Goal: Communication & Community: Ask a question

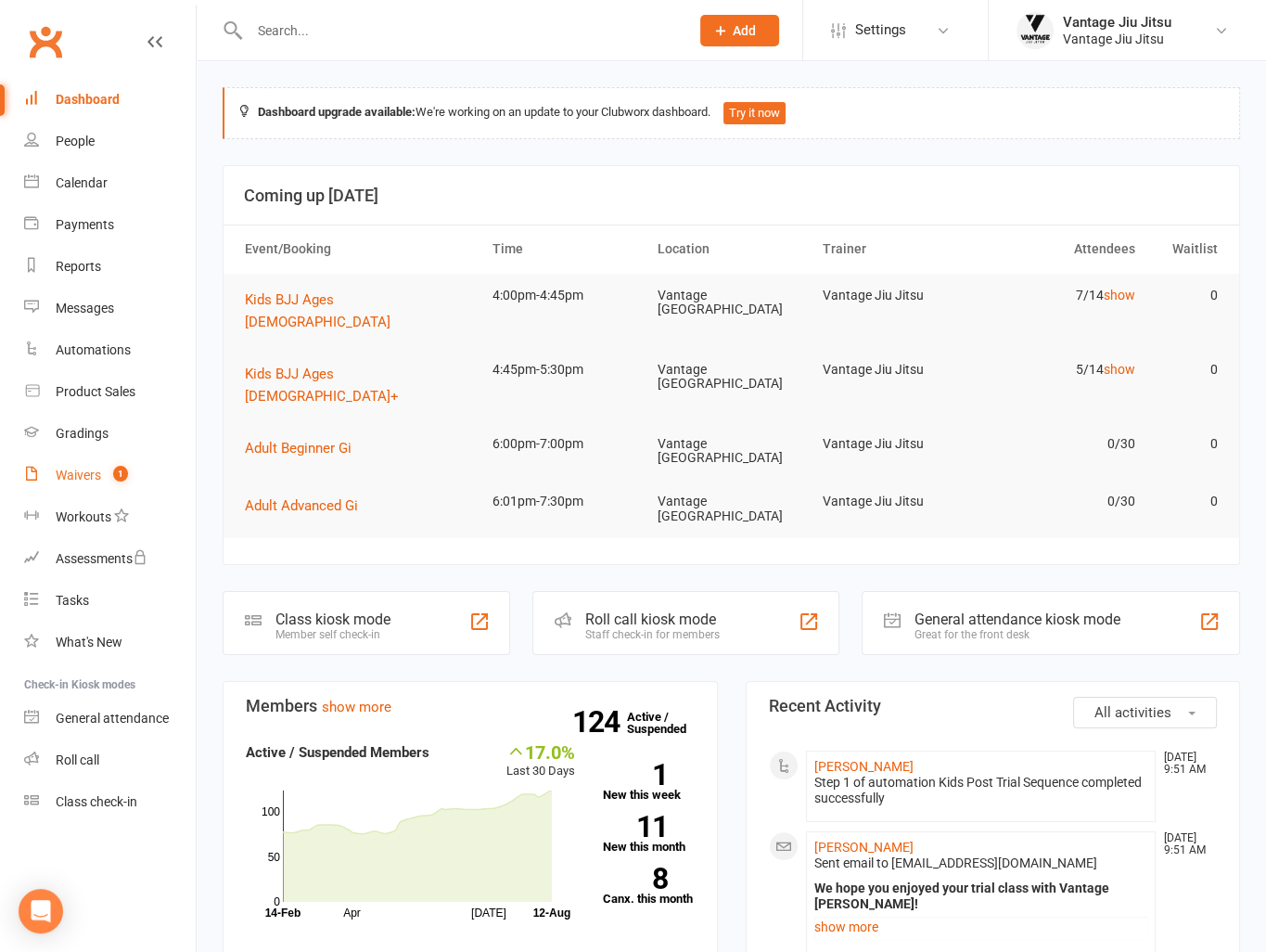
click at [57, 479] on div "Waivers" at bounding box center [78, 475] width 46 height 15
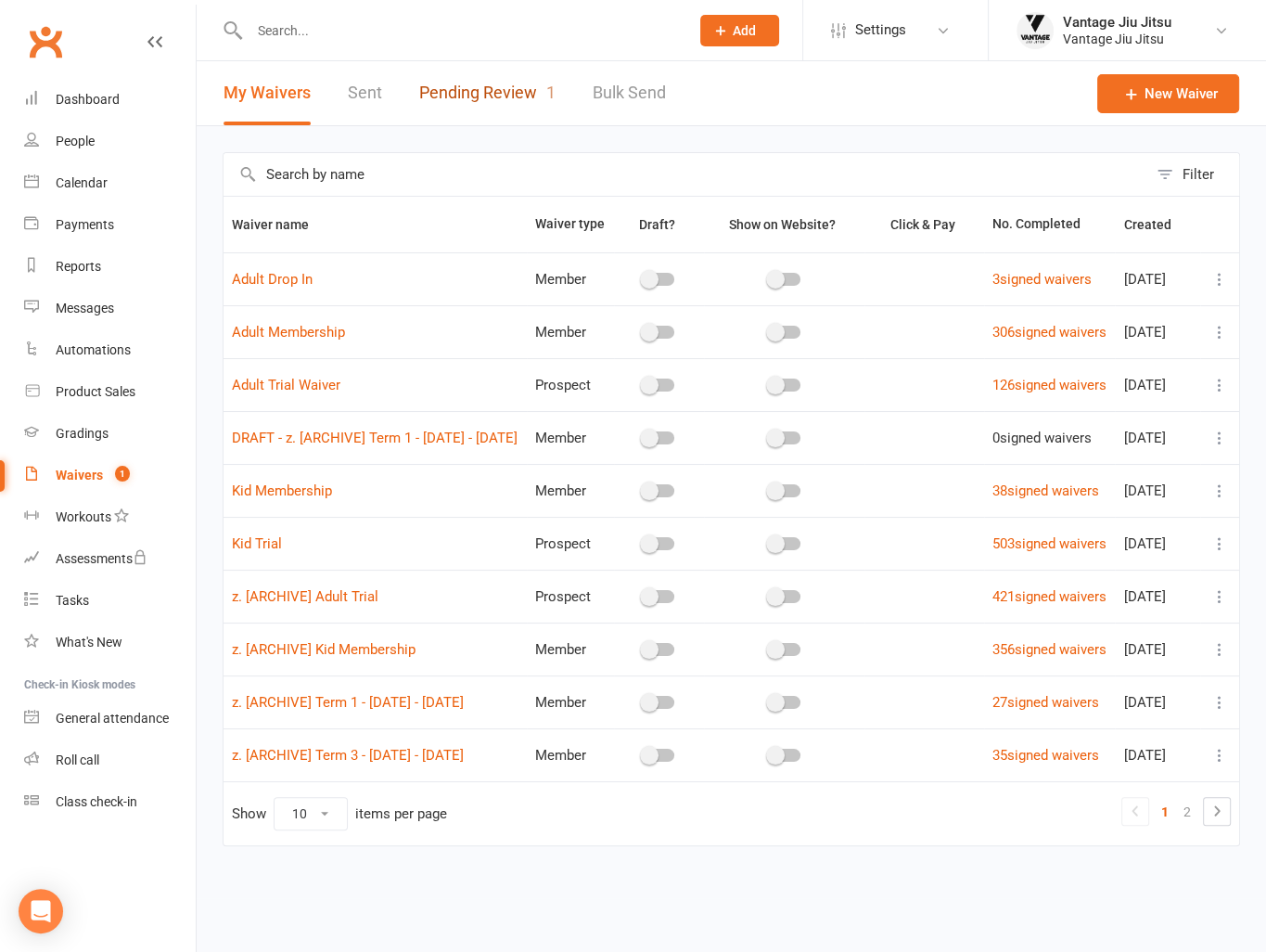
click at [495, 86] on link "Pending Review 1" at bounding box center [487, 93] width 137 height 64
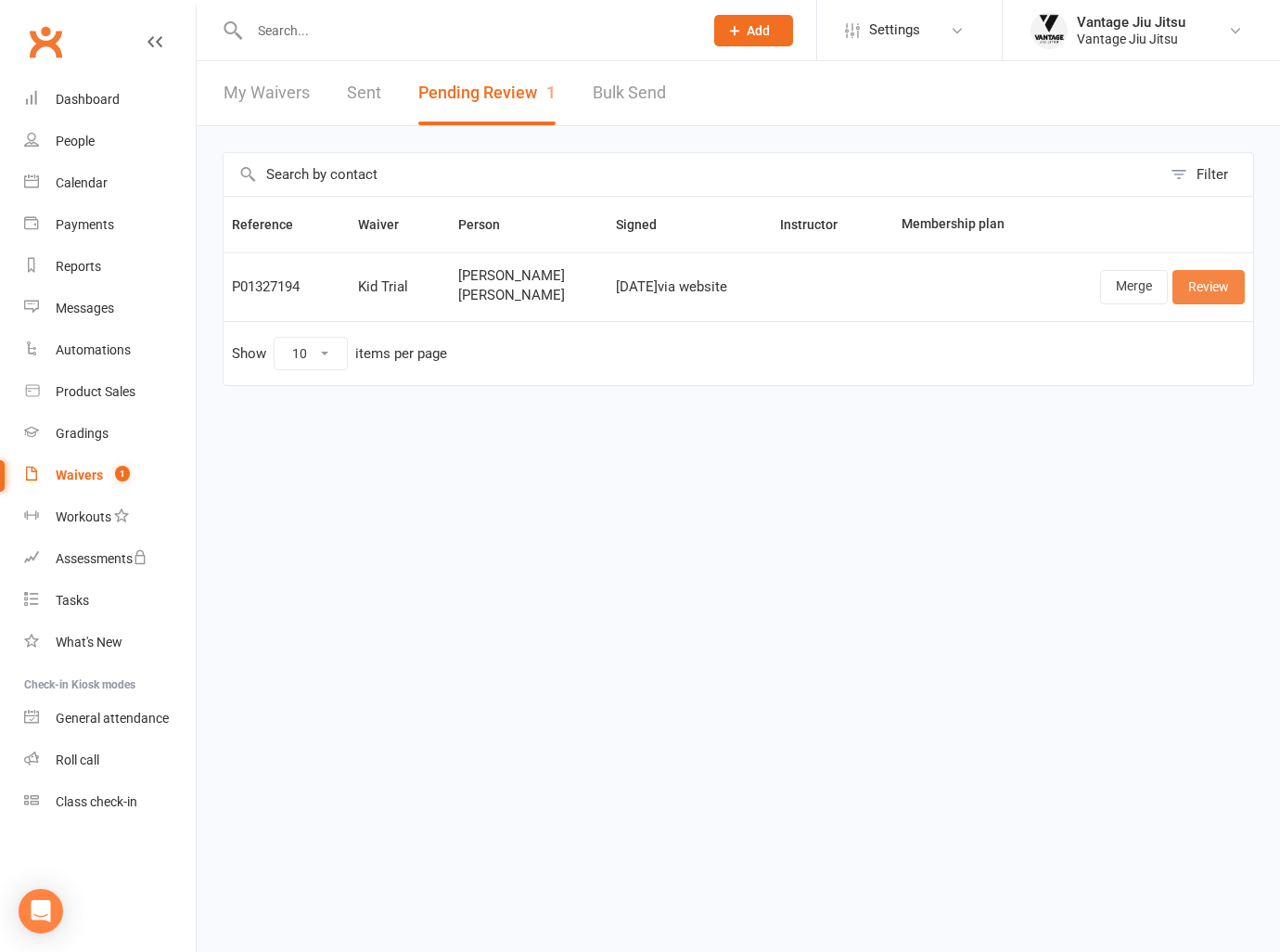
click at [1206, 294] on link "Review" at bounding box center [1208, 287] width 72 height 34
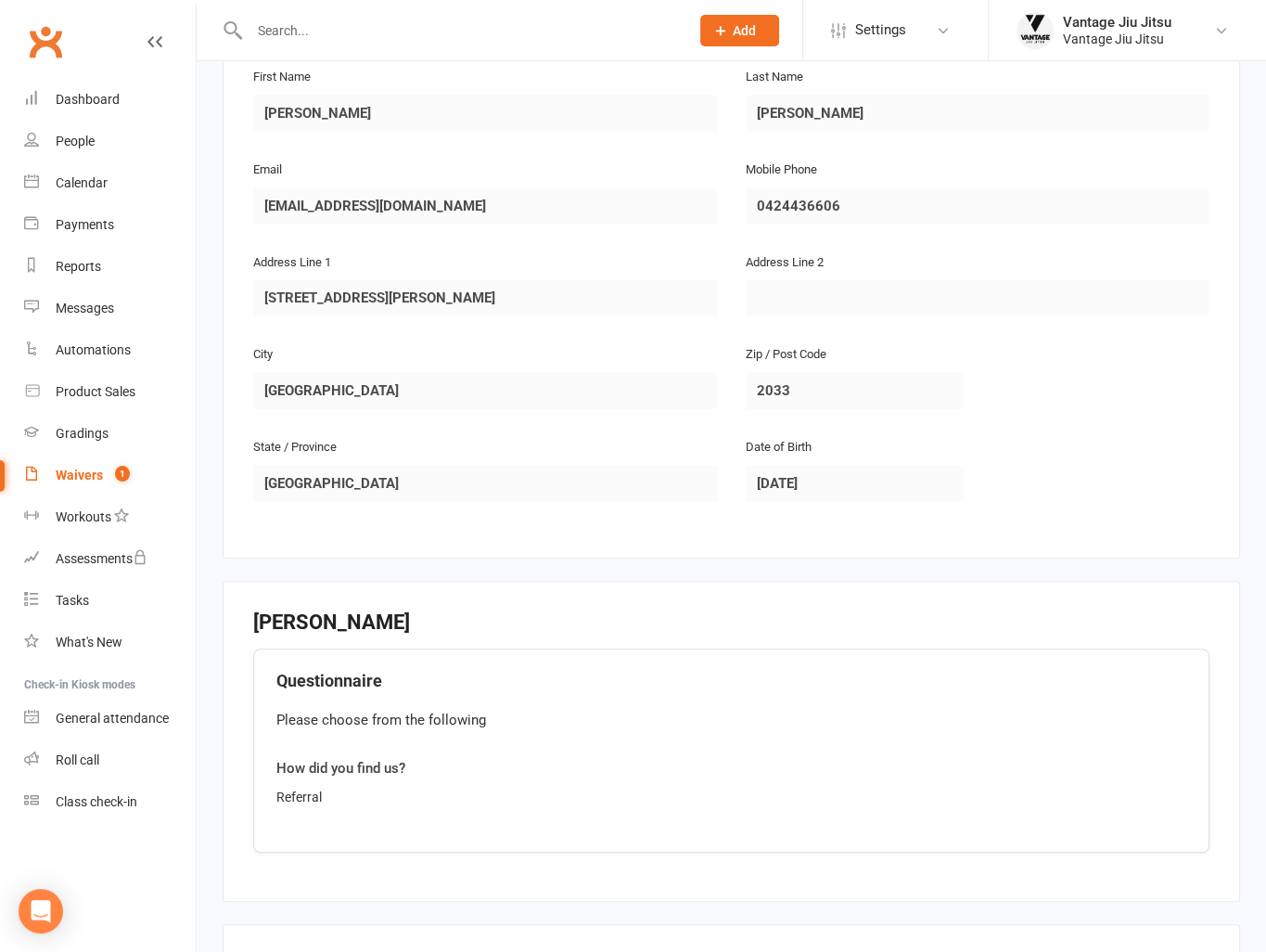
scroll to position [1353, 0]
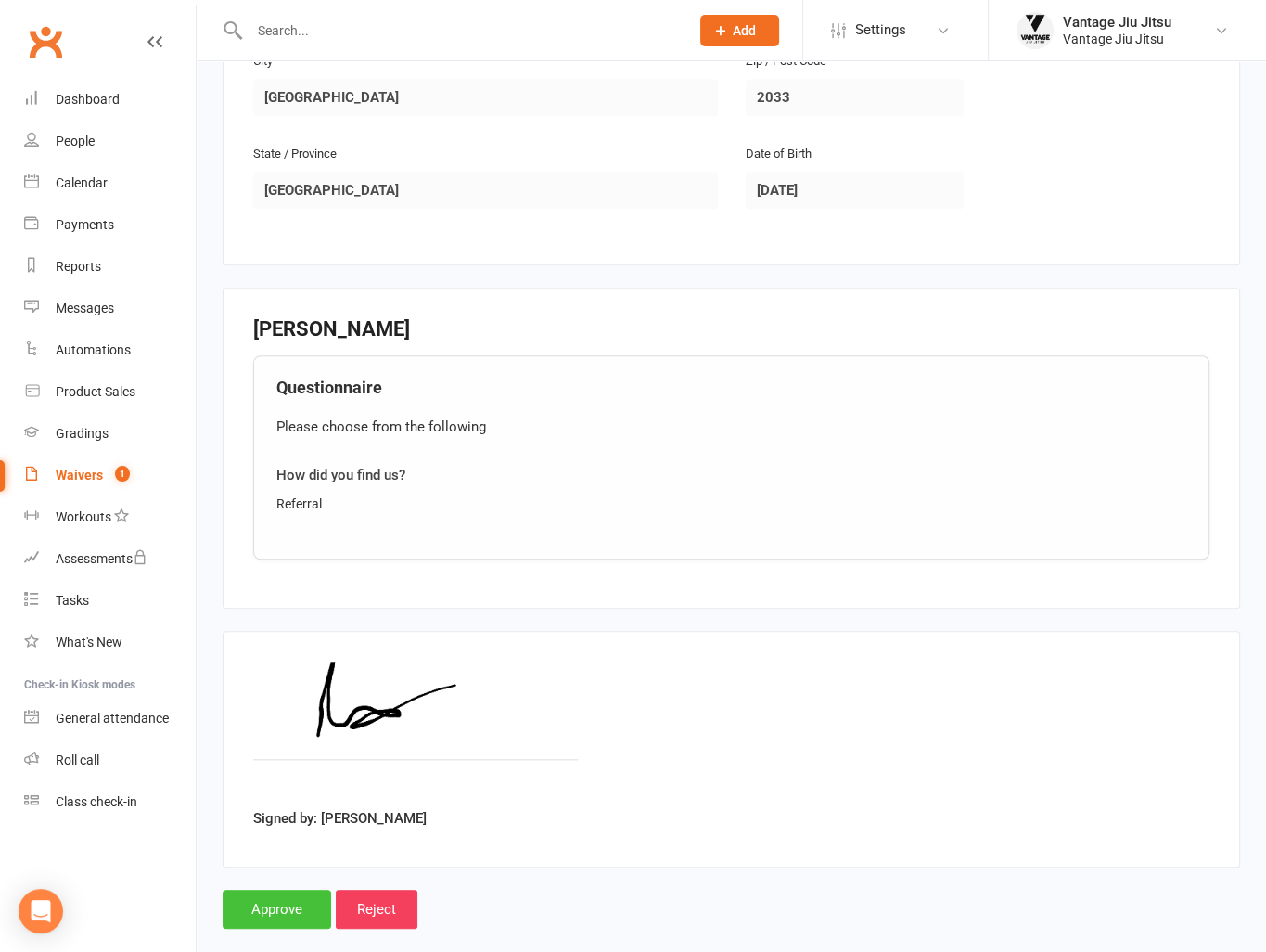
click at [260, 889] on input "Approve" at bounding box center [277, 909] width 109 height 39
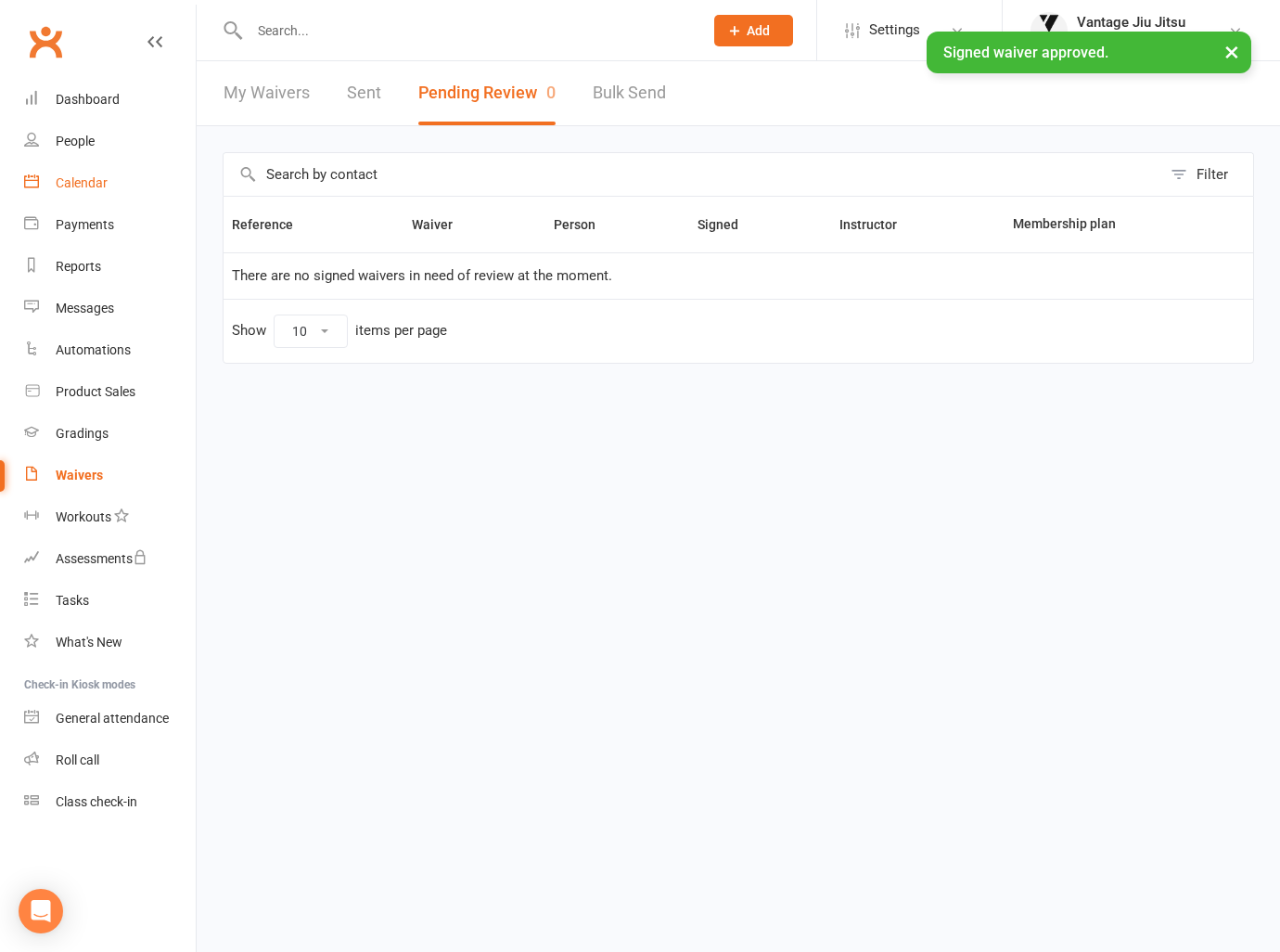
click at [55, 190] on link "Calendar" at bounding box center [110, 183] width 171 height 42
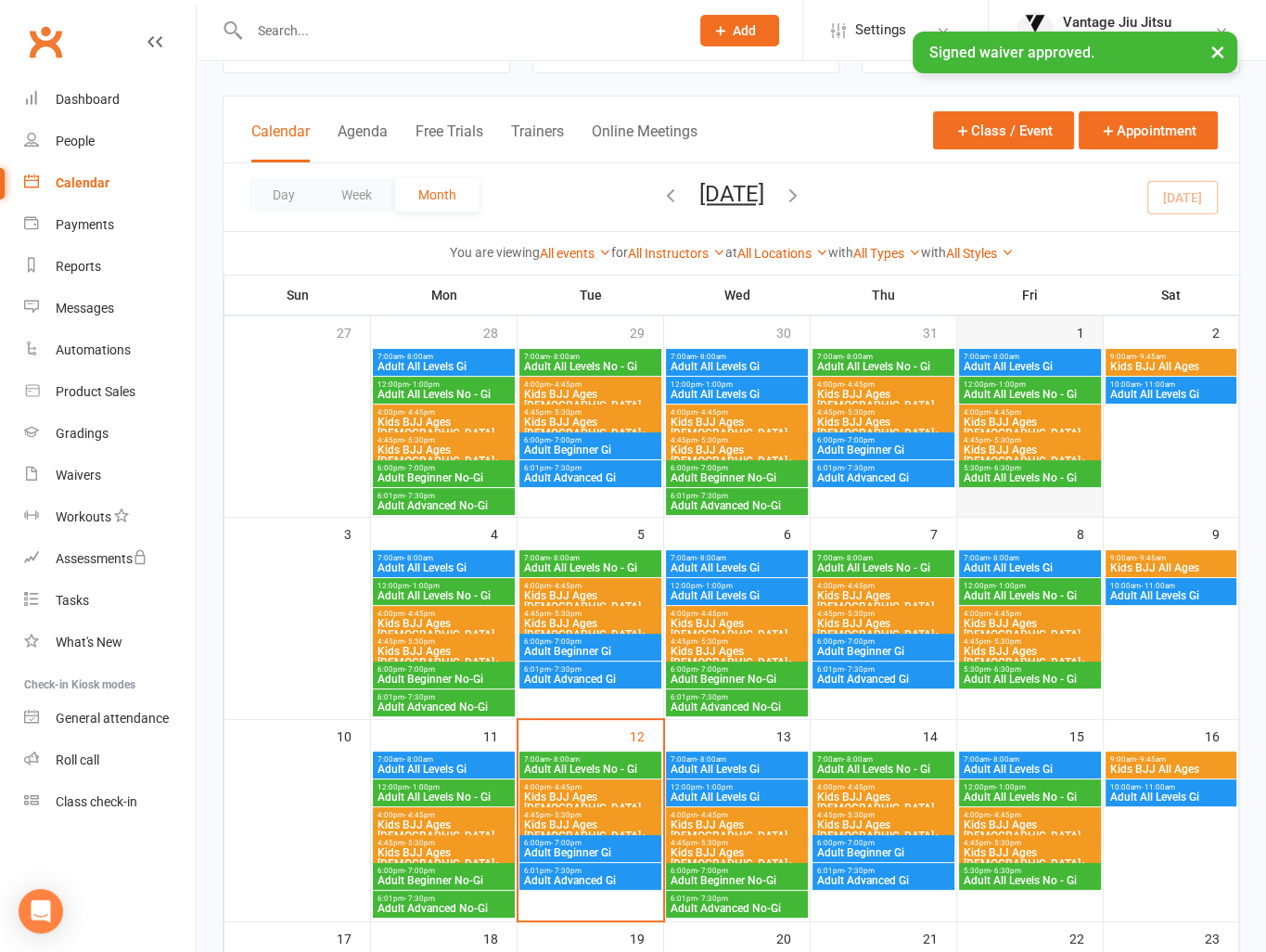
scroll to position [464, 0]
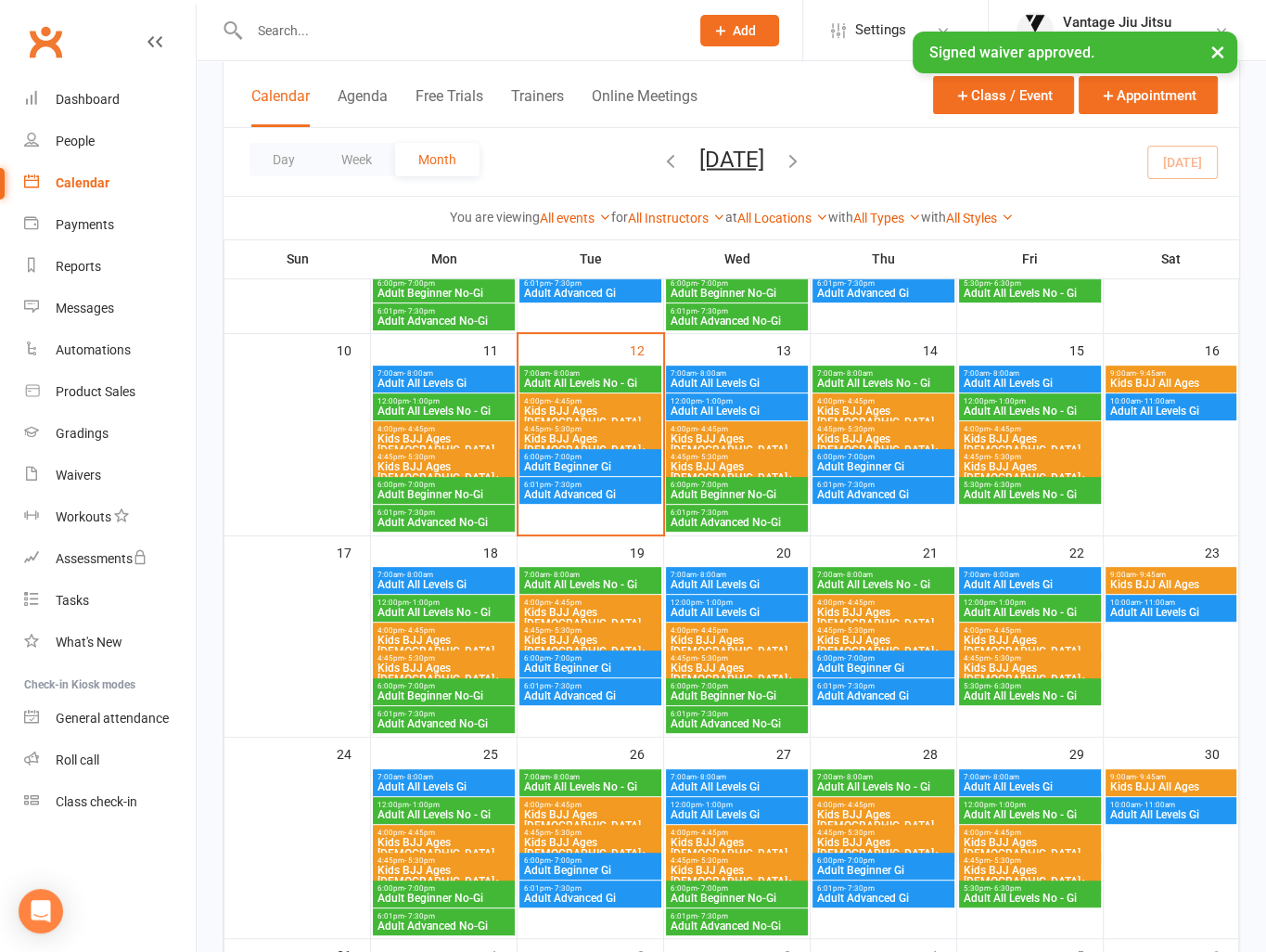
click at [560, 606] on span "Kids BJJ Ages [DEMOGRAPHIC_DATA]" at bounding box center [590, 617] width 135 height 22
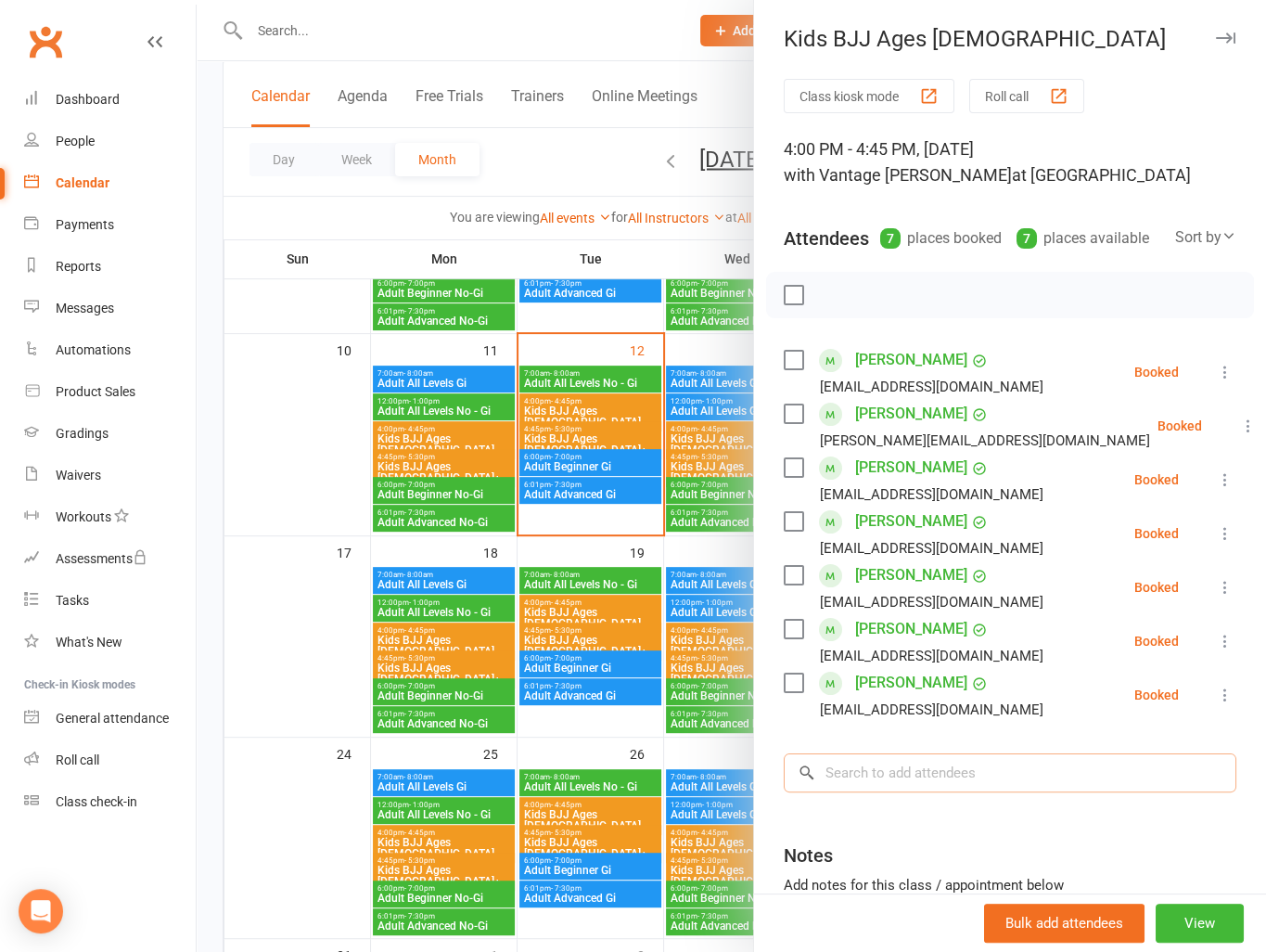
drag, startPoint x: 982, startPoint y: 794, endPoint x: 1003, endPoint y: 787, distance: 22.1
click at [983, 792] on input "search" at bounding box center [1010, 773] width 453 height 39
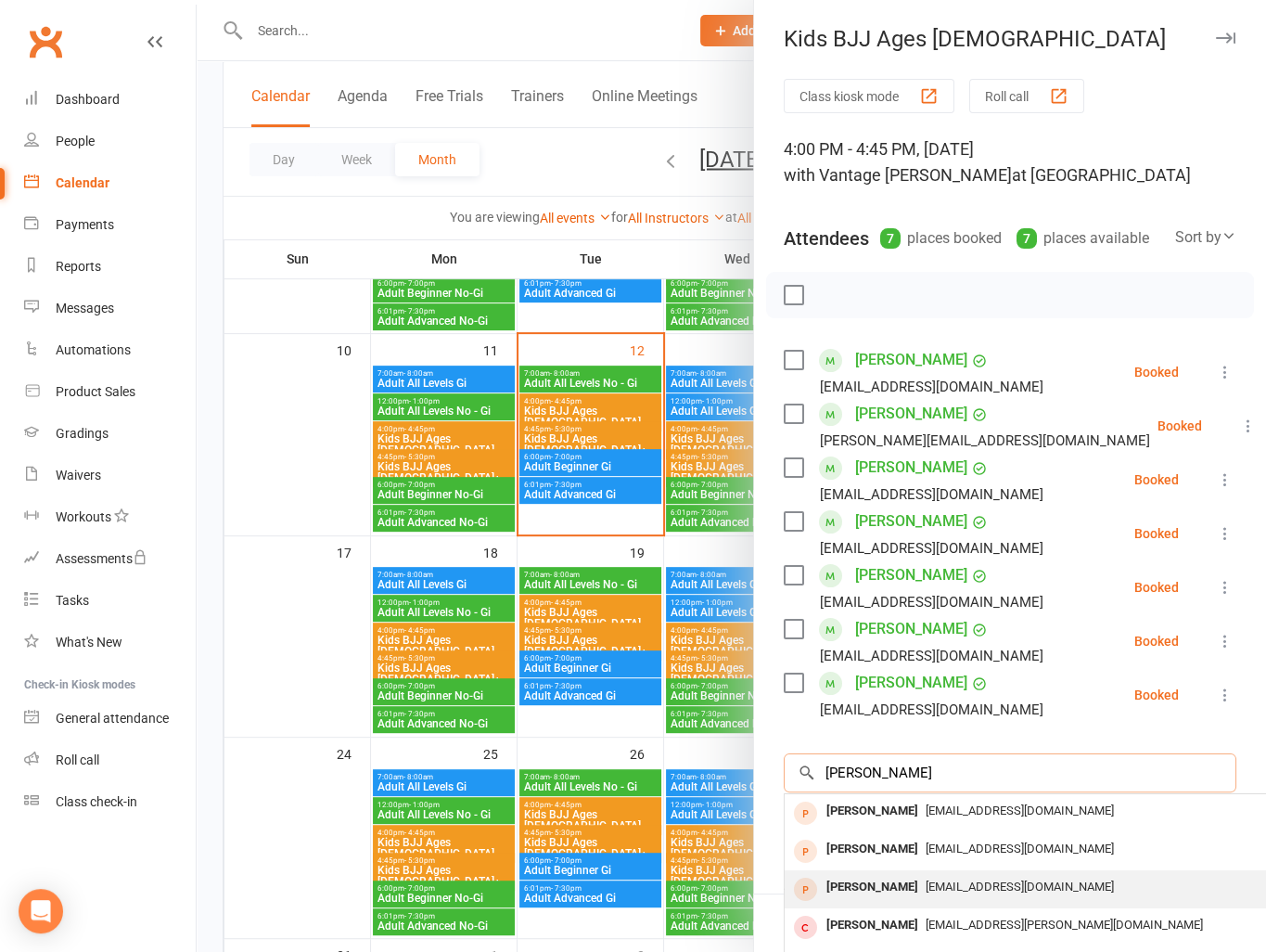
type input "liam"
click at [938, 893] on span "Vanu_21@hotmail.com" at bounding box center [1020, 886] width 188 height 14
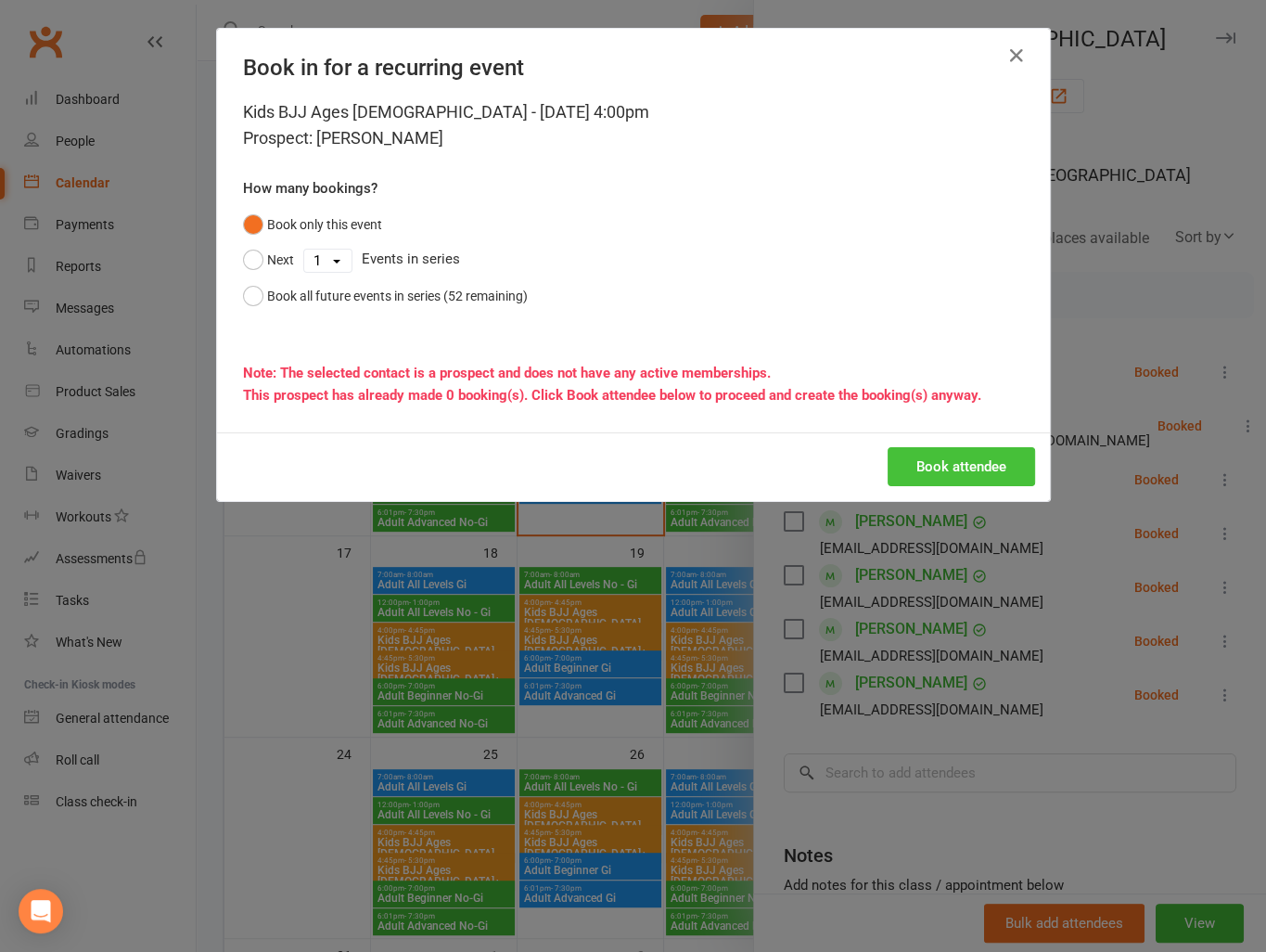
click at [973, 465] on button "Book attendee" at bounding box center [961, 467] width 147 height 39
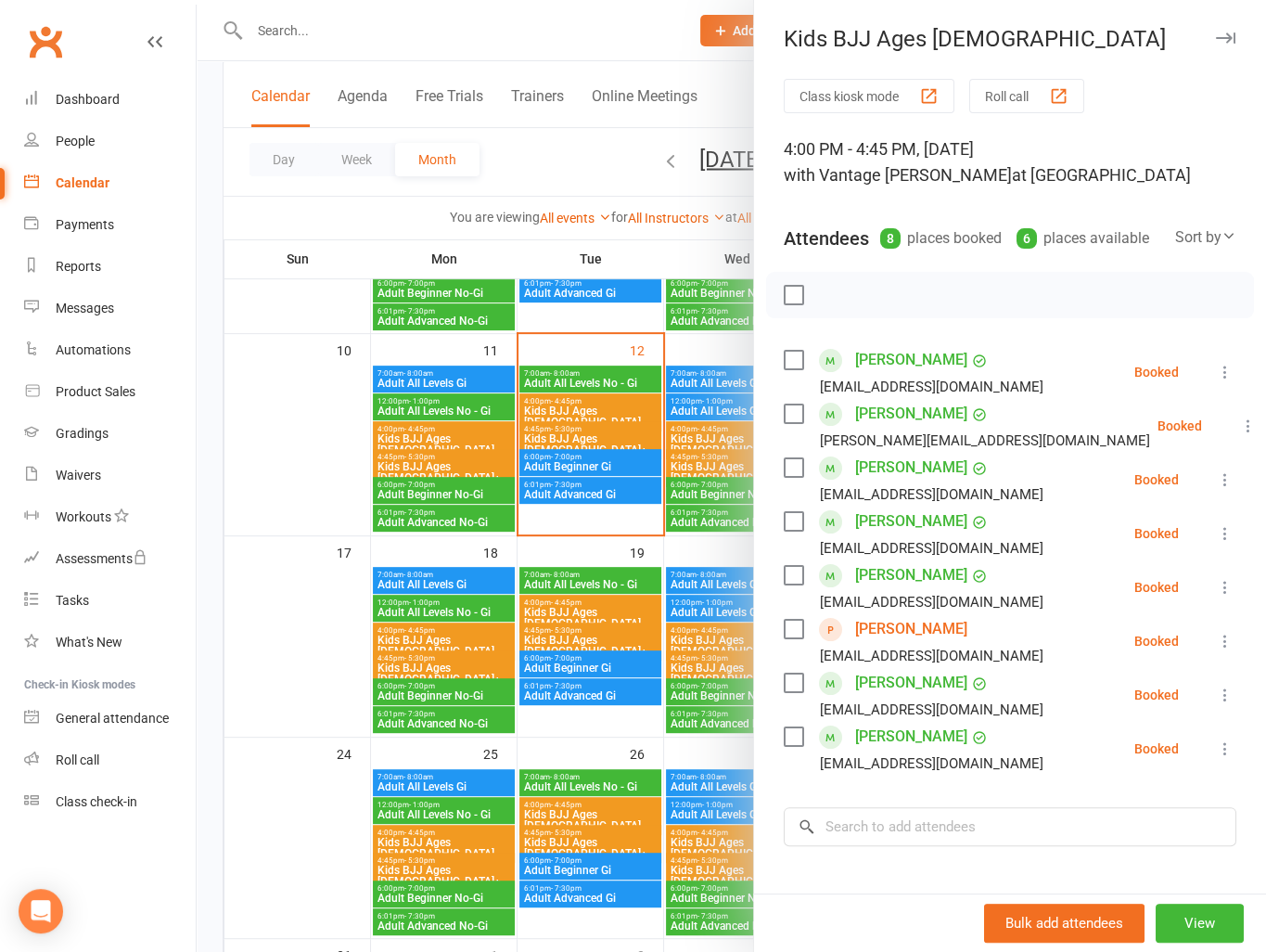
click at [305, 454] on div at bounding box center [731, 476] width 1069 height 952
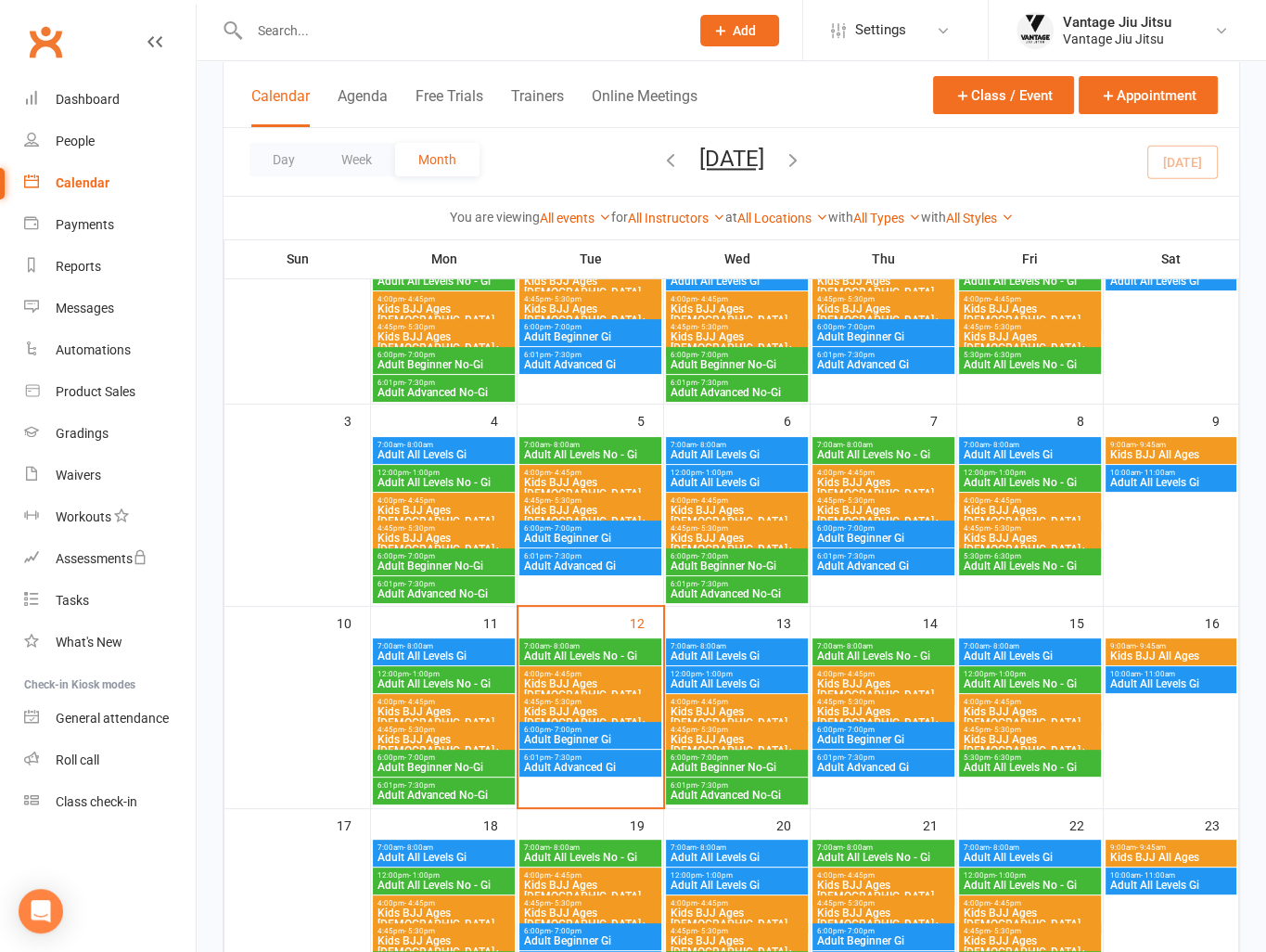
scroll to position [186, 0]
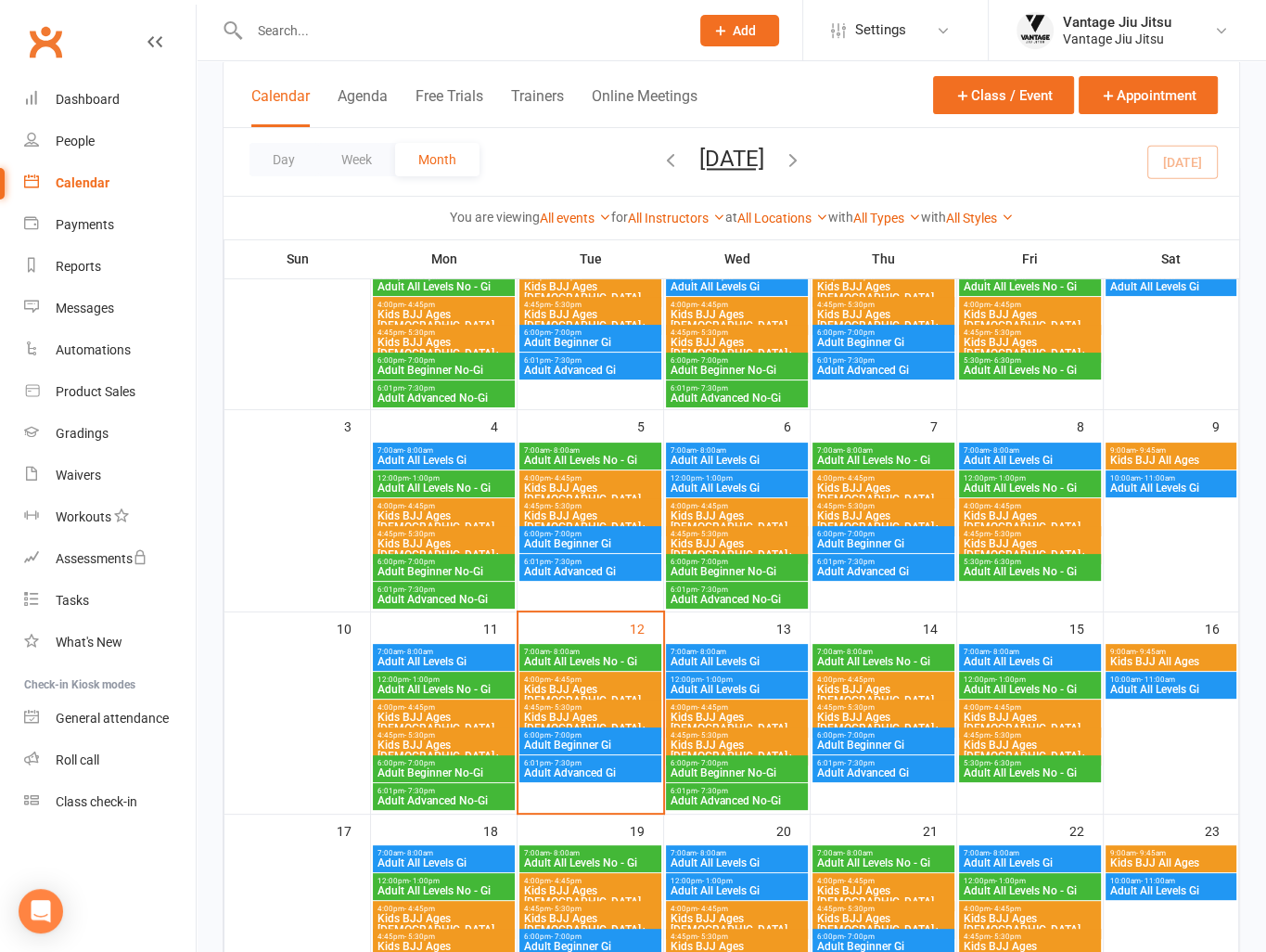
click at [1038, 450] on span "7:00am - 8:00am" at bounding box center [1031, 450] width 135 height 8
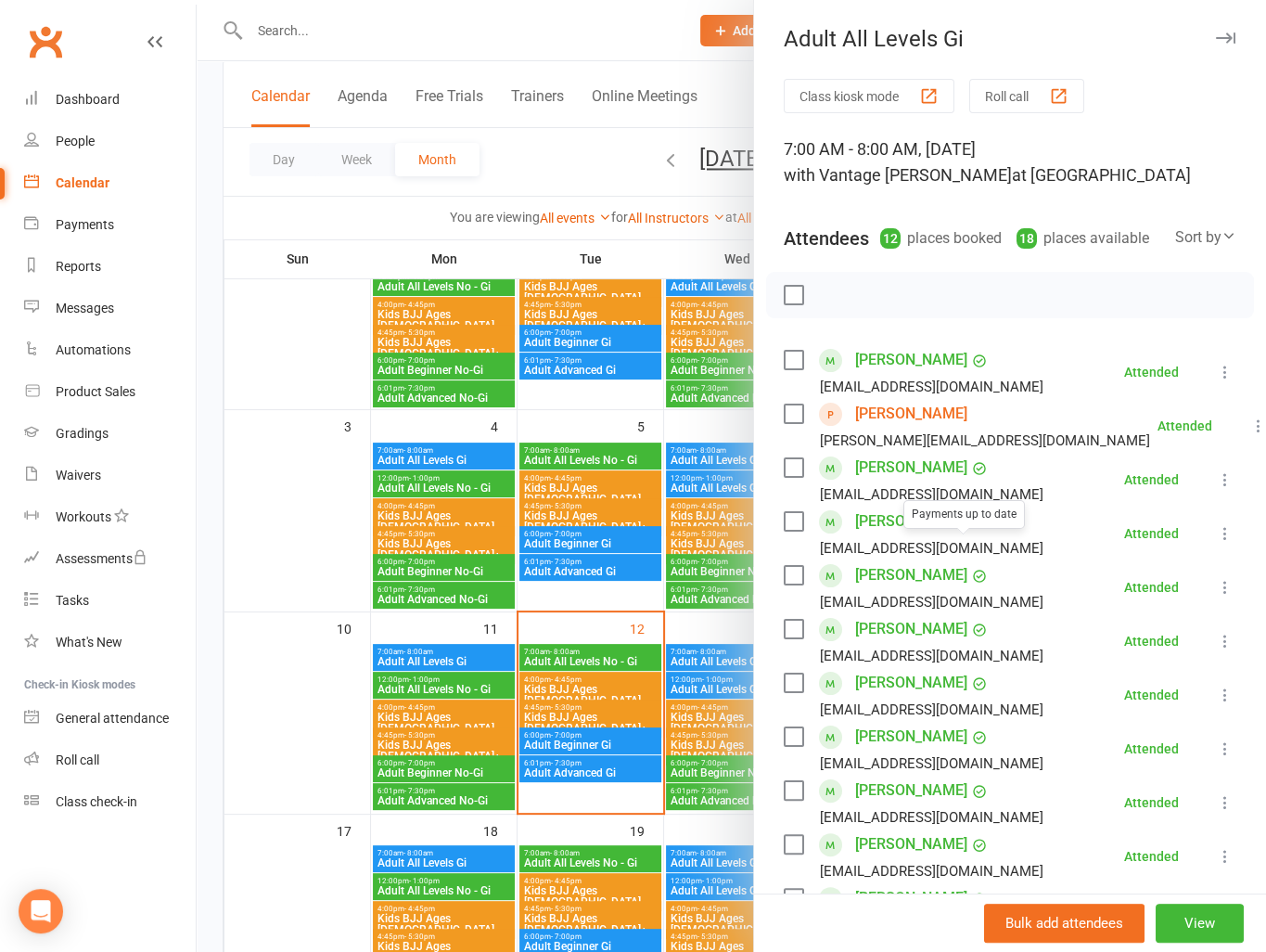
click at [257, 516] on div at bounding box center [731, 476] width 1069 height 952
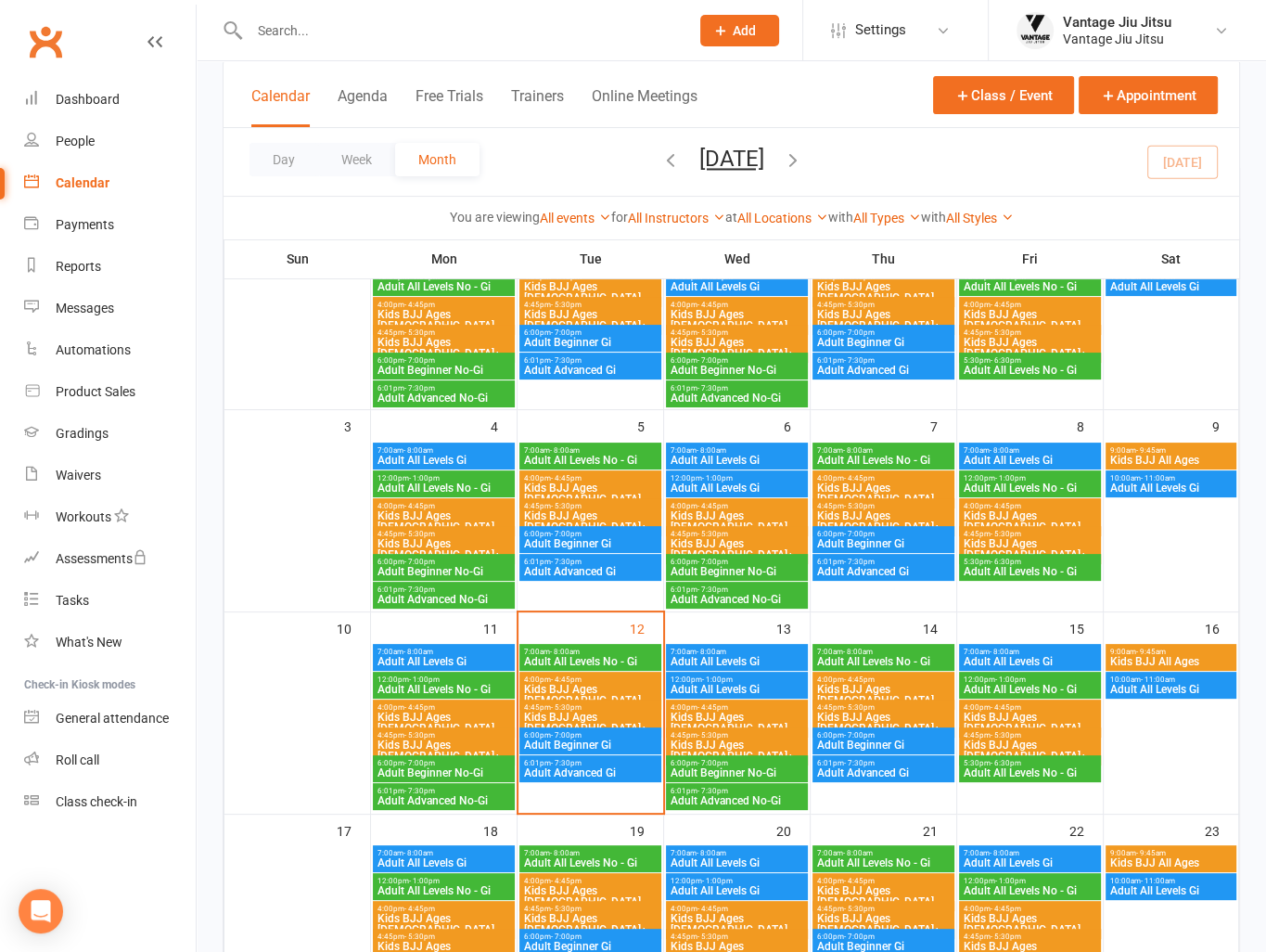
click at [55, 42] on link "Clubworx" at bounding box center [45, 41] width 46 height 46
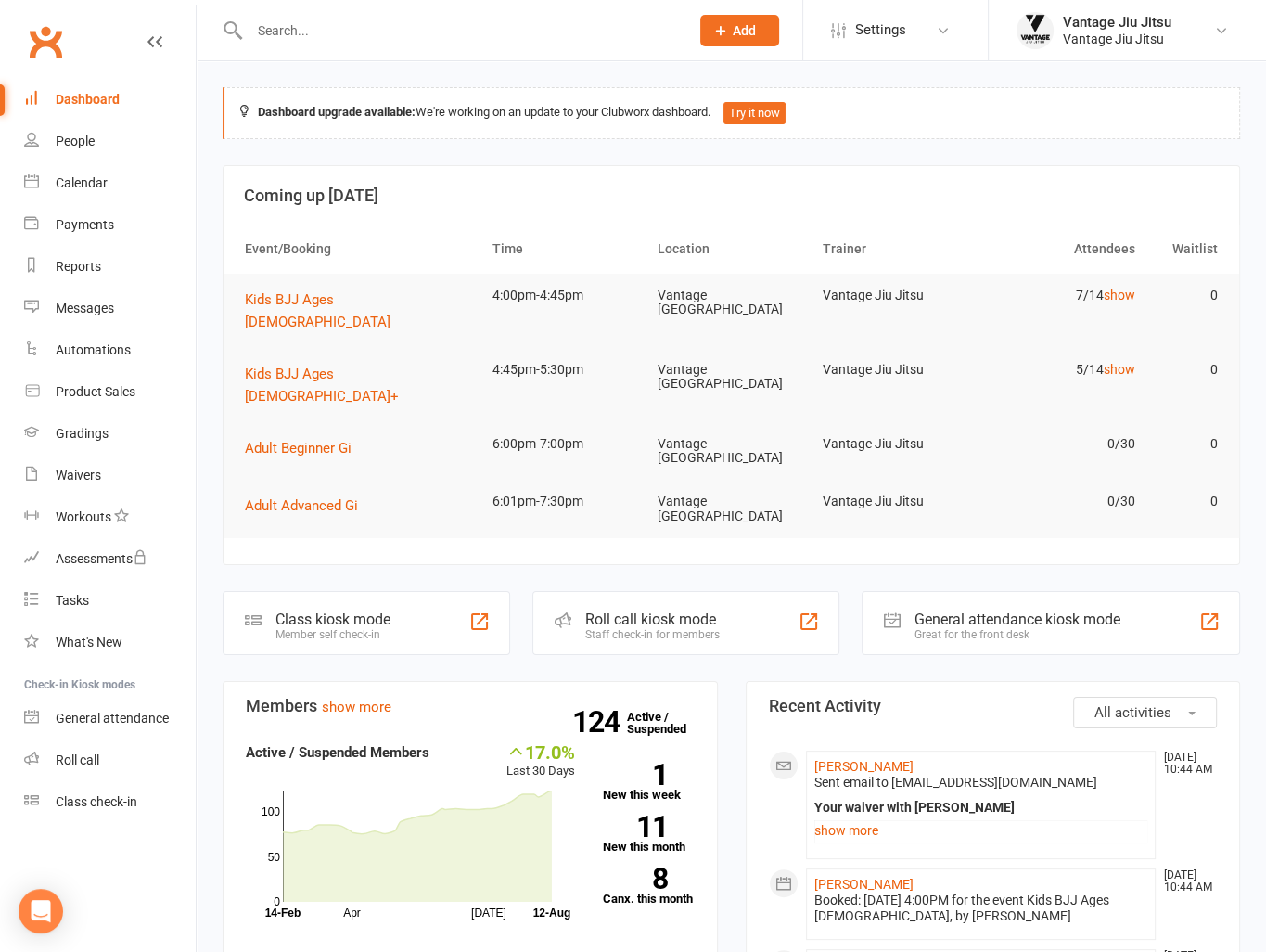
click at [459, 31] on input "text" at bounding box center [459, 31] width 432 height 26
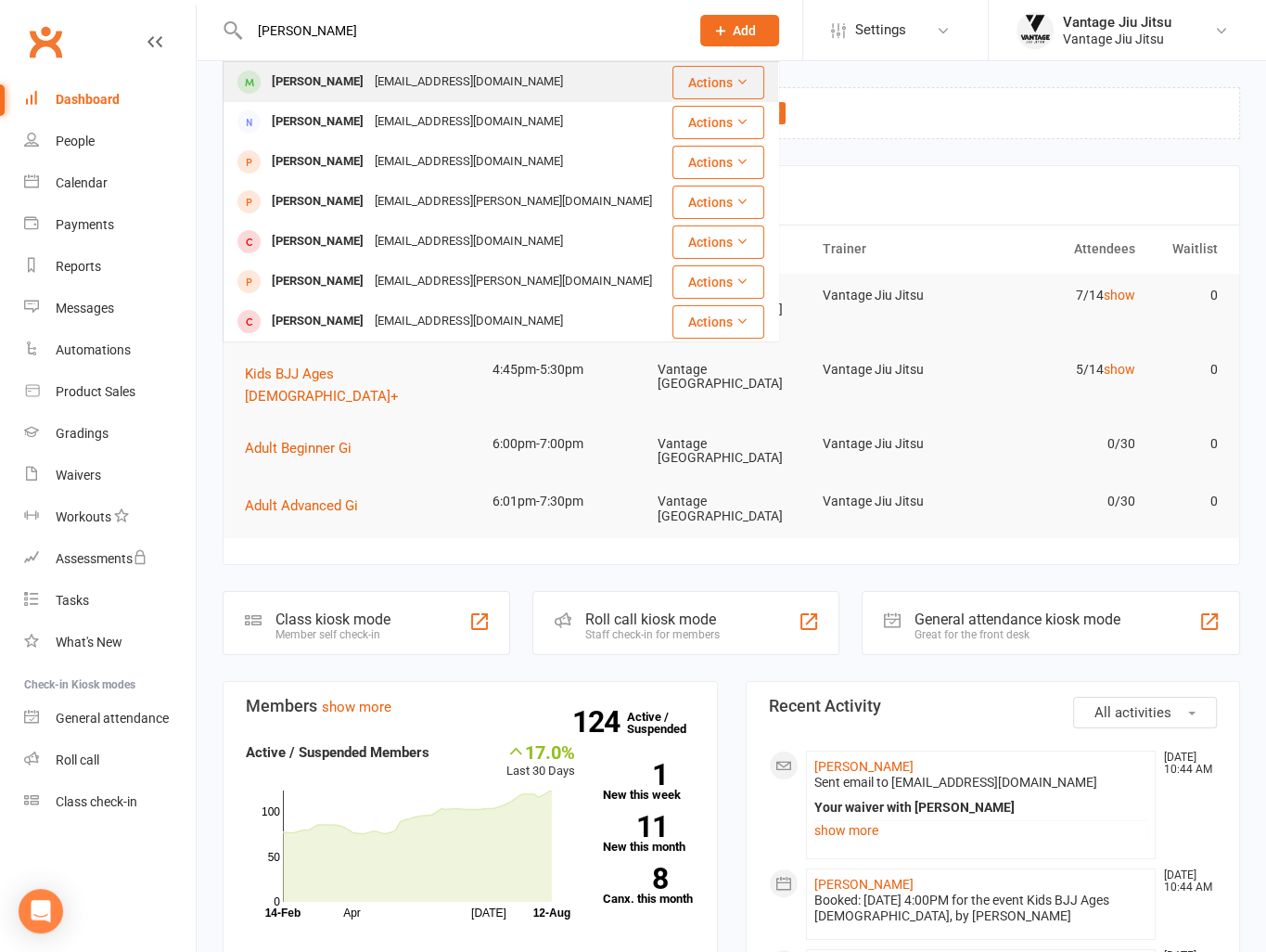
type input "oscar wi"
click at [485, 75] on div "Oscar Williams Oscar@vehla.com" at bounding box center [448, 82] width 446 height 38
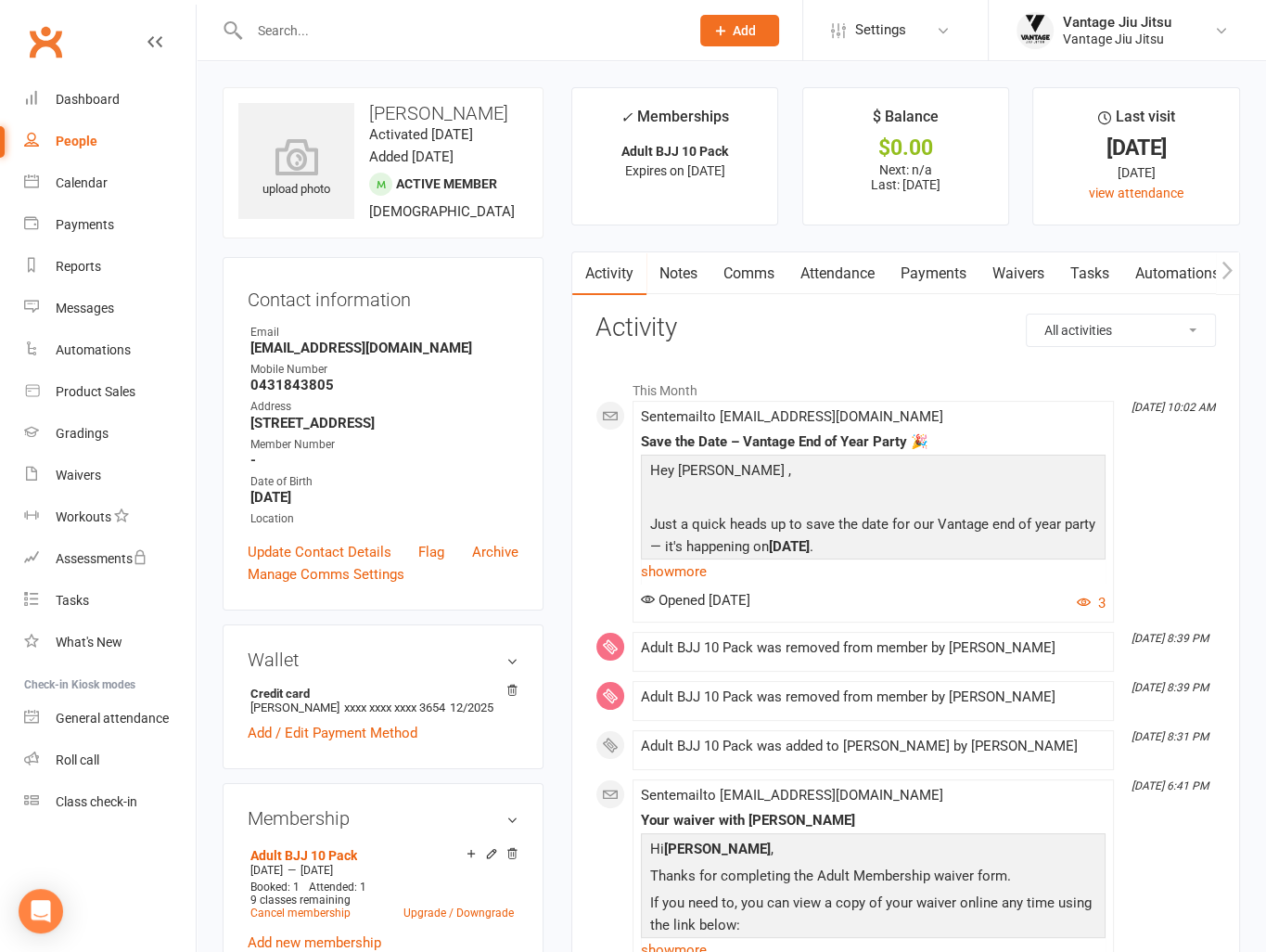
click at [945, 261] on link "Payments" at bounding box center [933, 274] width 92 height 43
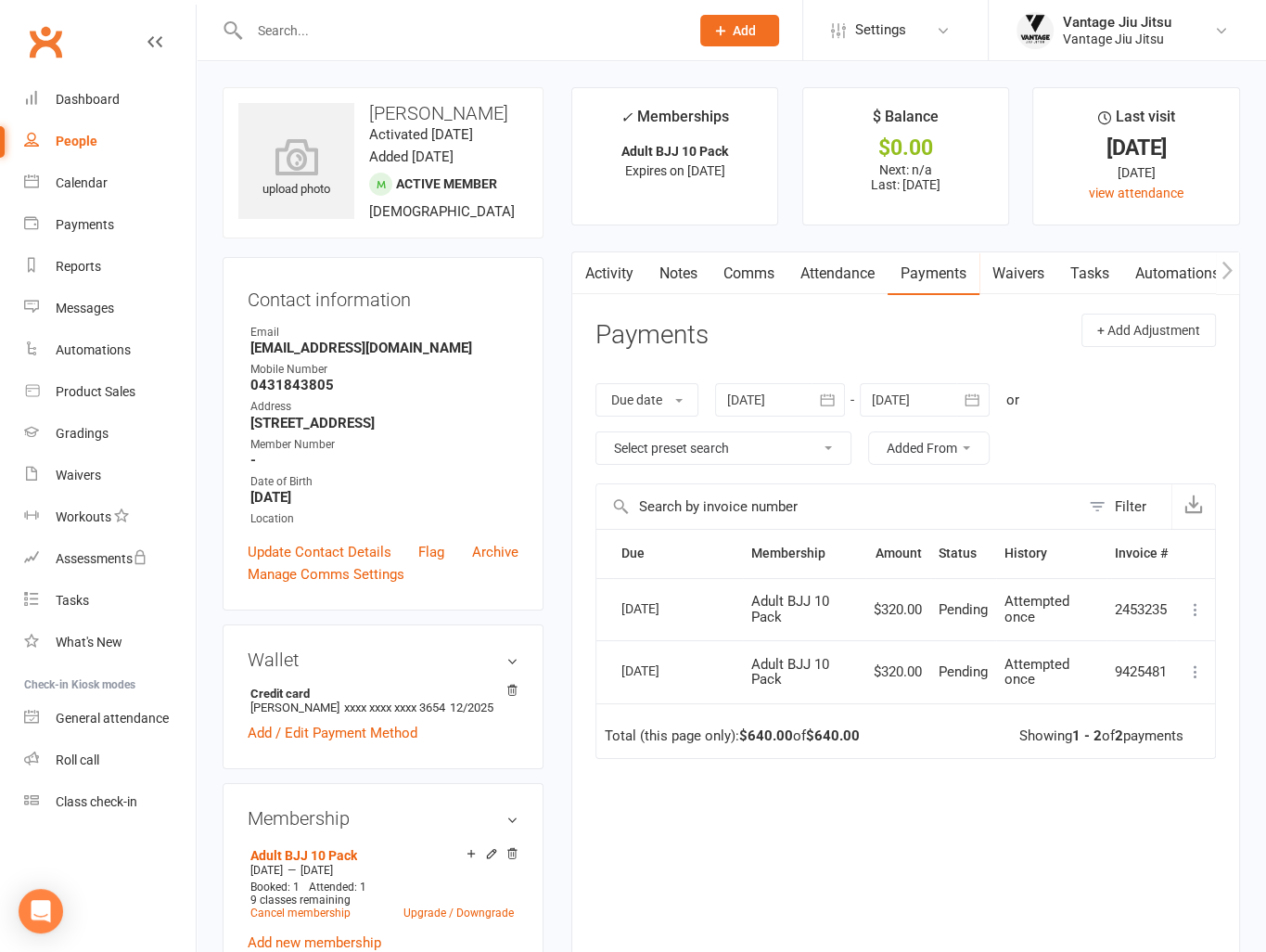
click at [1199, 670] on icon at bounding box center [1196, 672] width 19 height 19
click at [46, 46] on link "Clubworx" at bounding box center [45, 41] width 46 height 46
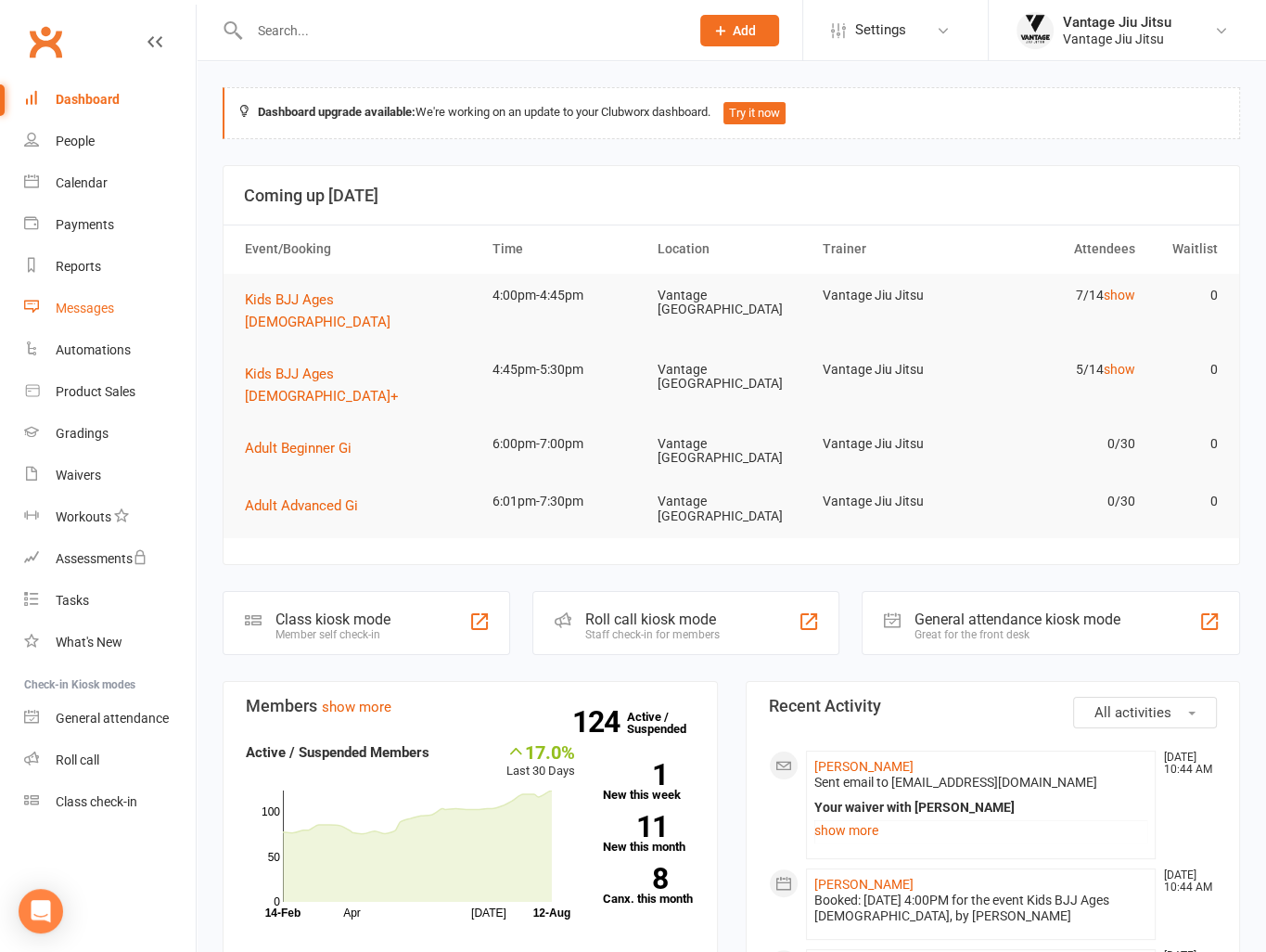
click at [101, 311] on div "Messages" at bounding box center [84, 308] width 58 height 15
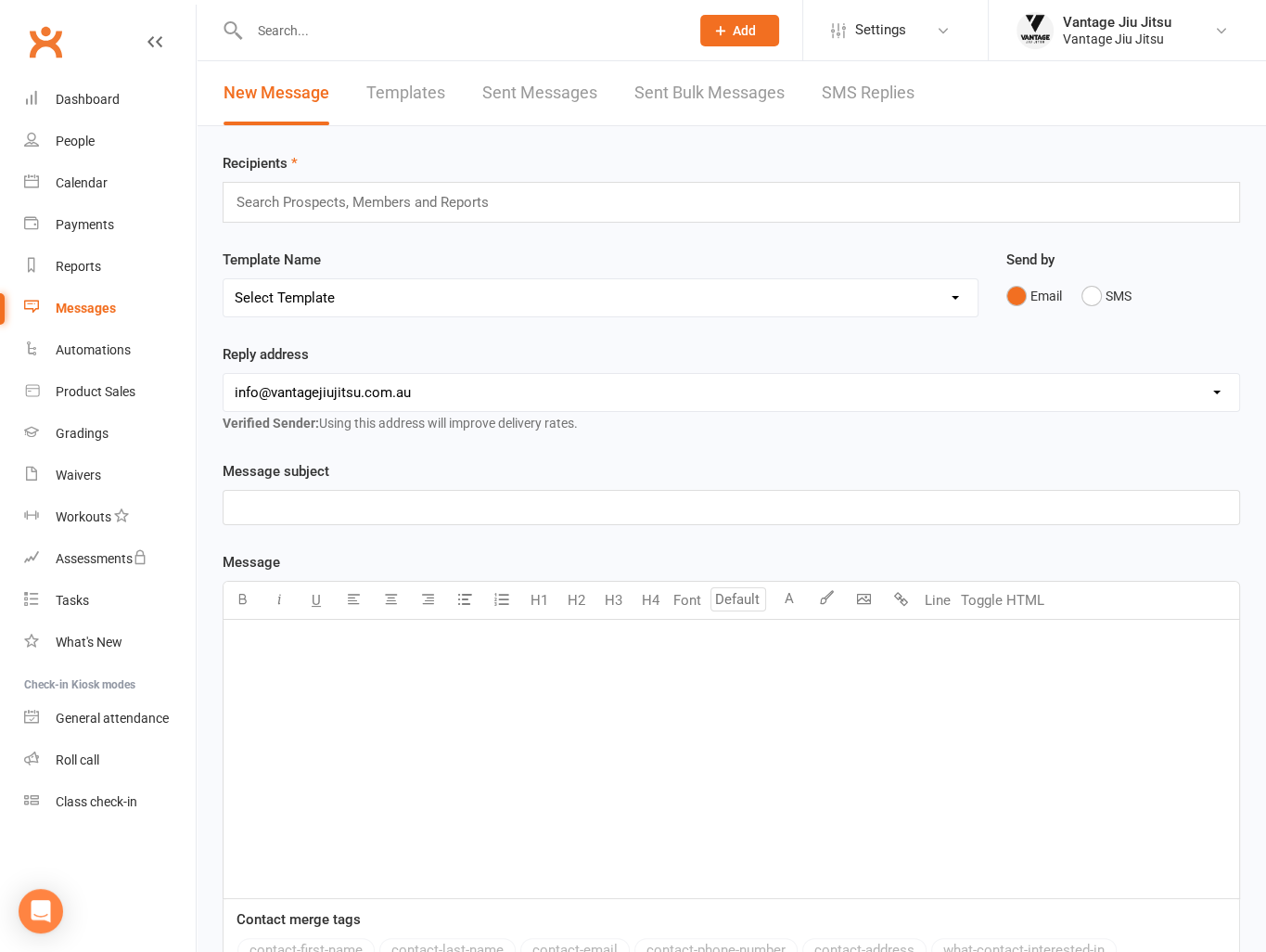
click at [409, 85] on link "Templates" at bounding box center [406, 93] width 79 height 64
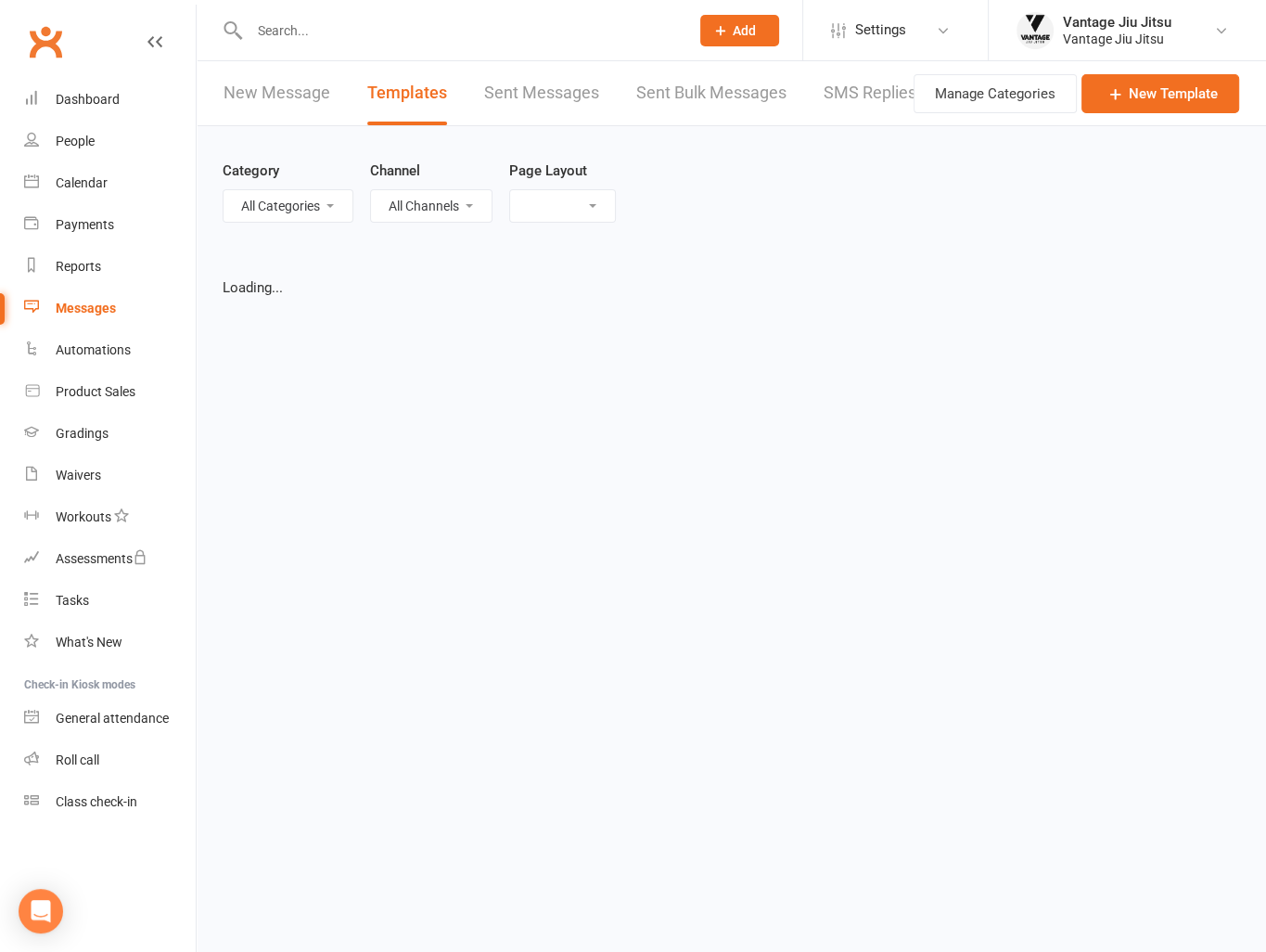
select select "grid"
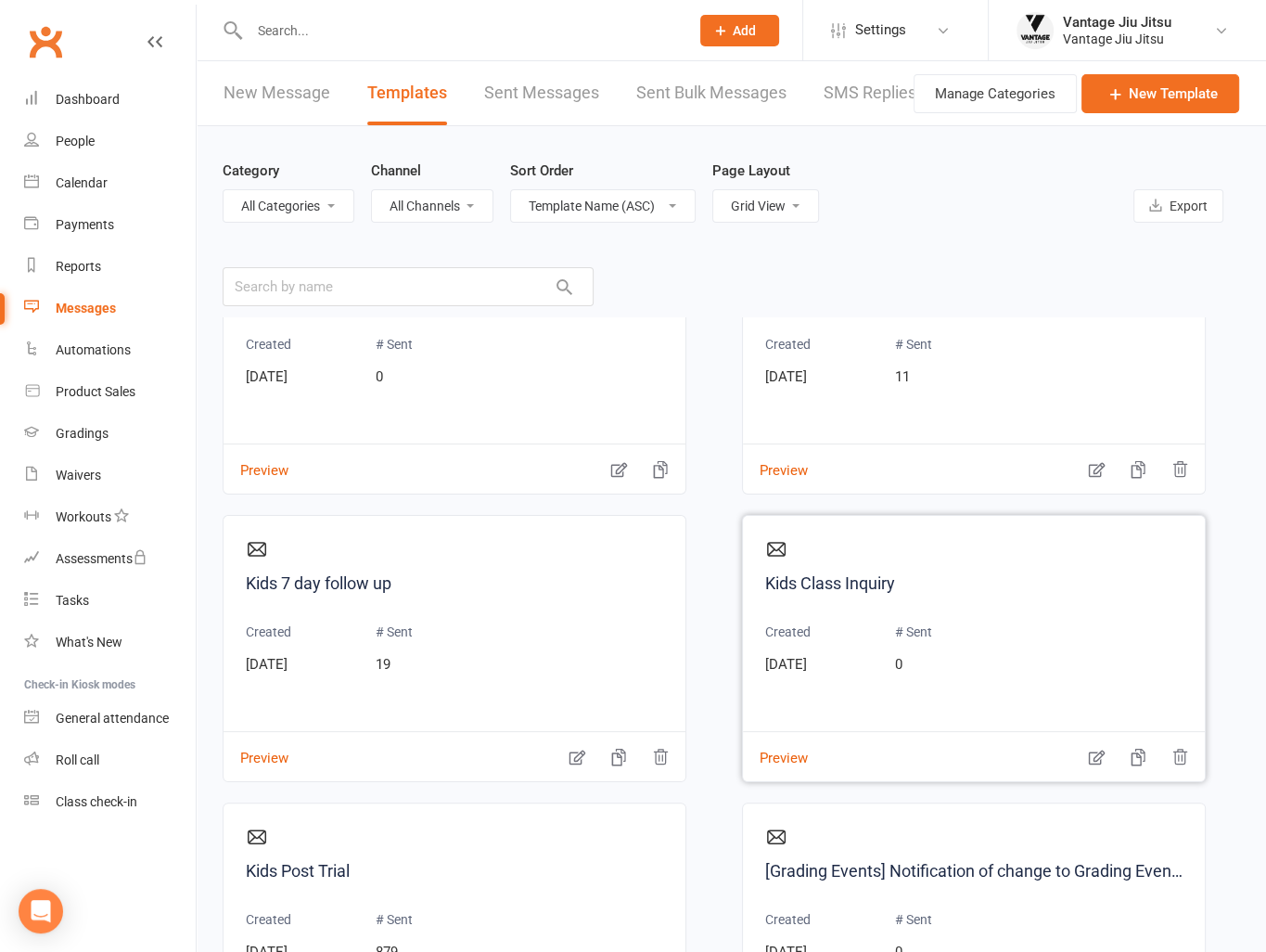
scroll to position [1855, 0]
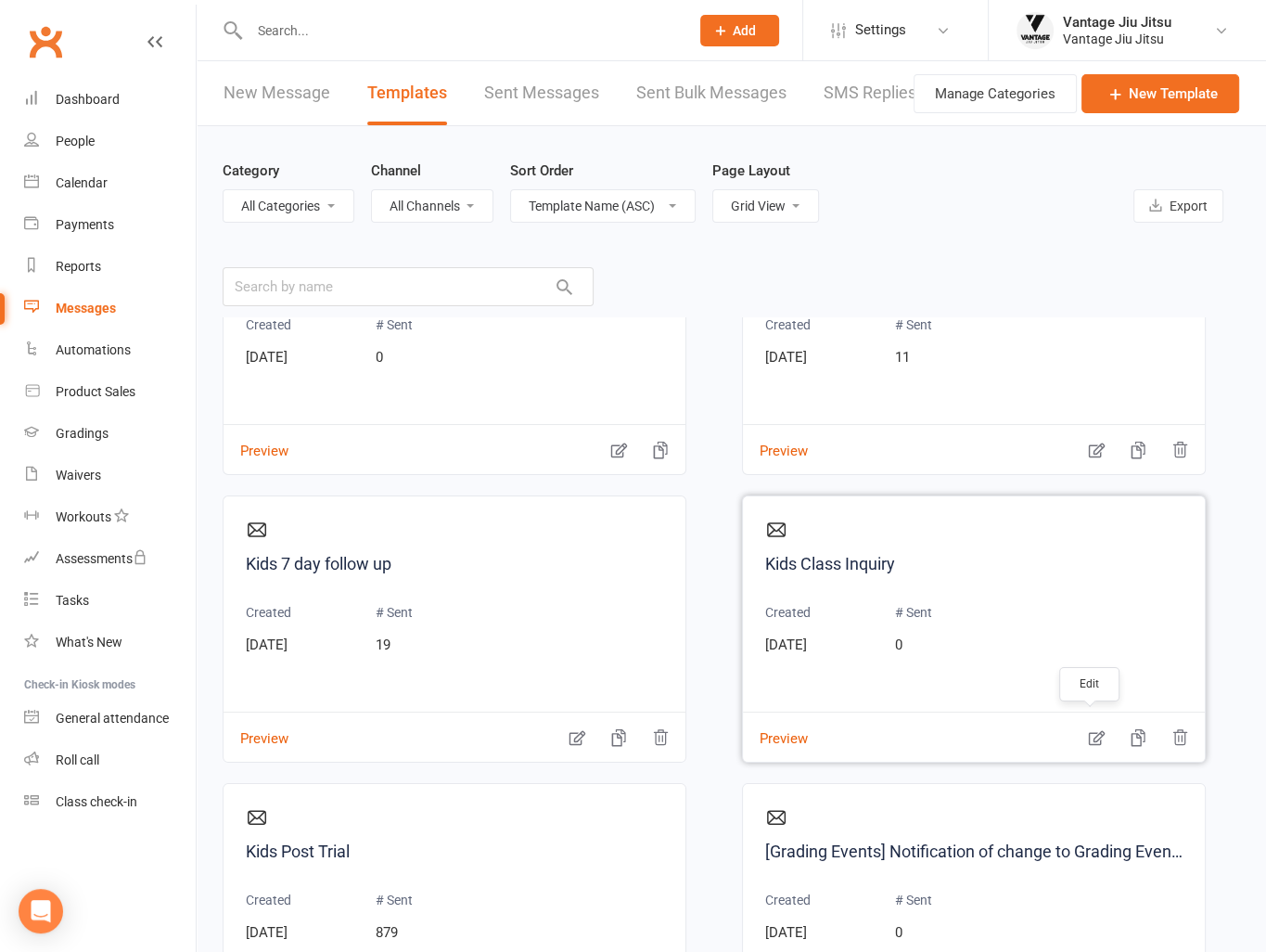
click at [1087, 730] on icon "button" at bounding box center [1096, 737] width 19 height 19
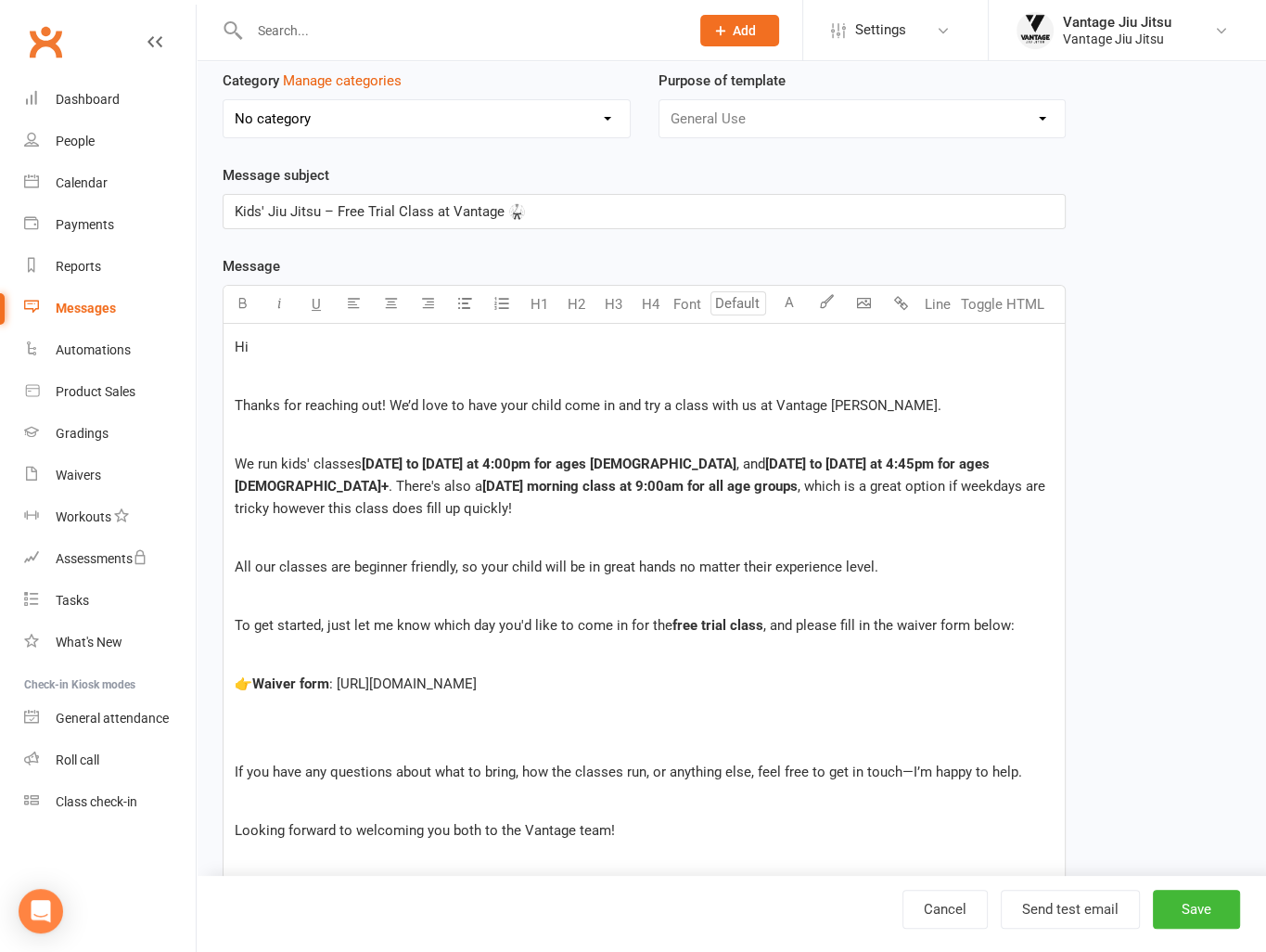
scroll to position [371, 0]
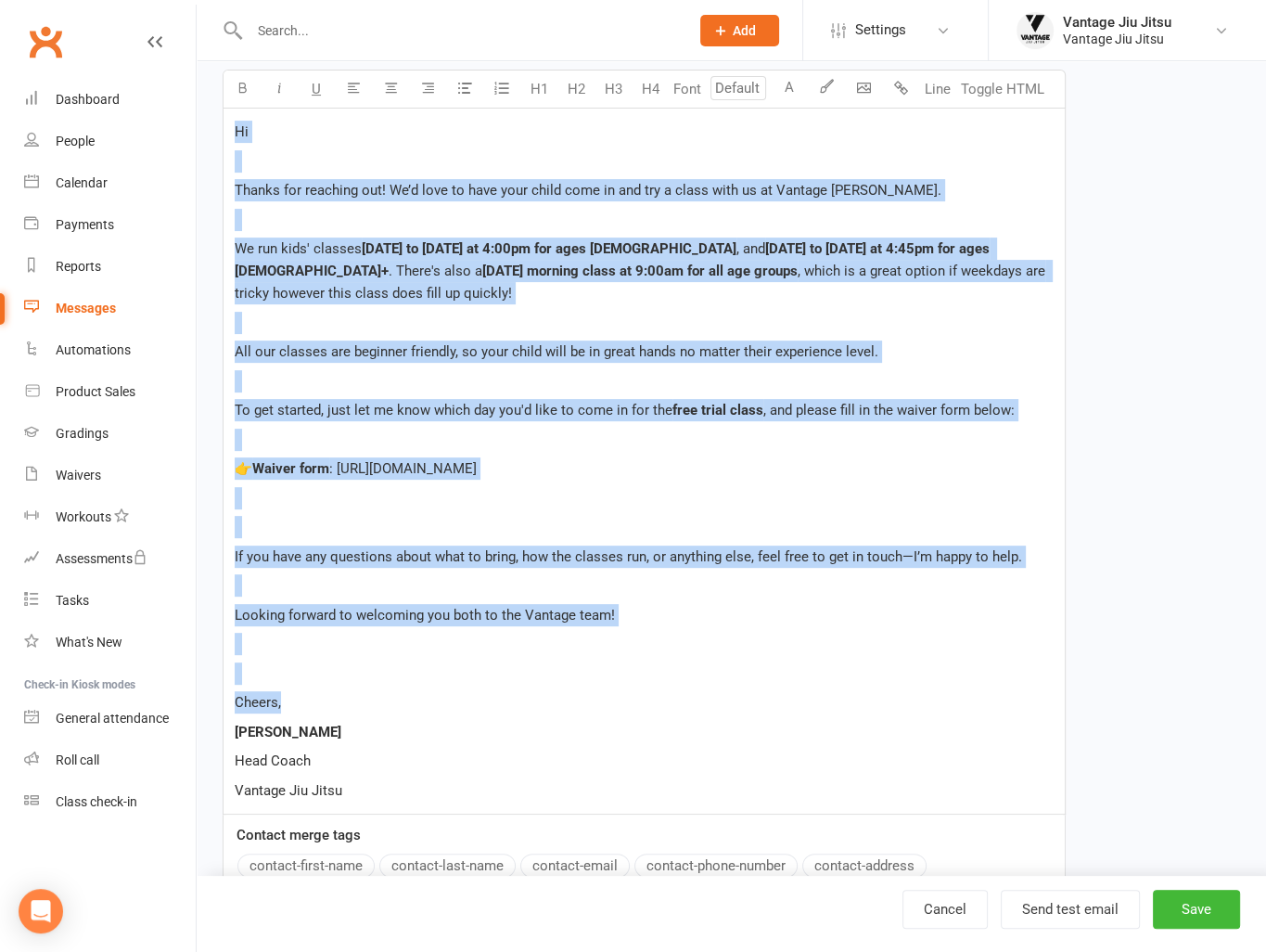
drag, startPoint x: 315, startPoint y: 696, endPoint x: 225, endPoint y: 131, distance: 572.1
click at [225, 131] on div "Hi Thanks for reaching out! We’d love to have your child come in and try a clas…" at bounding box center [645, 461] width 842 height 706
copy div "Hi Thanks for reaching out! We’d love to have your child come in and try a clas…"
click at [46, 41] on link "Clubworx" at bounding box center [45, 41] width 46 height 46
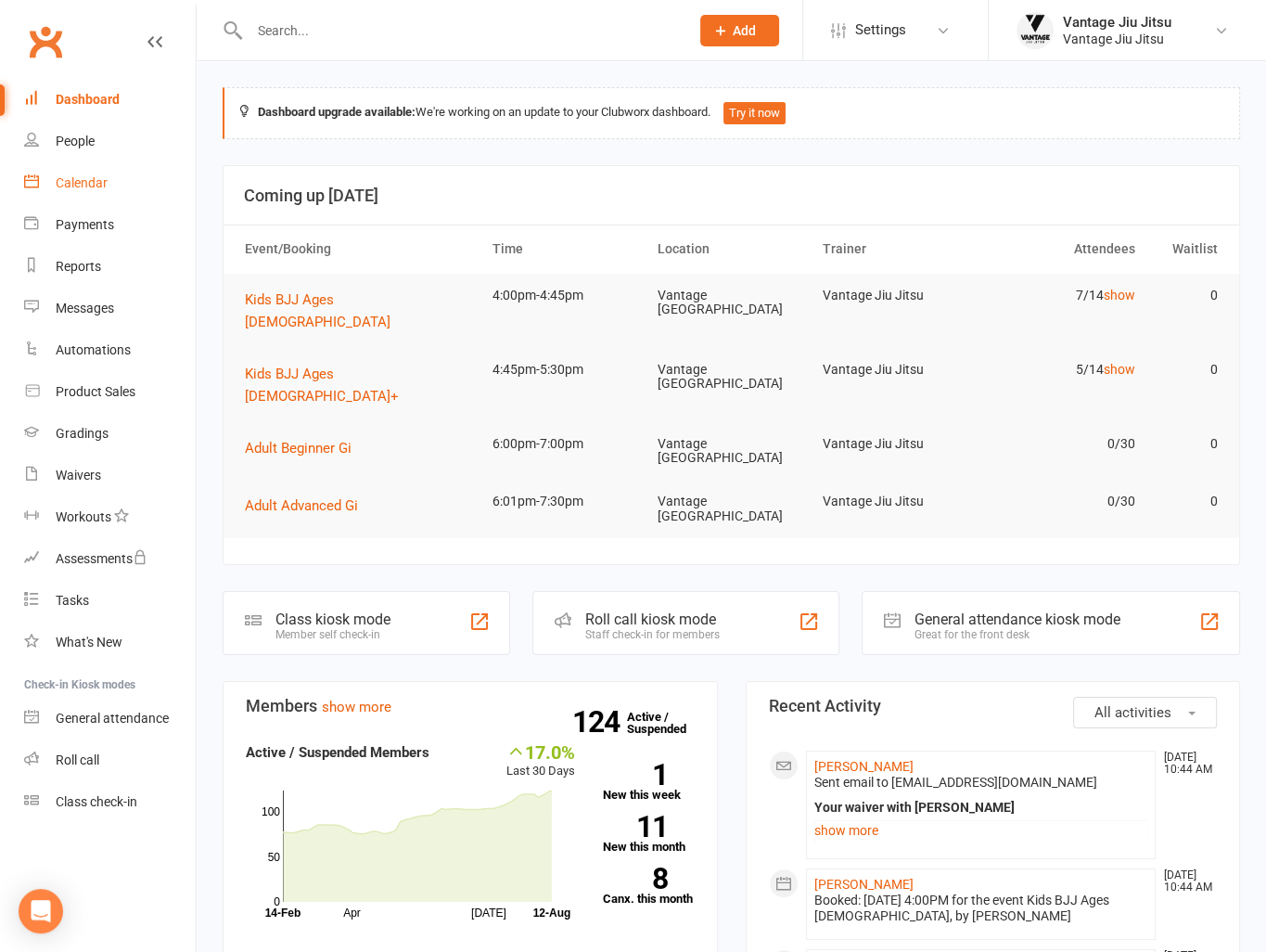
click at [69, 183] on div "Calendar" at bounding box center [81, 183] width 52 height 15
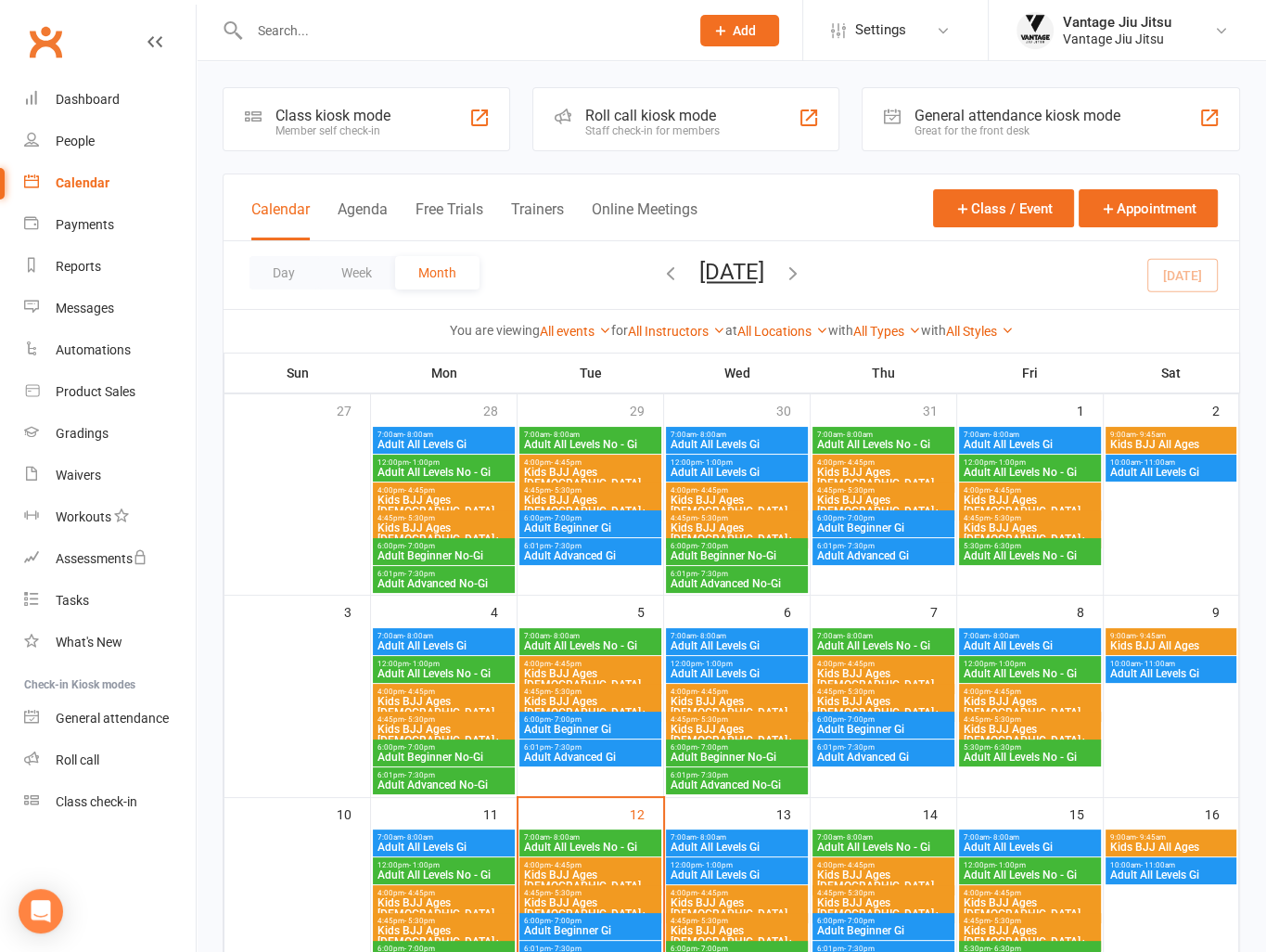
click at [572, 698] on span "Kids BJJ Ages [DEMOGRAPHIC_DATA]+" at bounding box center [590, 707] width 135 height 22
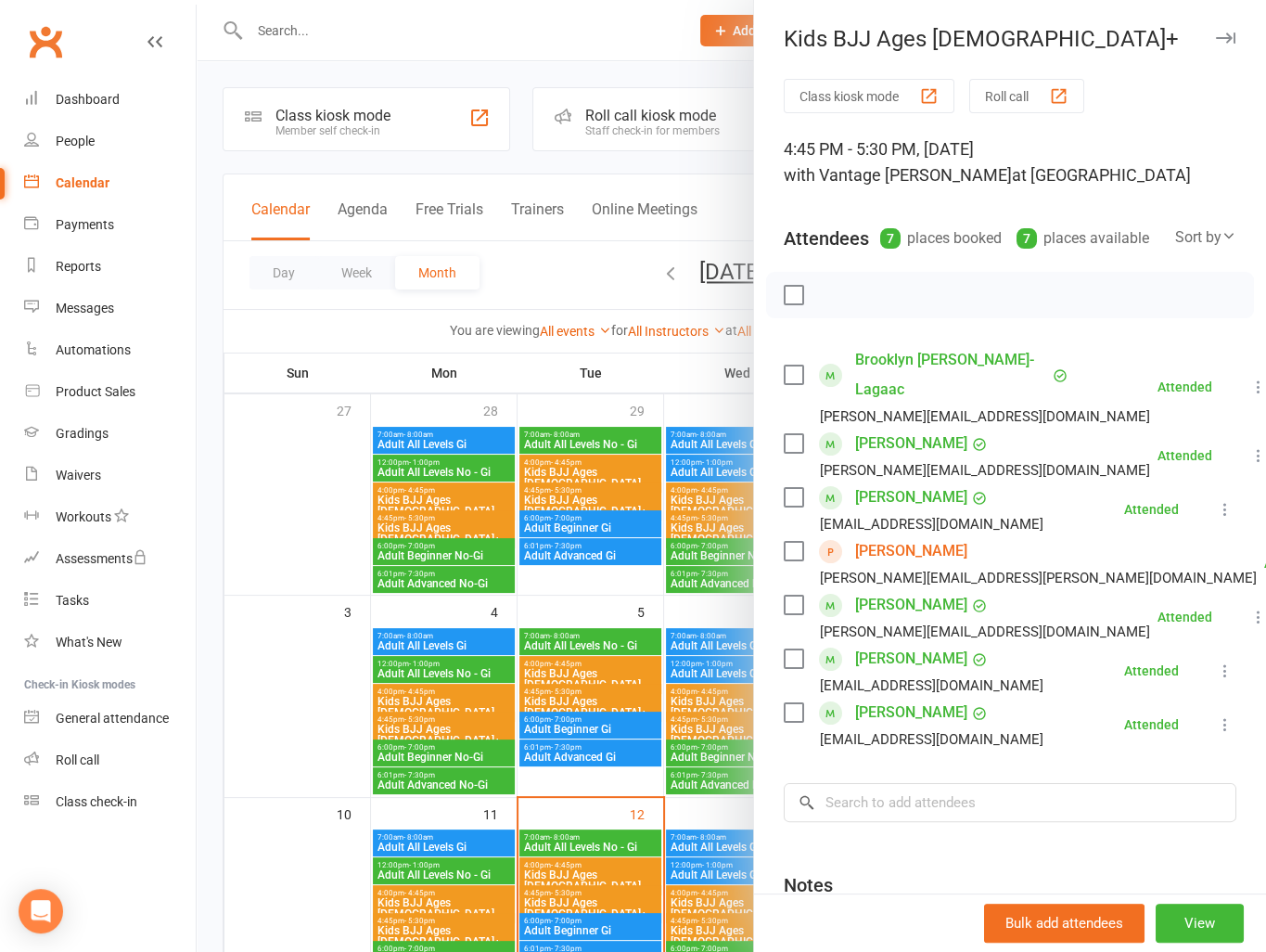
click at [860, 542] on link "[PERSON_NAME]" at bounding box center [912, 551] width 112 height 30
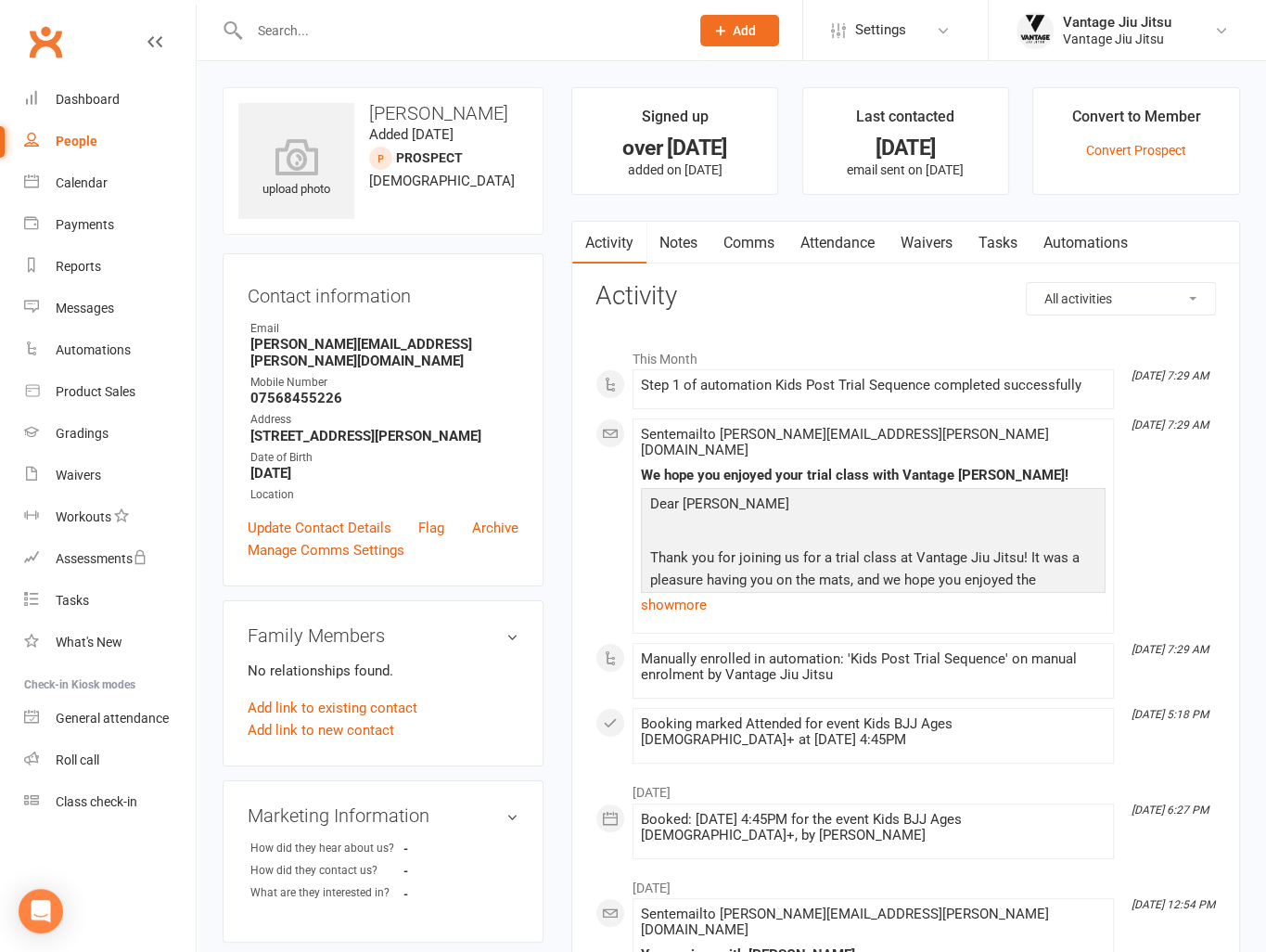
click at [920, 238] on link "Waivers" at bounding box center [926, 244] width 78 height 43
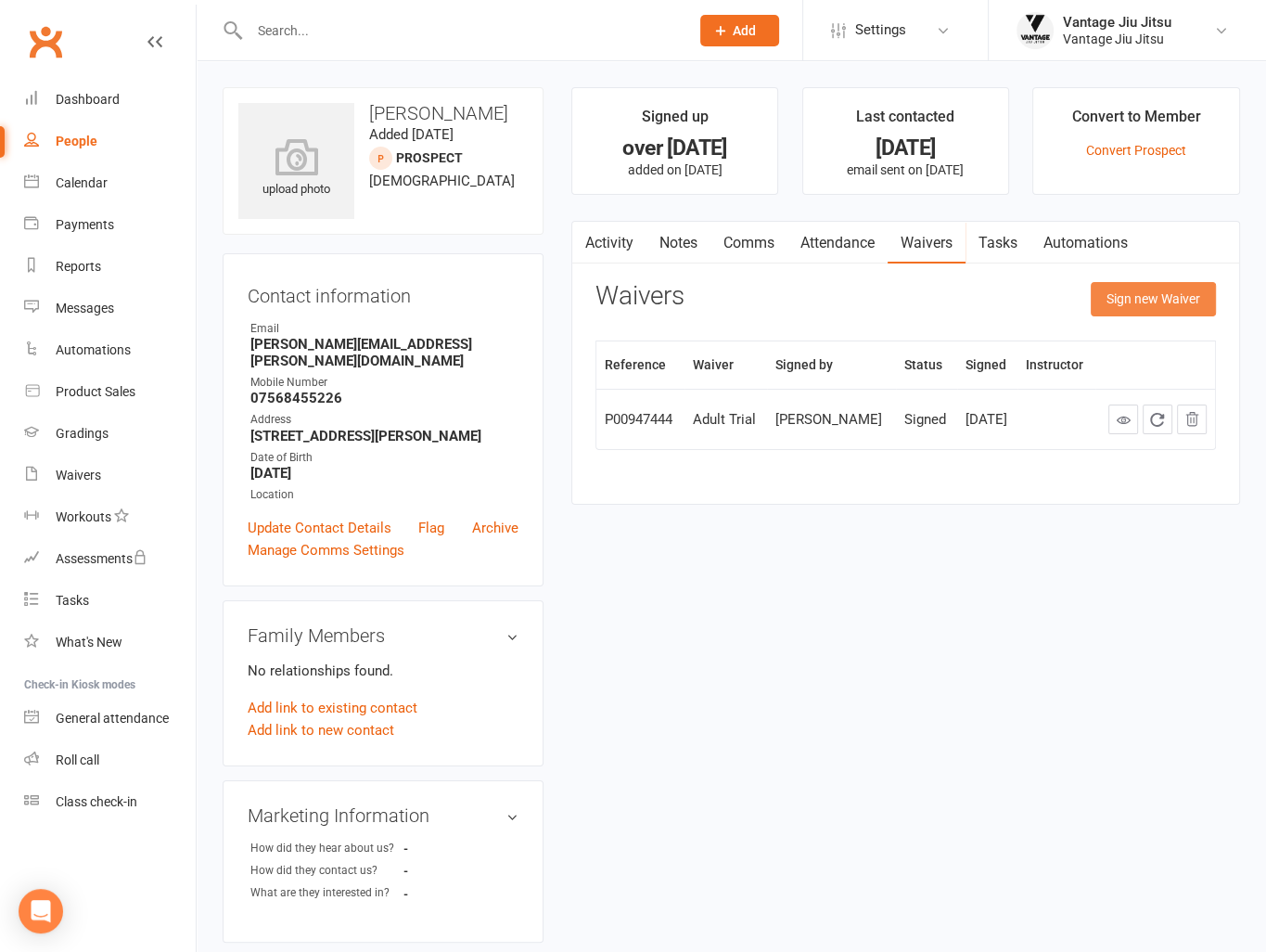
click at [1150, 298] on button "Sign new Waiver" at bounding box center [1154, 299] width 126 height 34
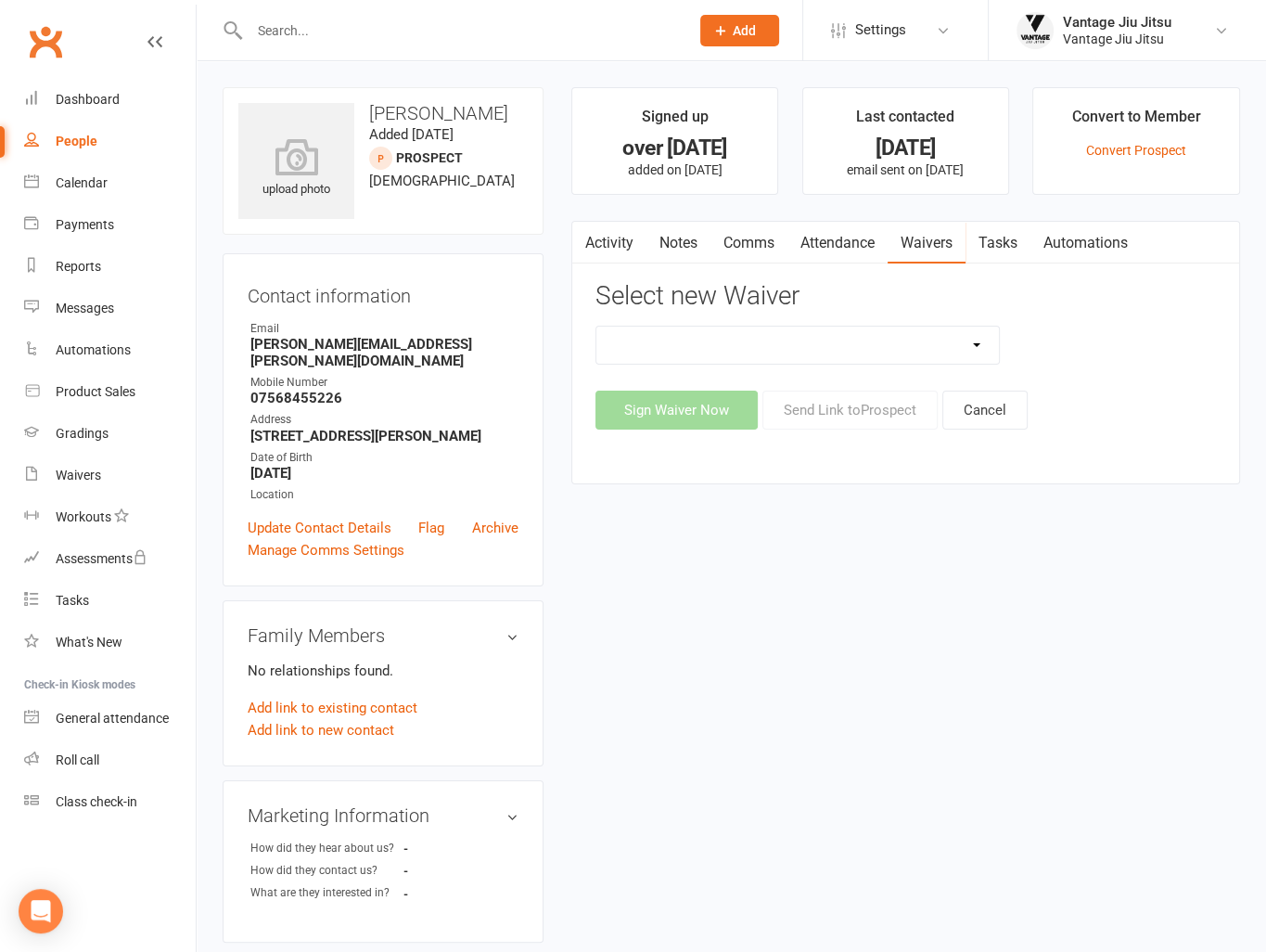
click at [786, 361] on select "Adult Drop In Adult Membership Adult Trial Waiver DRAFT - z. [ARCHIVE] Term 1 -…" at bounding box center [798, 345] width 403 height 37
select select "13717"
click at [597, 326] on select "Adult Drop In Adult Membership Adult Trial Waiver DRAFT - z. [ARCHIVE] Term 1 -…" at bounding box center [798, 345] width 403 height 37
click at [830, 413] on button "Send Link to Prospect" at bounding box center [850, 410] width 175 height 39
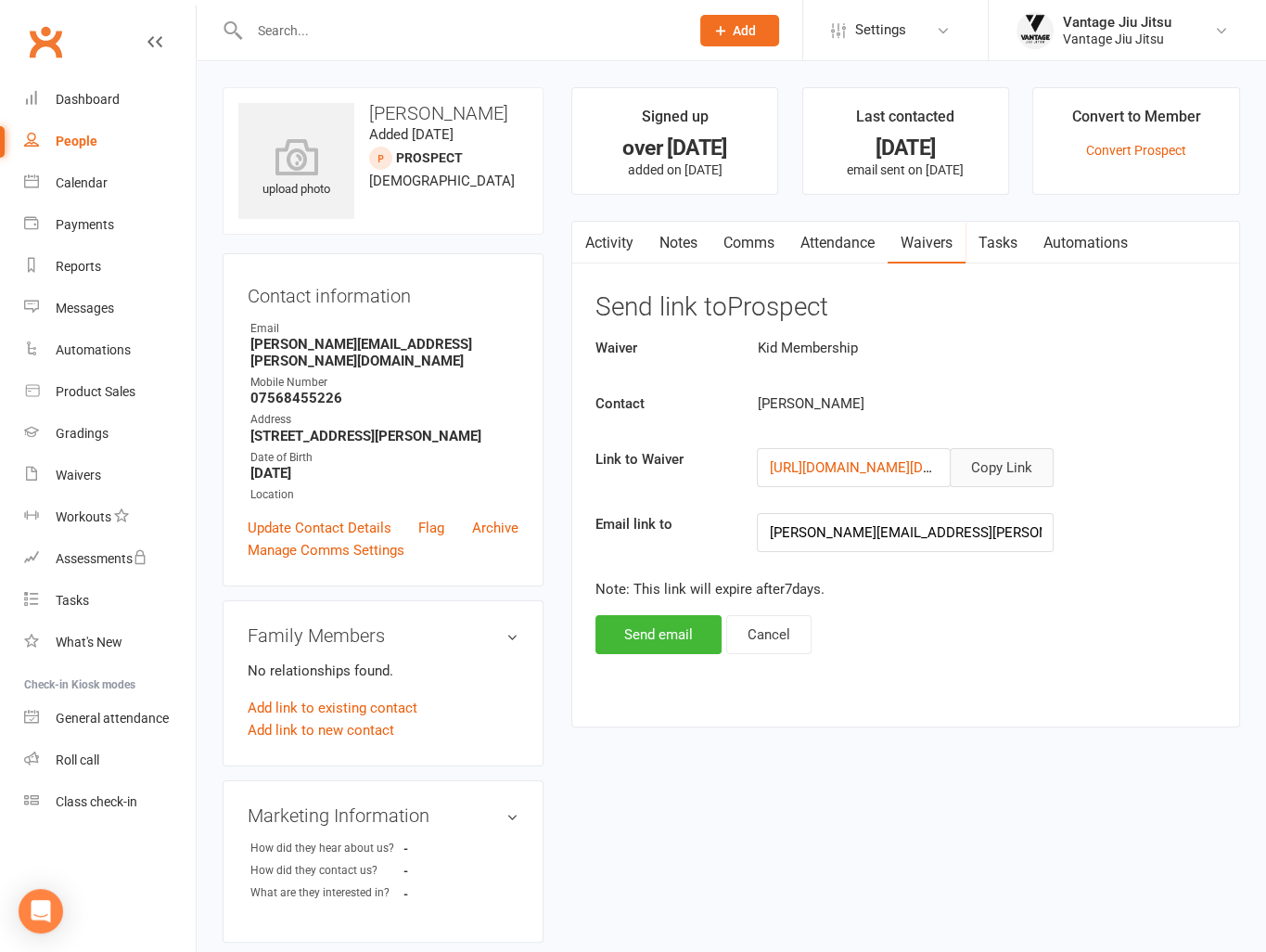
click at [987, 461] on button "Copy Link" at bounding box center [1002, 468] width 104 height 39
click at [52, 49] on link "Clubworx" at bounding box center [45, 41] width 46 height 46
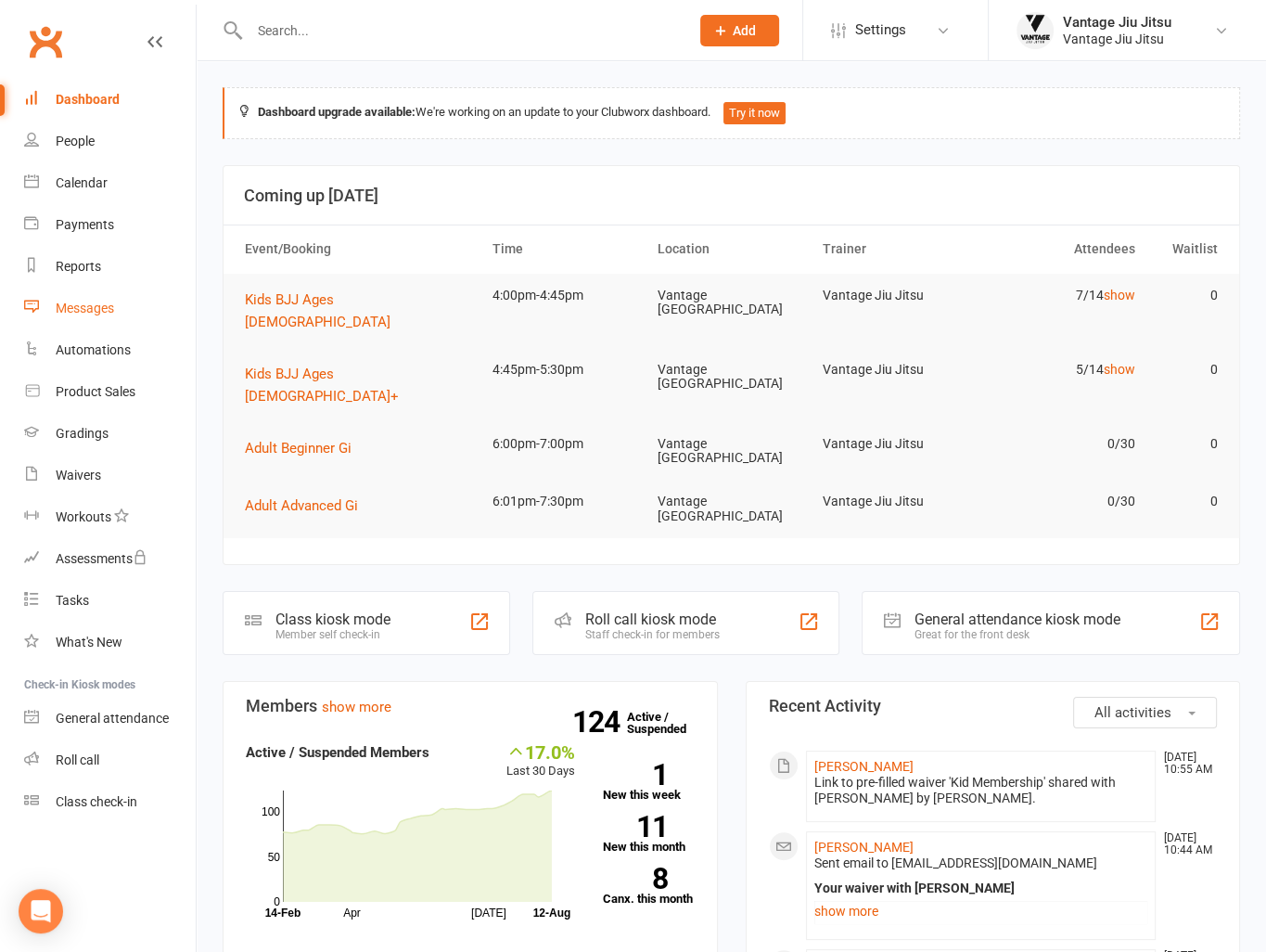
click at [94, 298] on link "Messages" at bounding box center [110, 308] width 171 height 42
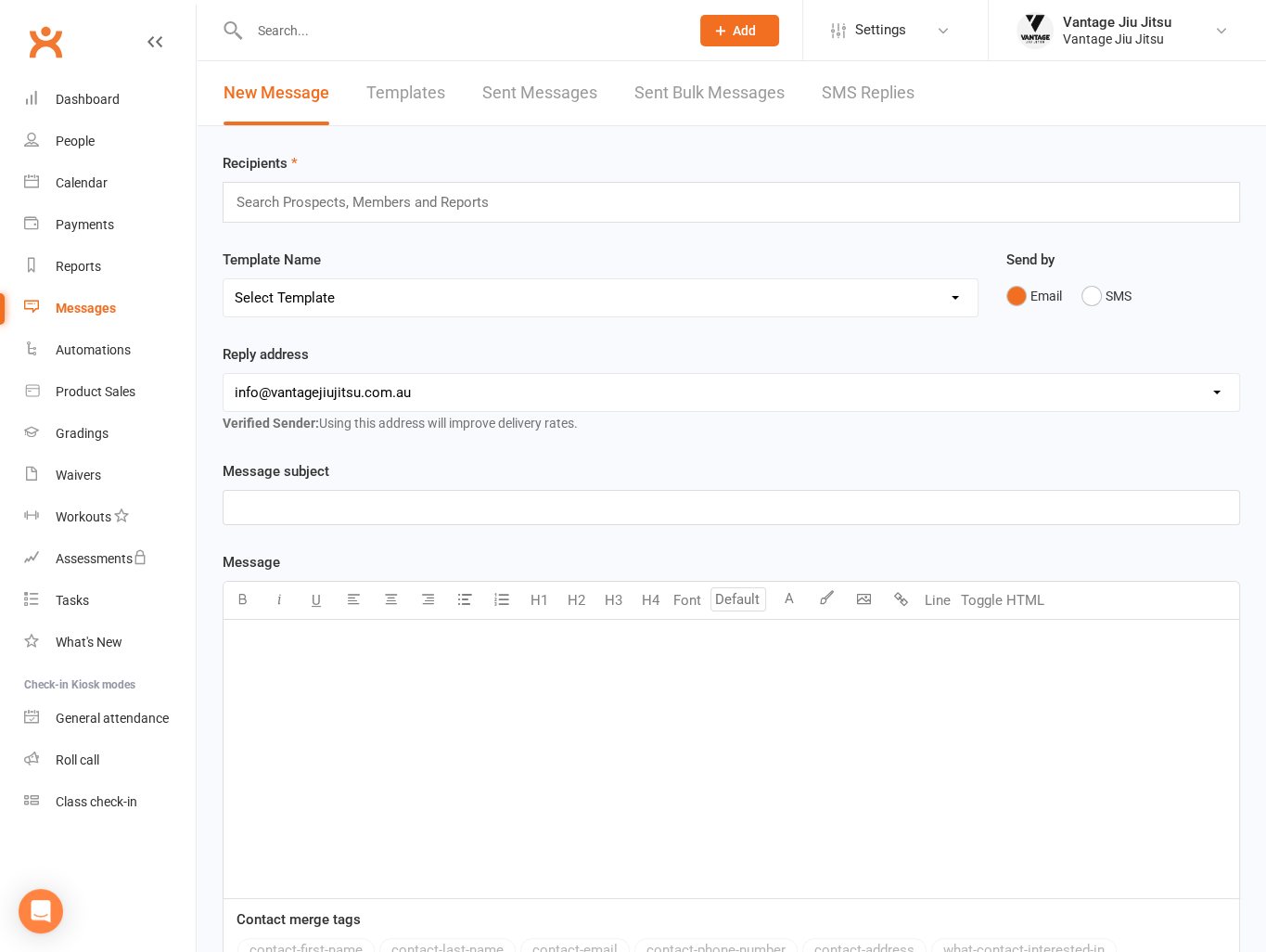
click at [412, 97] on link "Templates" at bounding box center [406, 93] width 79 height 64
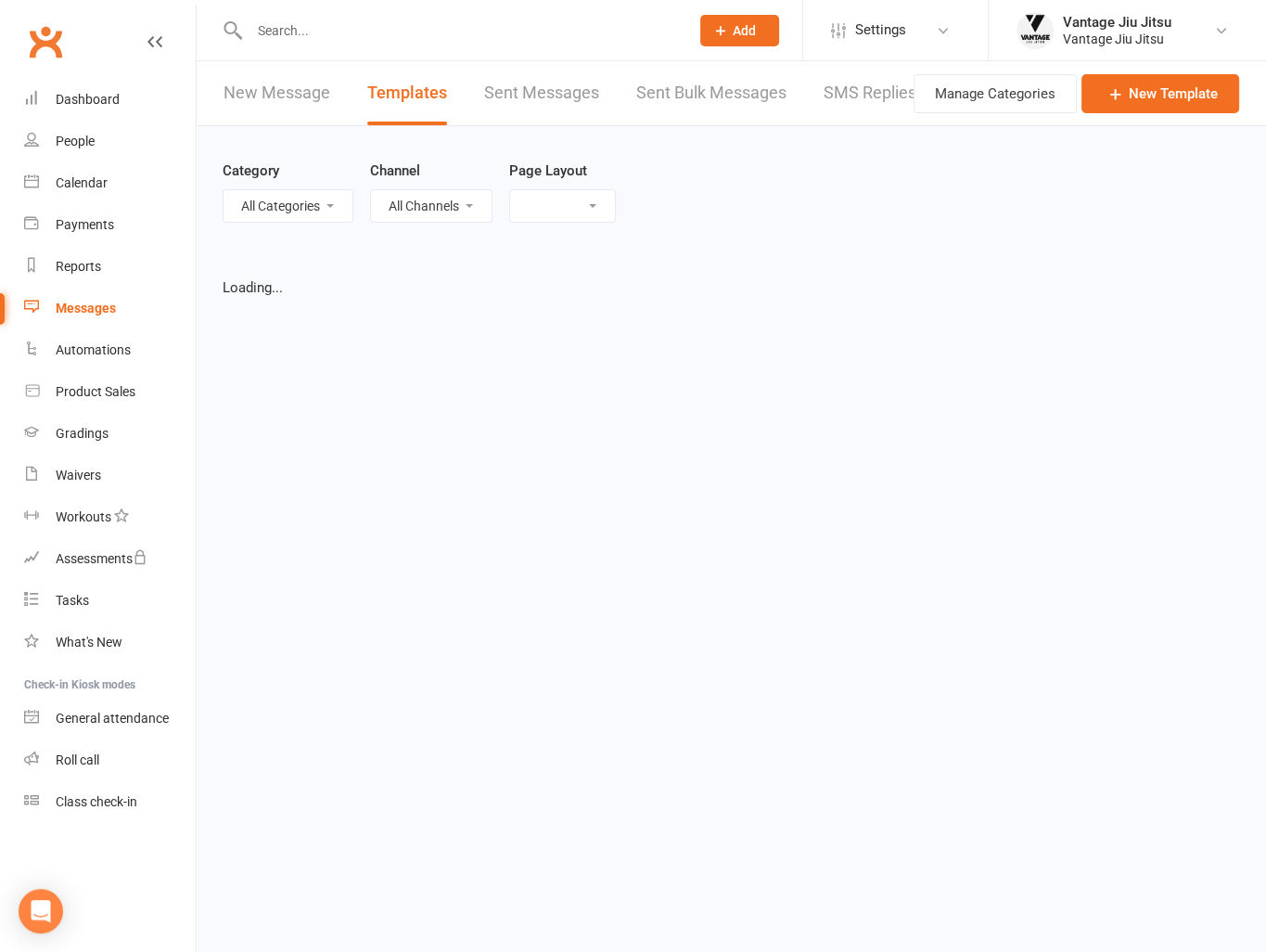
select select "grid"
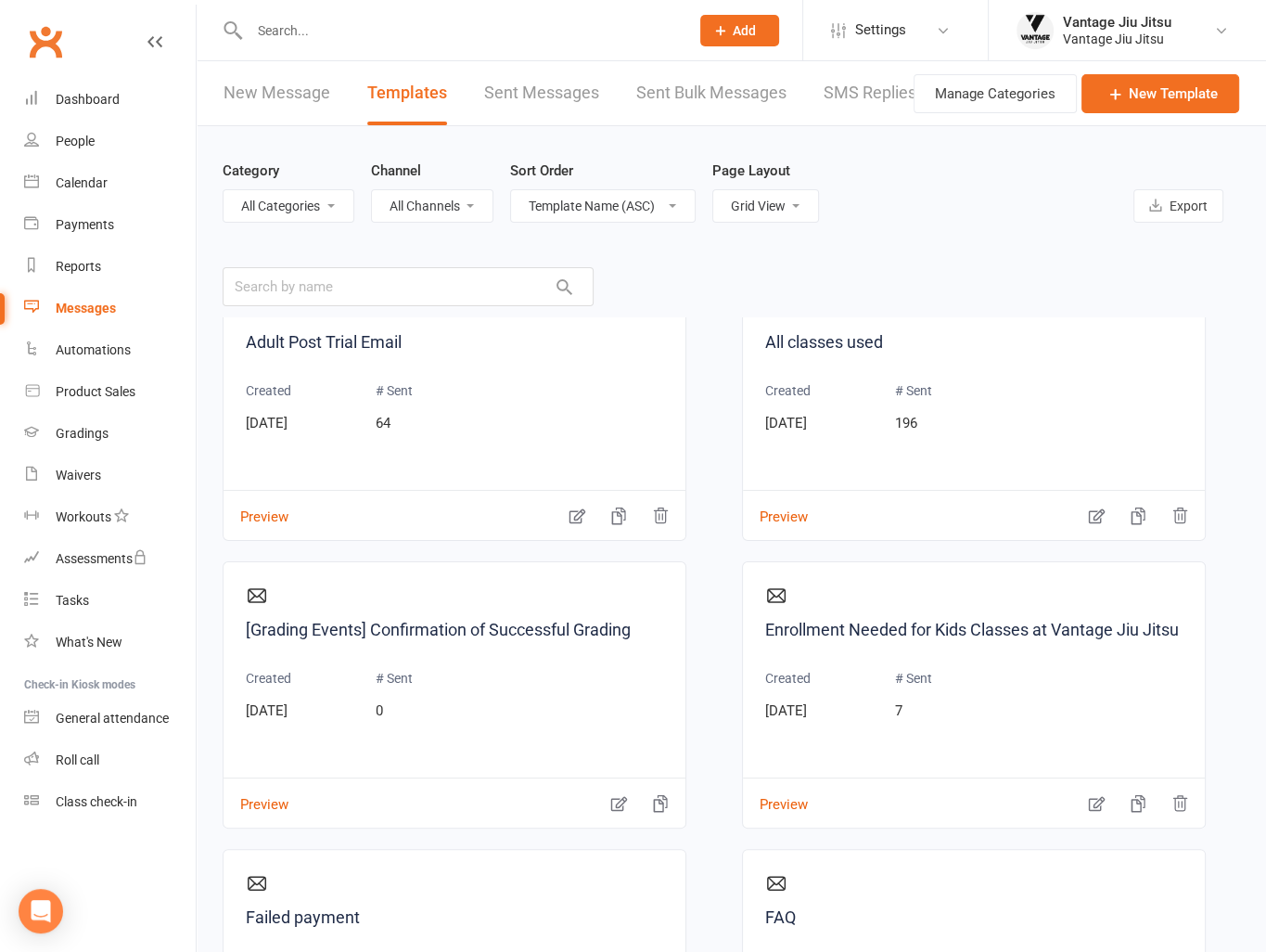
scroll to position [649, 0]
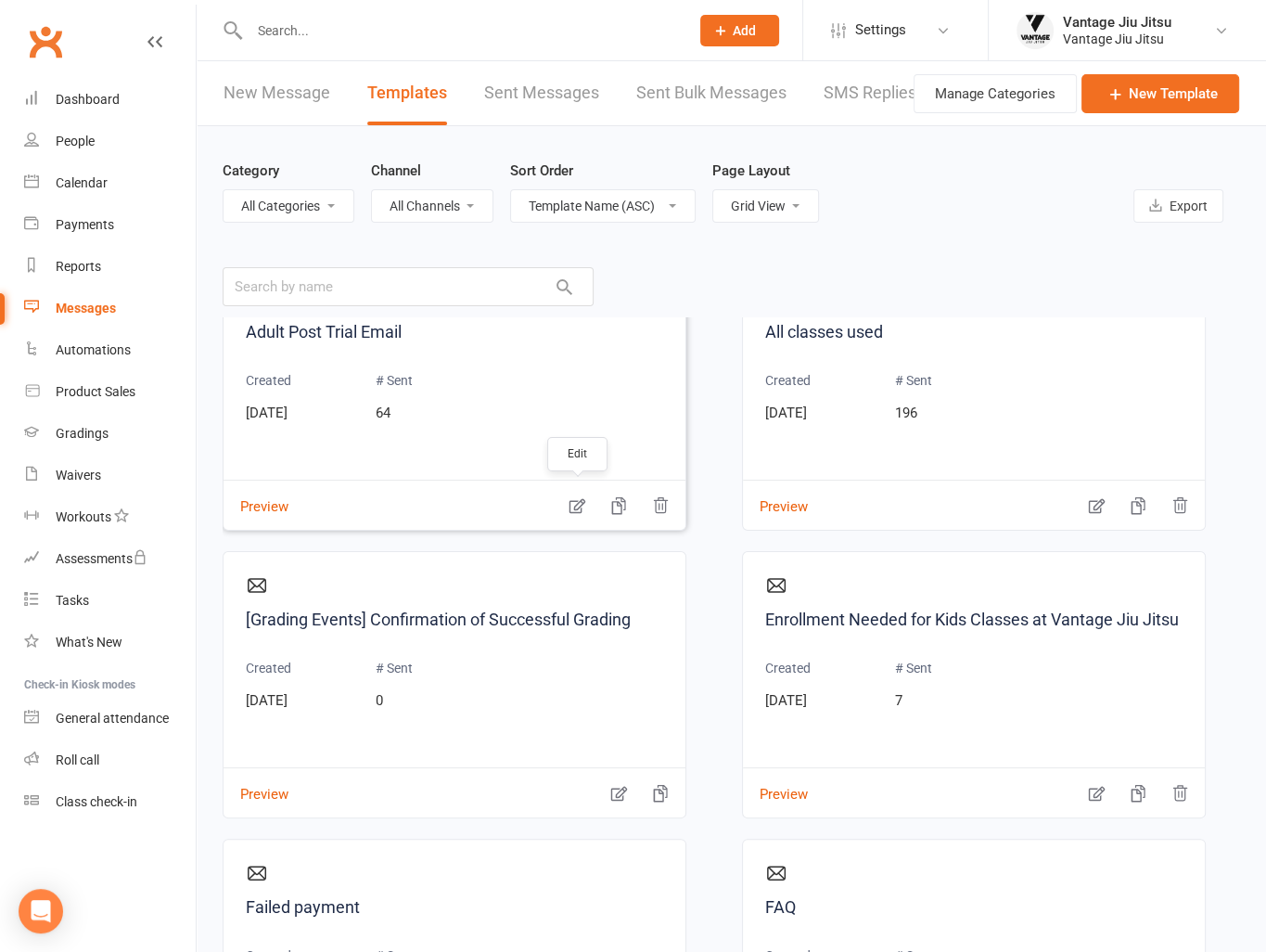
click at [580, 506] on icon "button" at bounding box center [577, 506] width 19 height 19
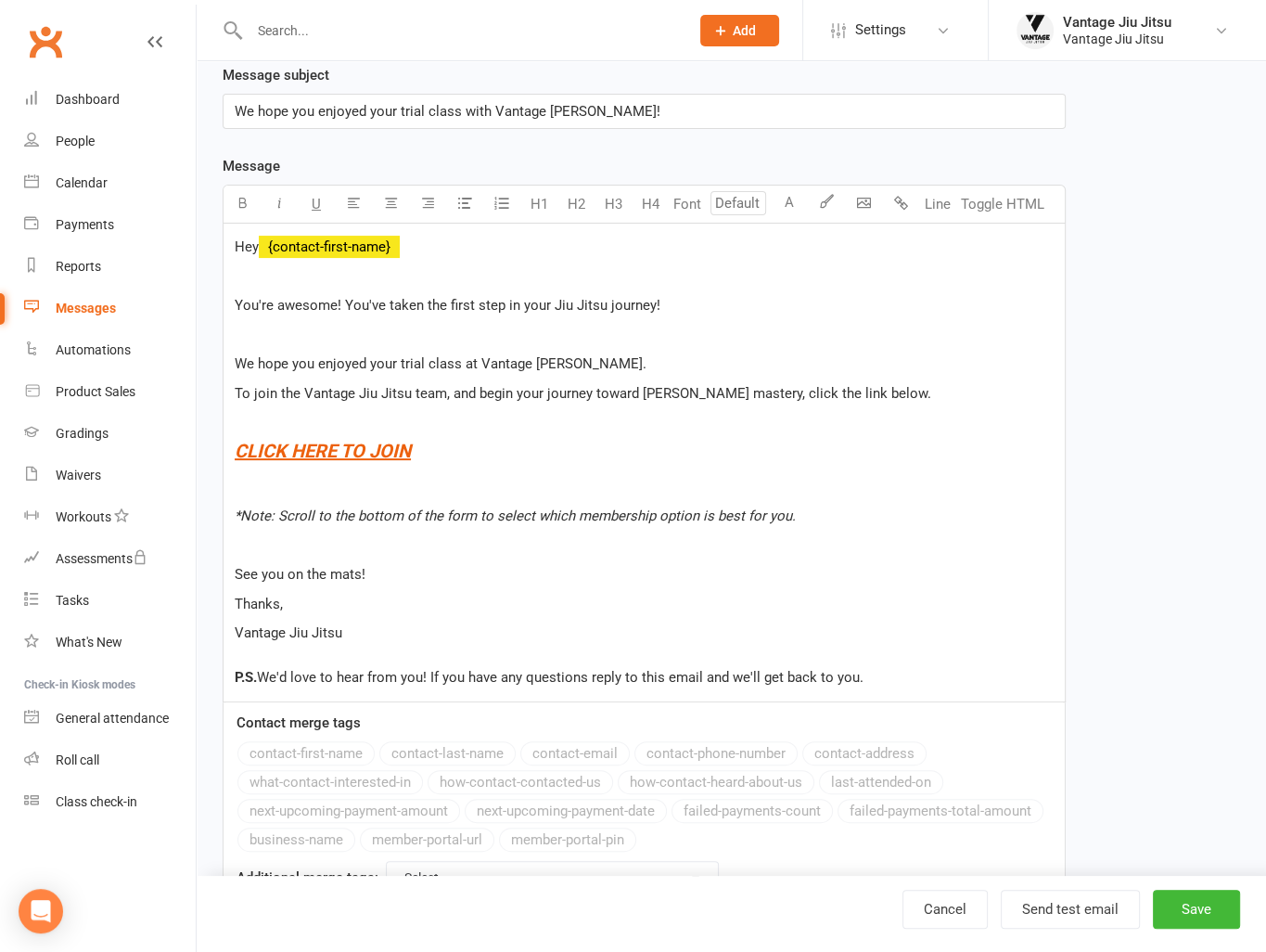
scroll to position [327, 0]
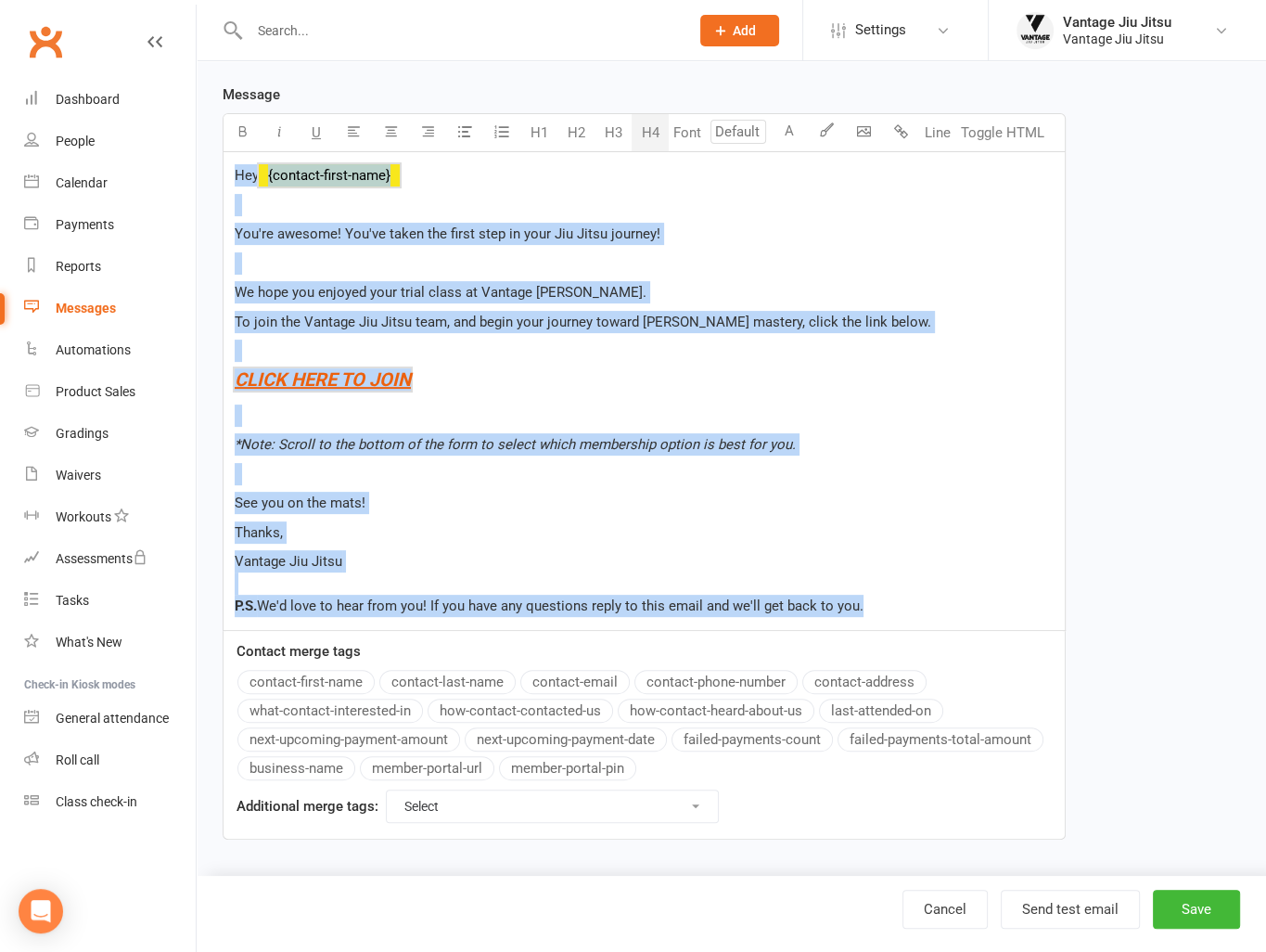
drag, startPoint x: 908, startPoint y: 610, endPoint x: 203, endPoint y: 129, distance: 853.5
click at [203, 129] on div "Edit Template Template Name Adult Post Trial Email Send by Email SMS Category M…" at bounding box center [731, 307] width 1069 height 1147
copy div "Hey ﻿ {contact-first-name} You're awesome! You've taken the first step in your …"
select select "grid"
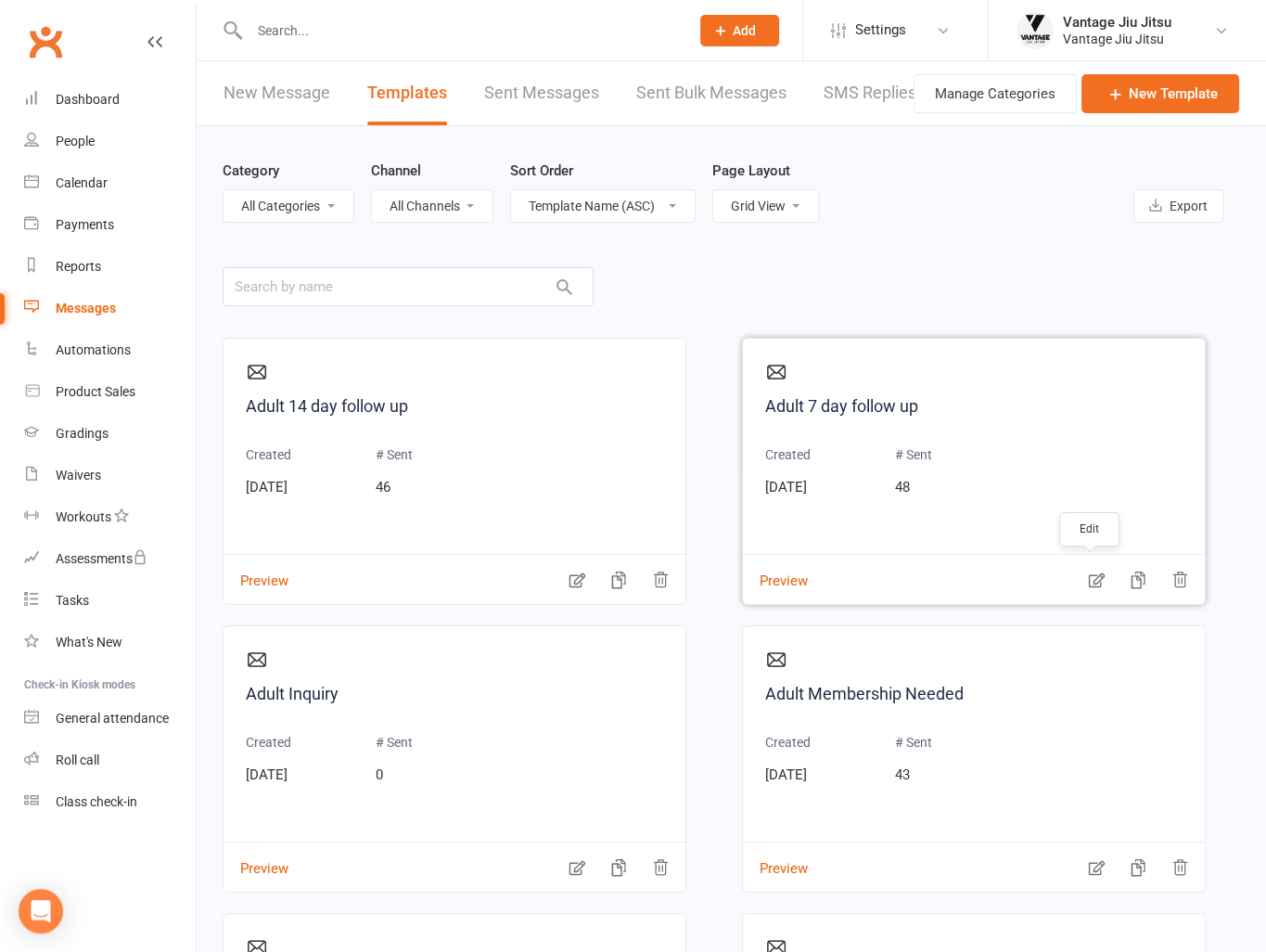
click at [1087, 584] on icon "button" at bounding box center [1096, 580] width 19 height 19
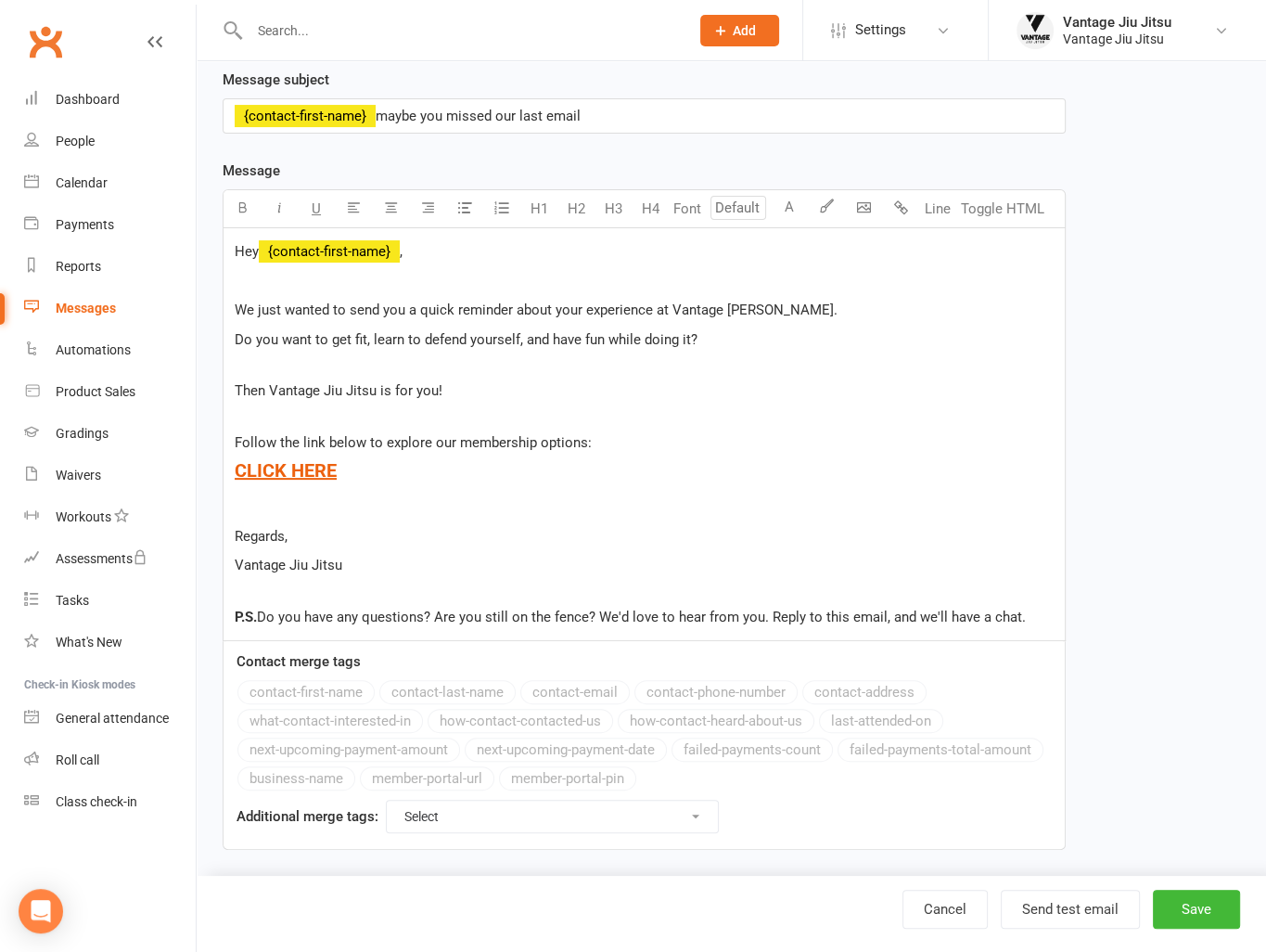
scroll to position [262, 0]
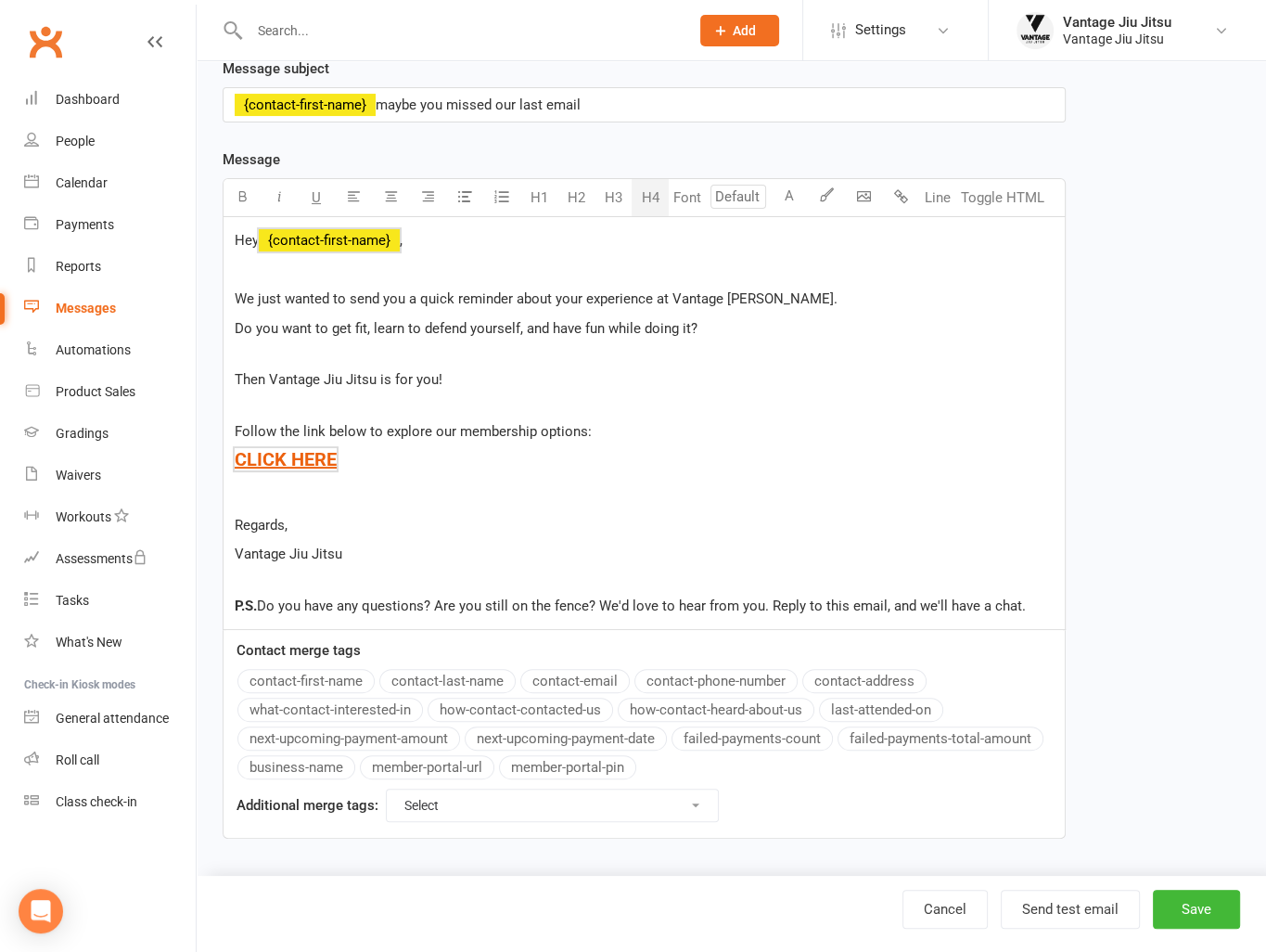
drag, startPoint x: 1024, startPoint y: 609, endPoint x: 199, endPoint y: 178, distance: 930.8
click at [199, 178] on div "Edit Template Template Name Adult 7 day follow up Send by Email SMS Category Ma…" at bounding box center [731, 338] width 1069 height 1080
copy div "Hey ﻿ {contact-first-name} , We just wanted to send you a quick reminder about …"
select select "grid"
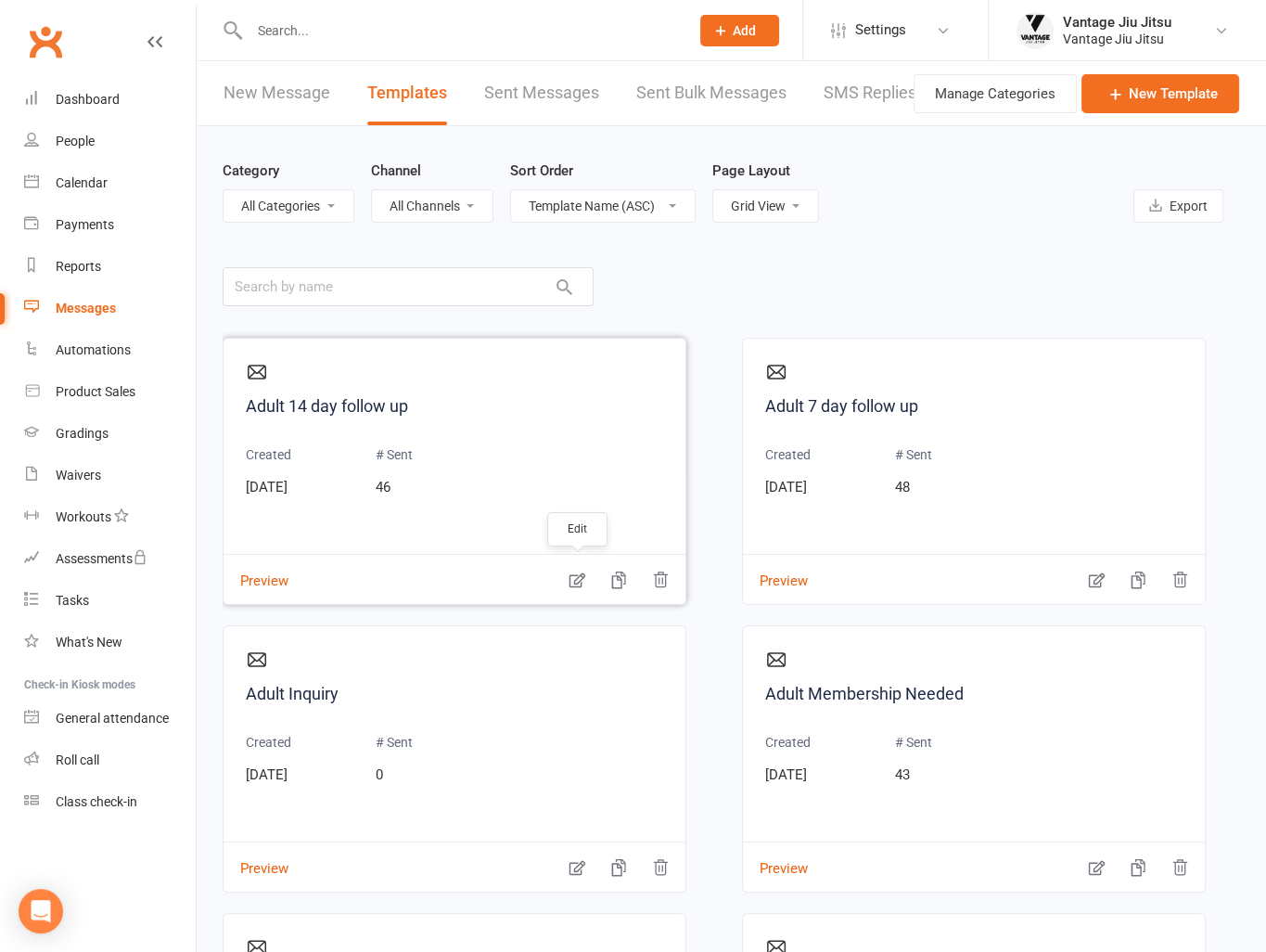
click at [574, 583] on icon "button" at bounding box center [577, 581] width 16 height 15
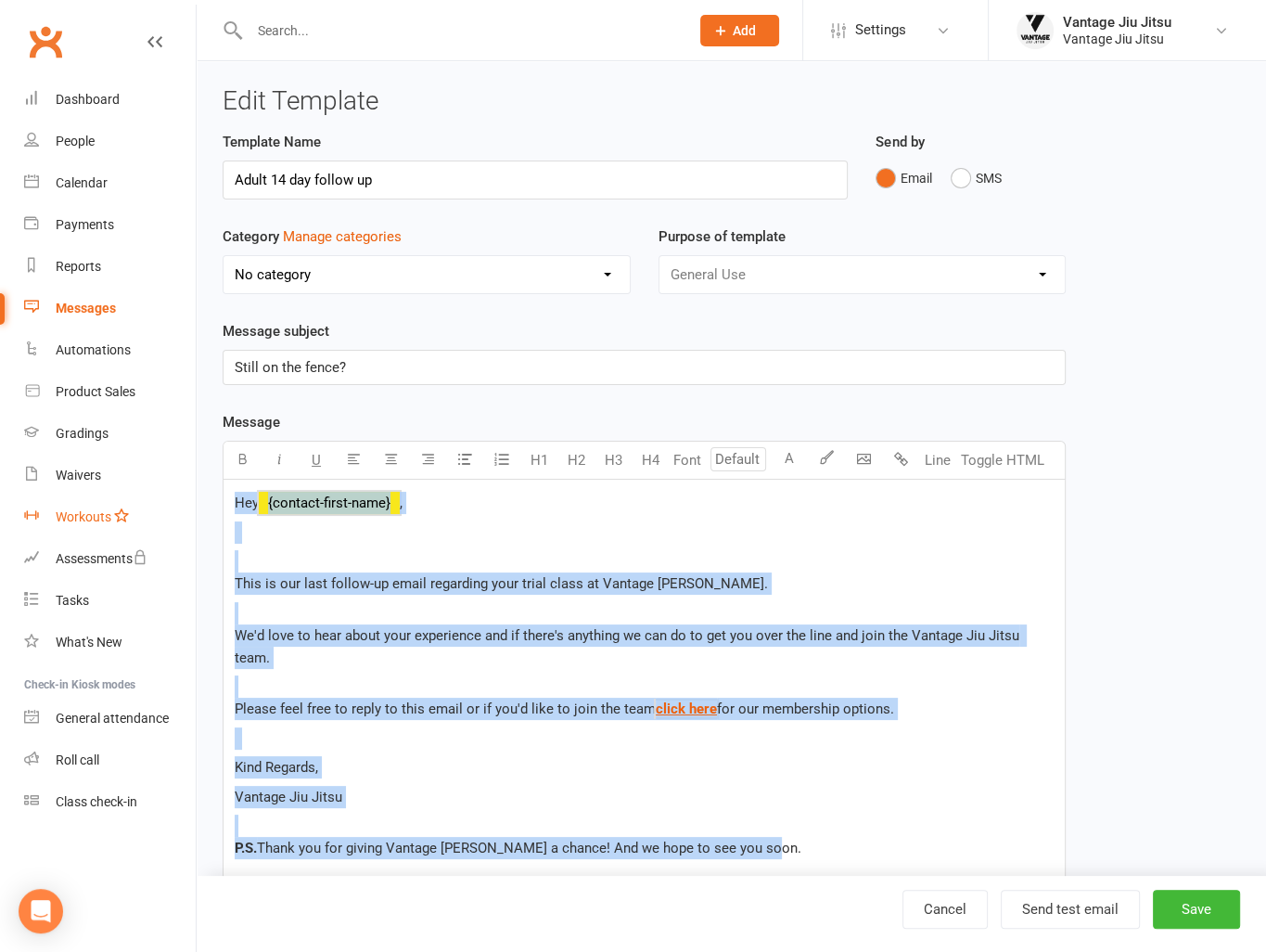
drag, startPoint x: 601, startPoint y: 781, endPoint x: 169, endPoint y: 497, distance: 517.0
click at [169, 497] on ui-view "Prospect Member Non-attending contact Class / event Appointment Grading event T…" at bounding box center [633, 578] width 1266 height 1147
copy div "Hey ﻿ {contact-first-name} , This is our last follow-up email regarding your tr…"
click at [83, 309] on div "Messages" at bounding box center [85, 308] width 60 height 15
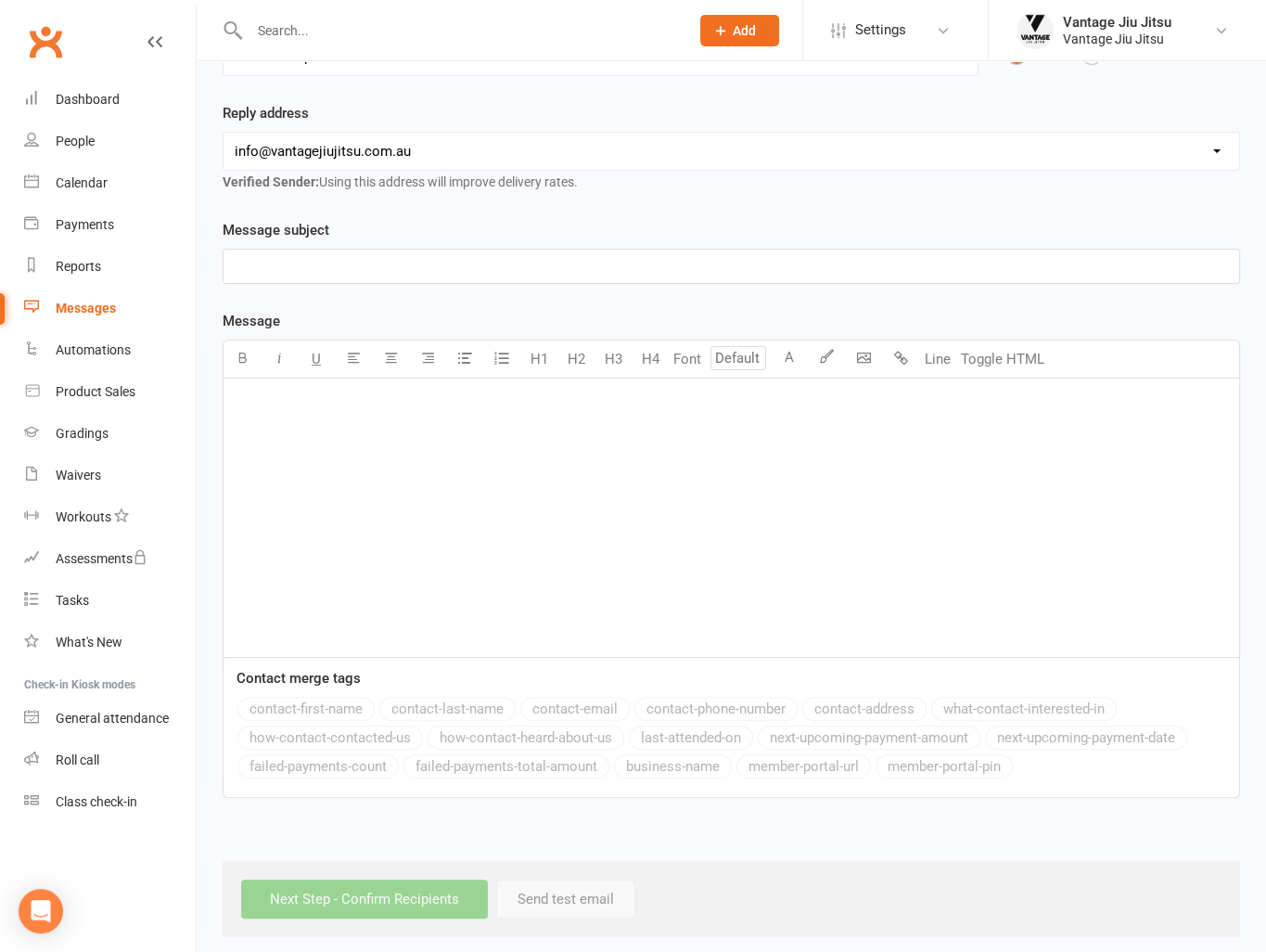
scroll to position [249, 0]
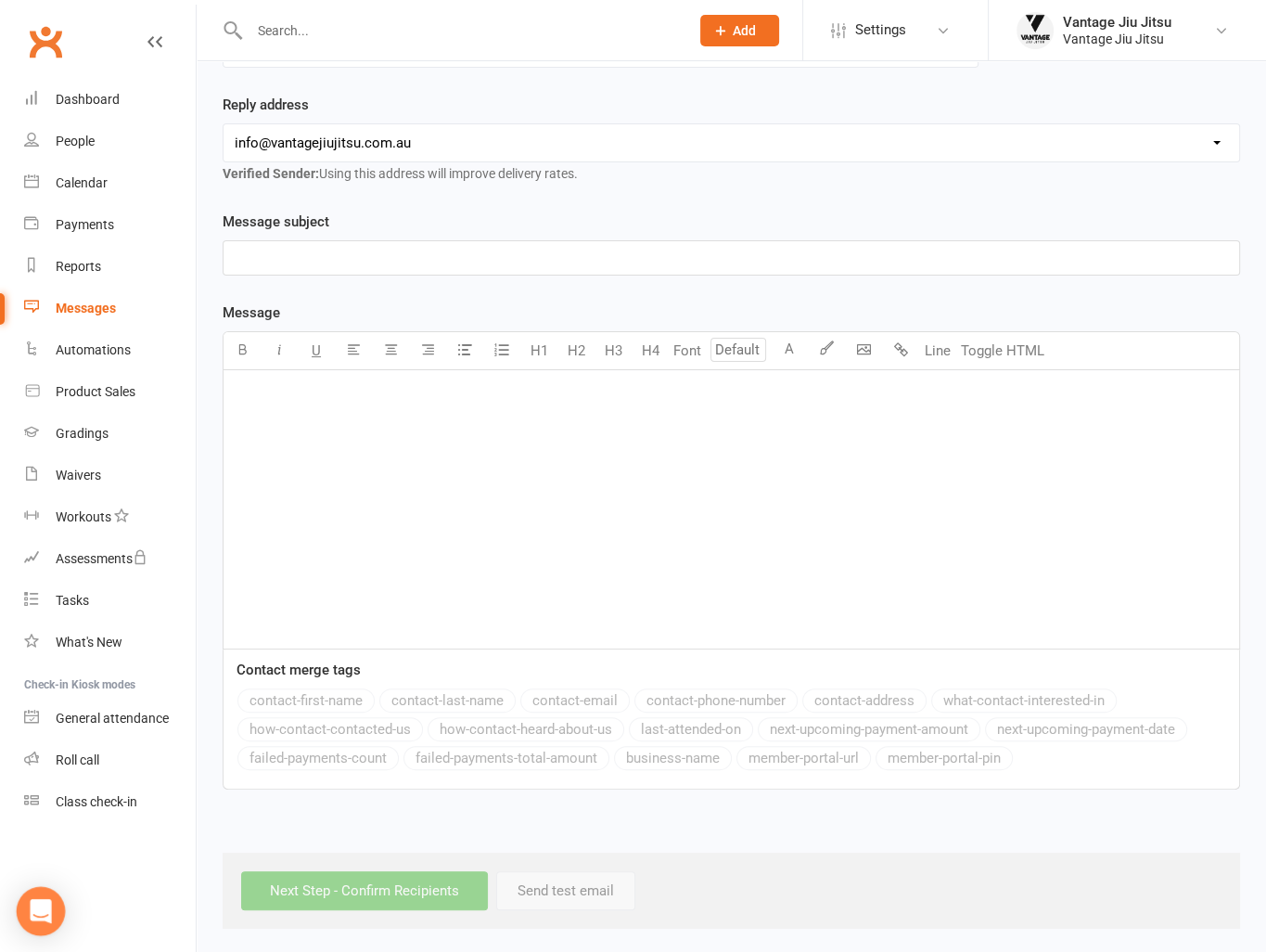
click at [52, 894] on div "Open Intercom Messenger" at bounding box center [41, 911] width 49 height 49
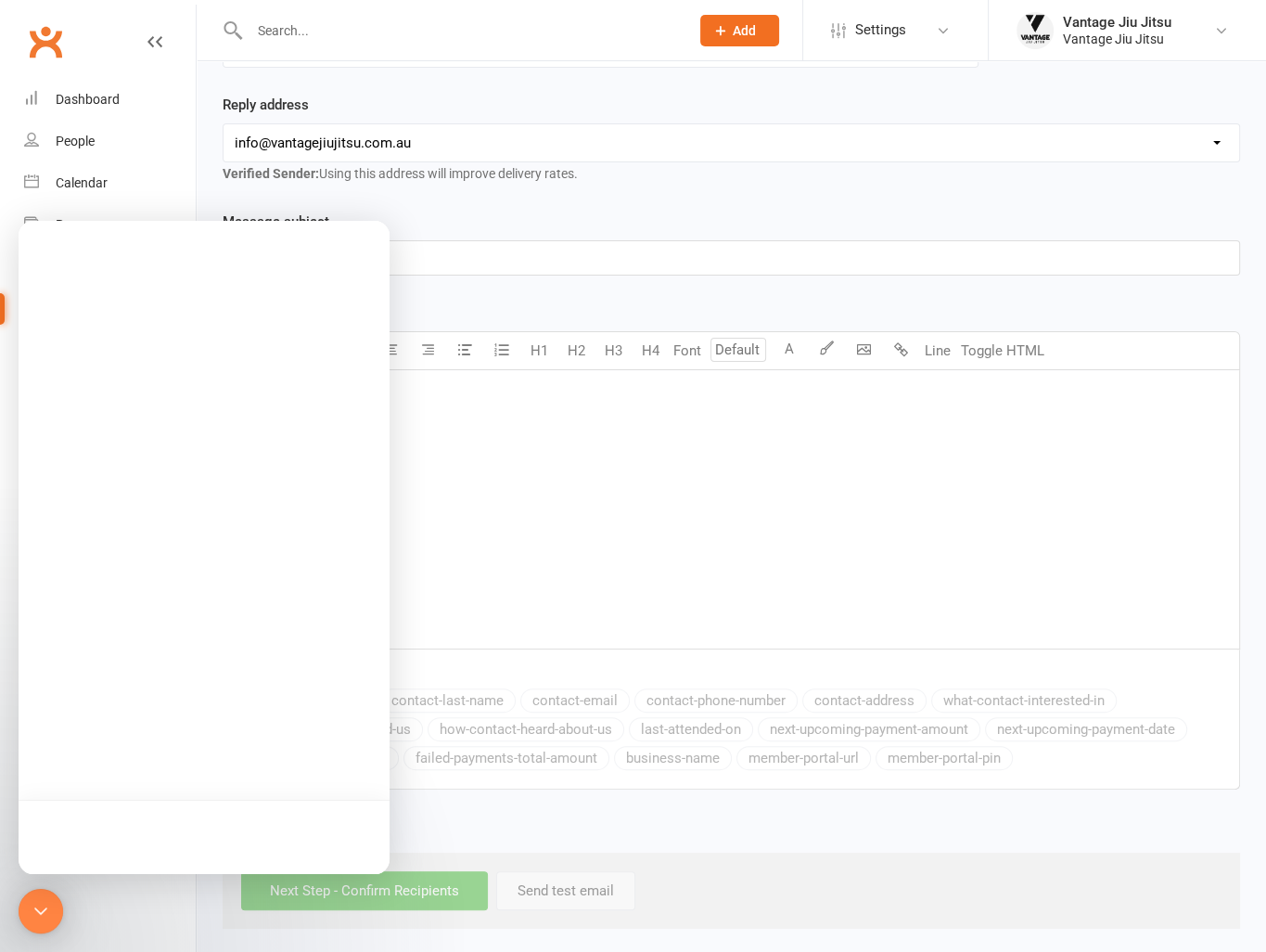
scroll to position [0, 0]
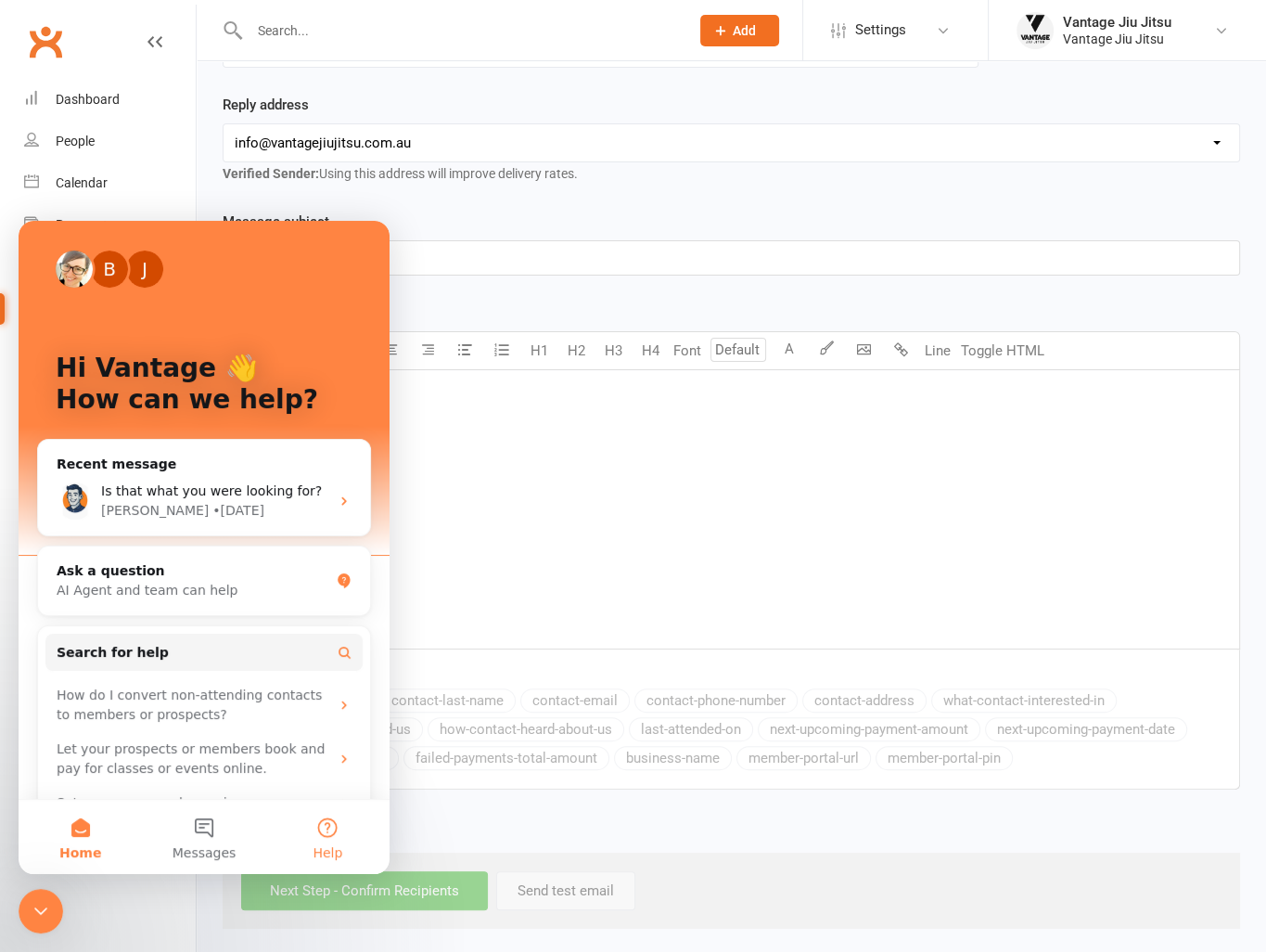
click at [340, 836] on button "Help" at bounding box center [328, 836] width 124 height 74
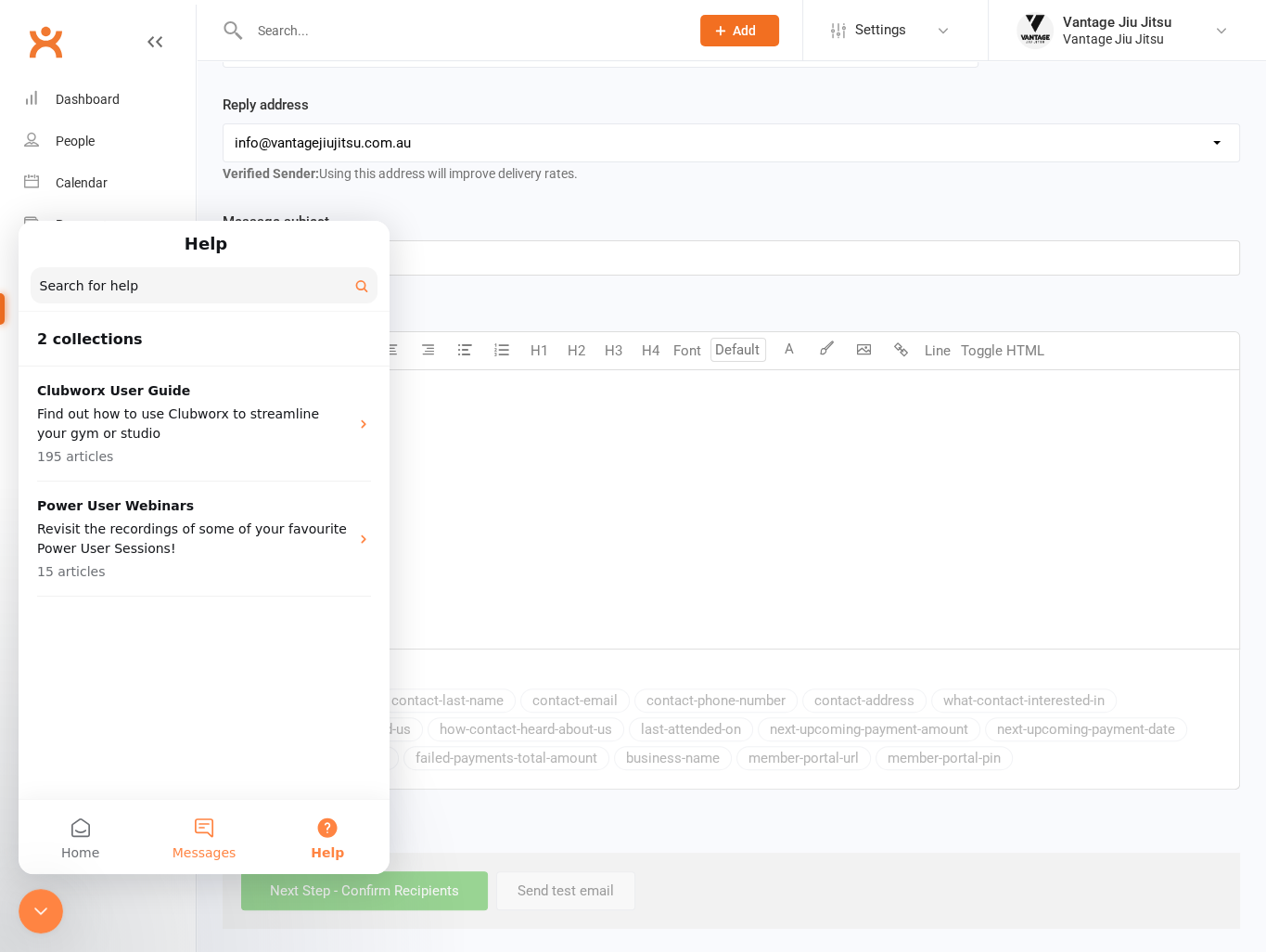
click at [202, 819] on button "Messages" at bounding box center [203, 836] width 124 height 74
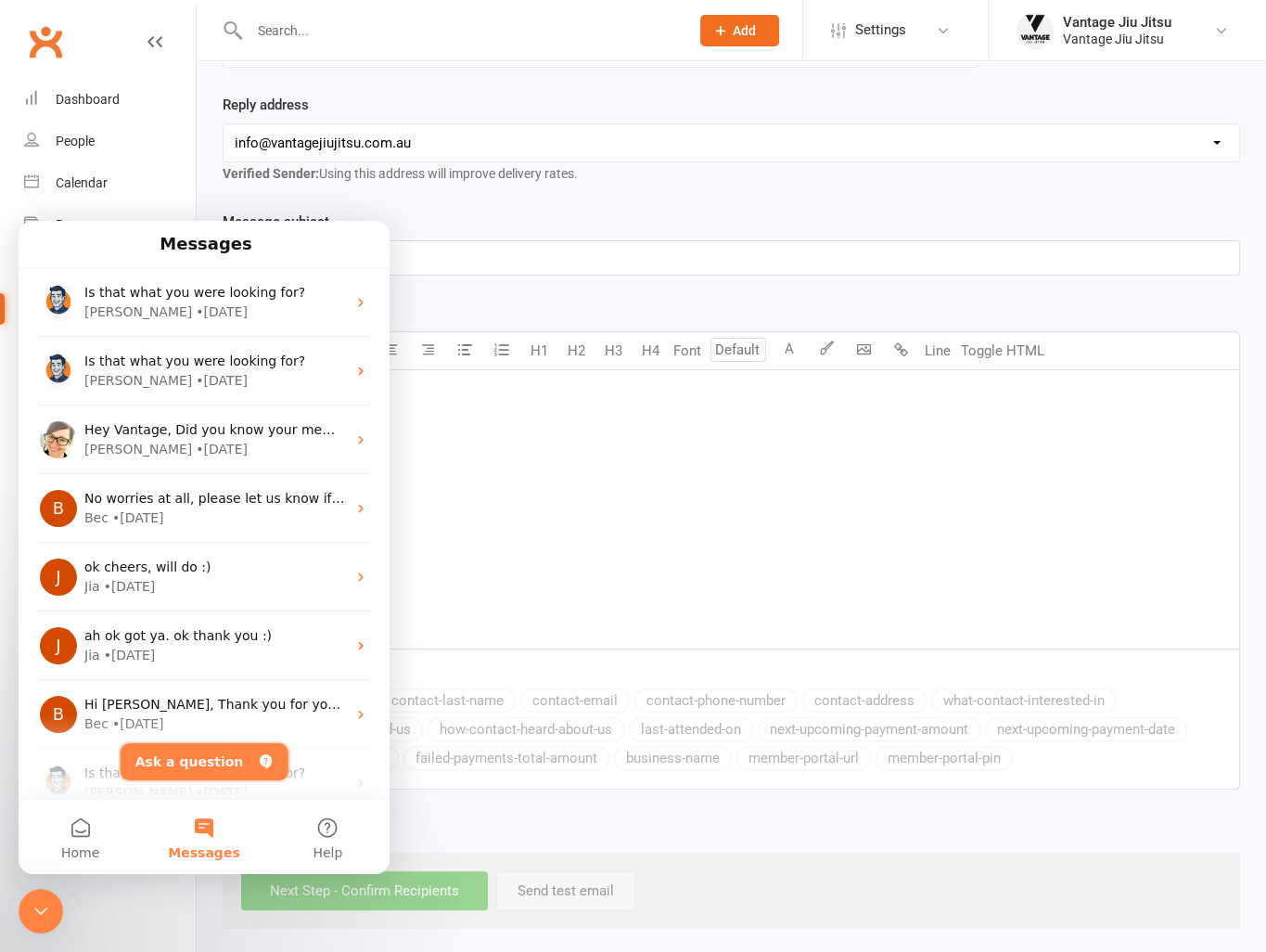
click at [244, 763] on button "Ask a question" at bounding box center [204, 762] width 168 height 37
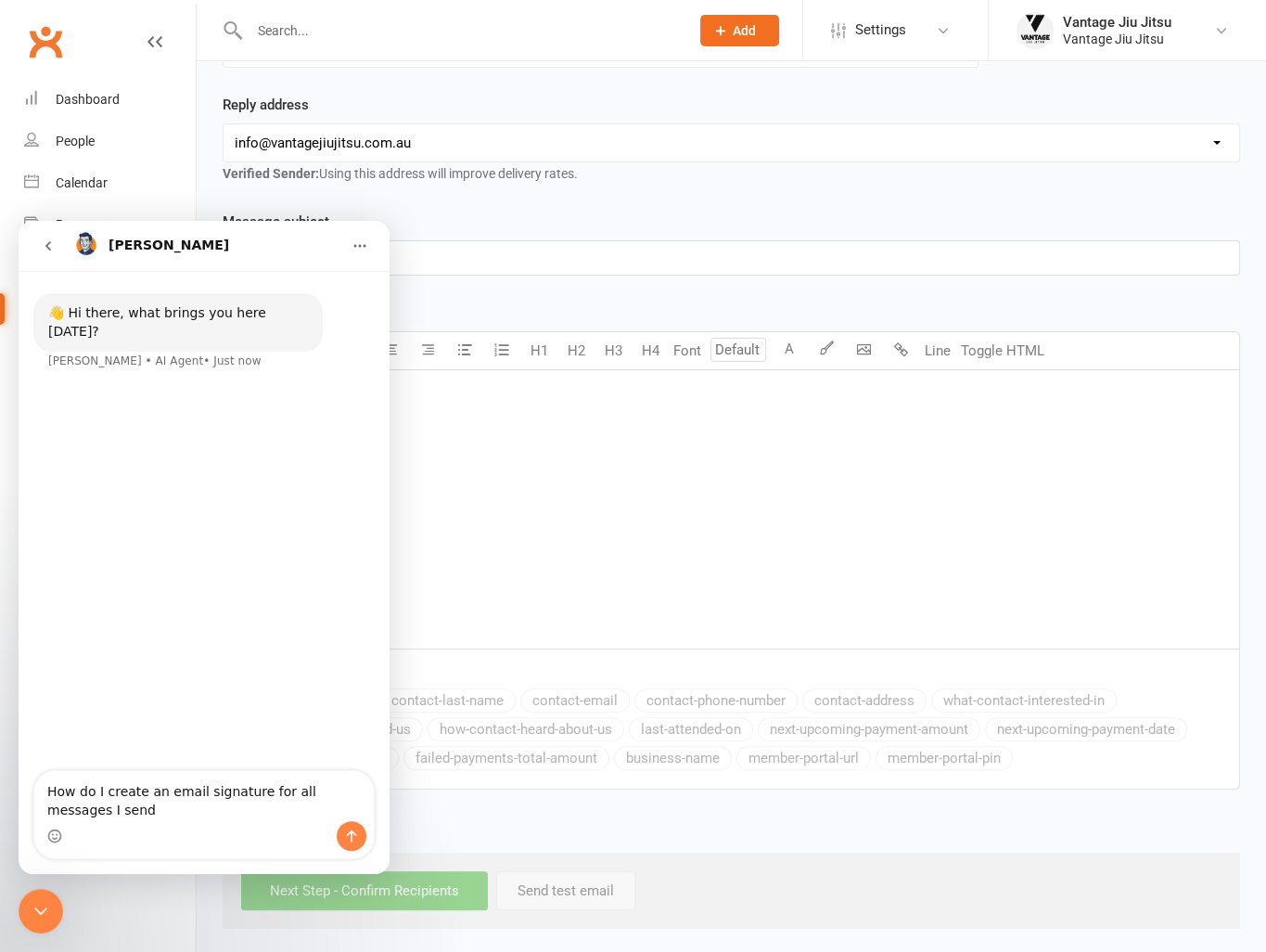
type textarea "How do I create an email signature for all messages I send?"
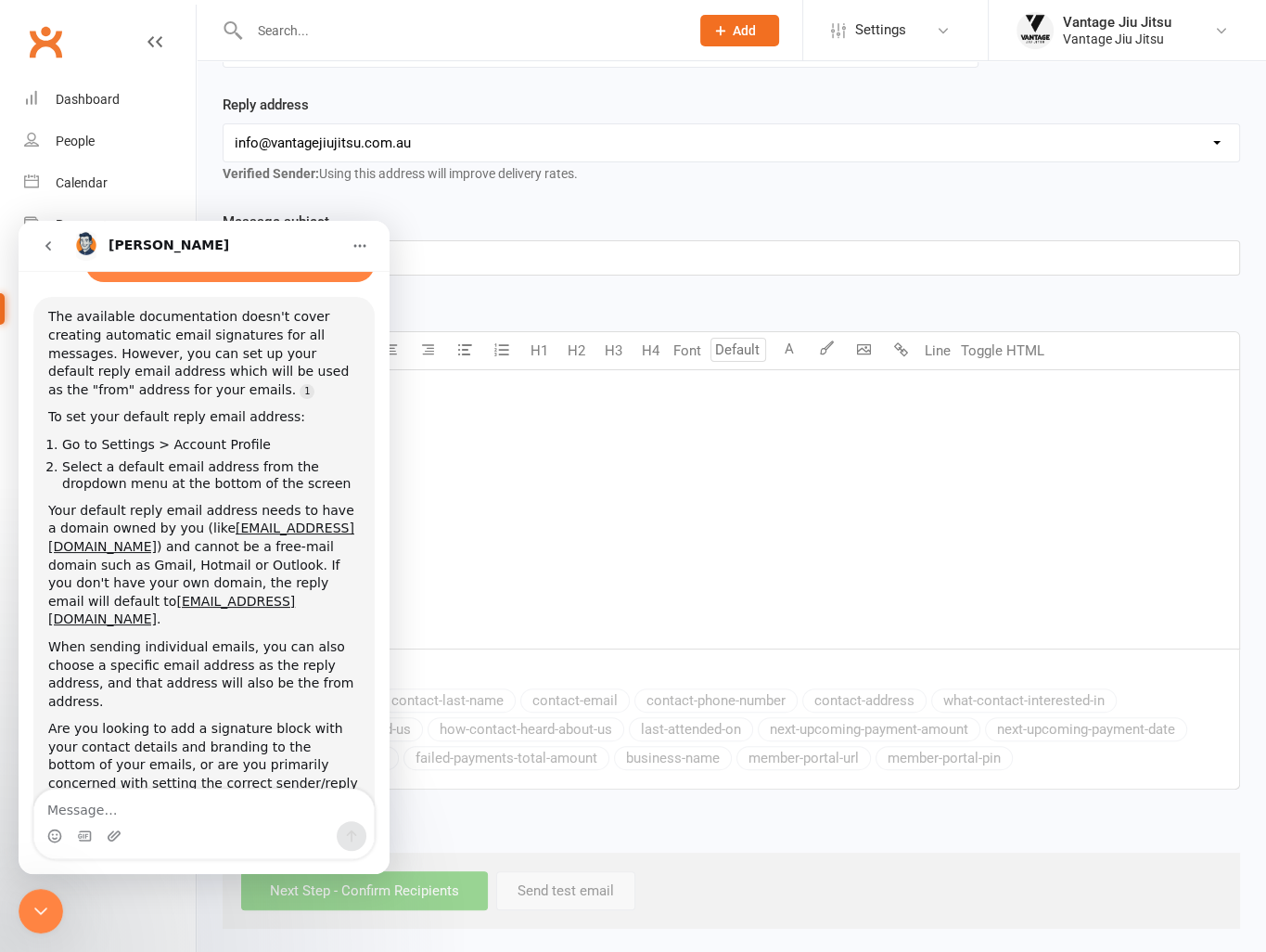
scroll to position [141, 0]
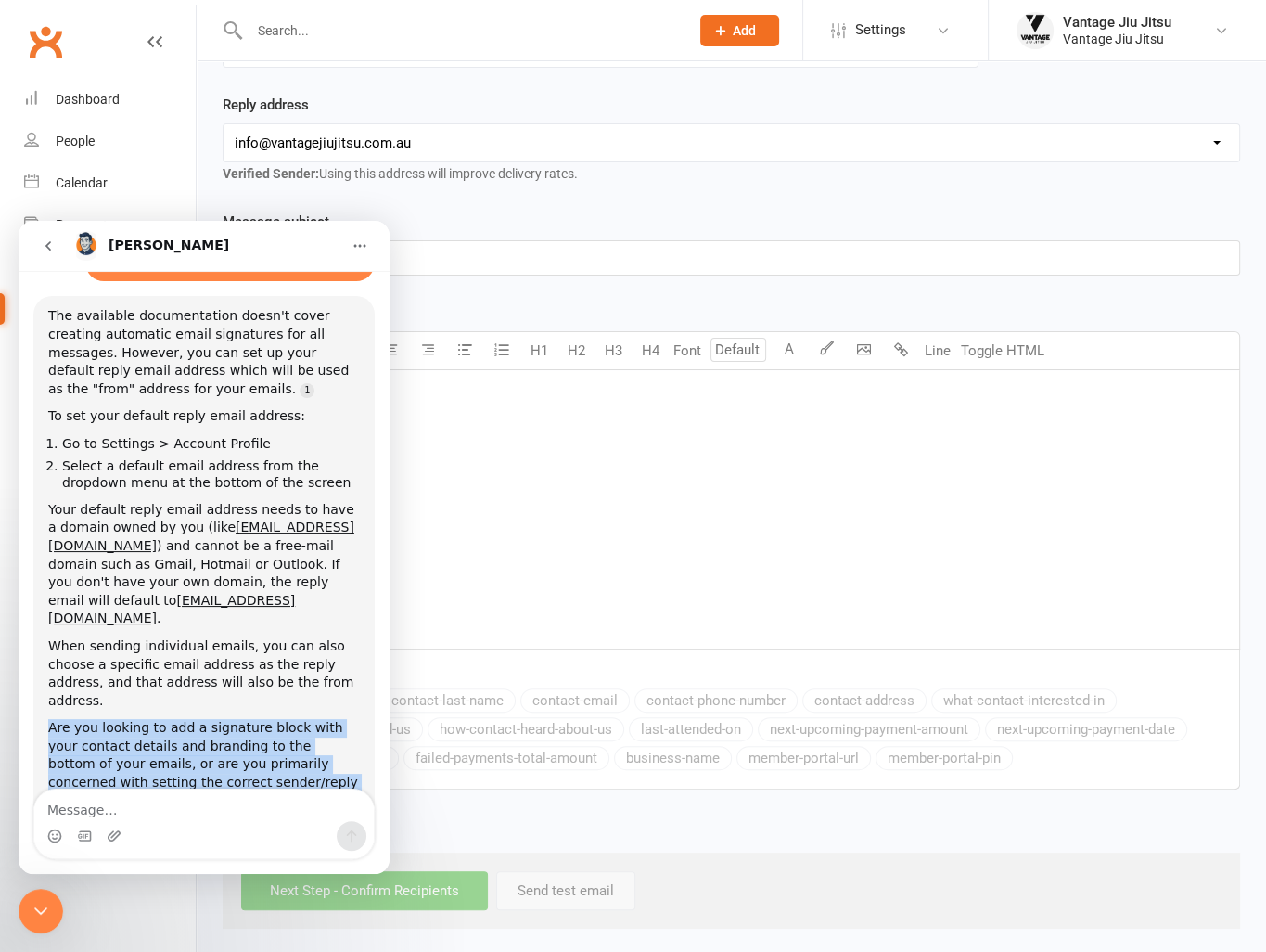
drag, startPoint x: 252, startPoint y: 733, endPoint x: 42, endPoint y: 671, distance: 219.0
click at [42, 671] on div "The available documentation doesn't cover creating automatic email signatures f…" at bounding box center [204, 558] width 341 height 525
click at [253, 737] on div "The available documentation doesn't cover creating automatic email signatures f…" at bounding box center [204, 558] width 341 height 525
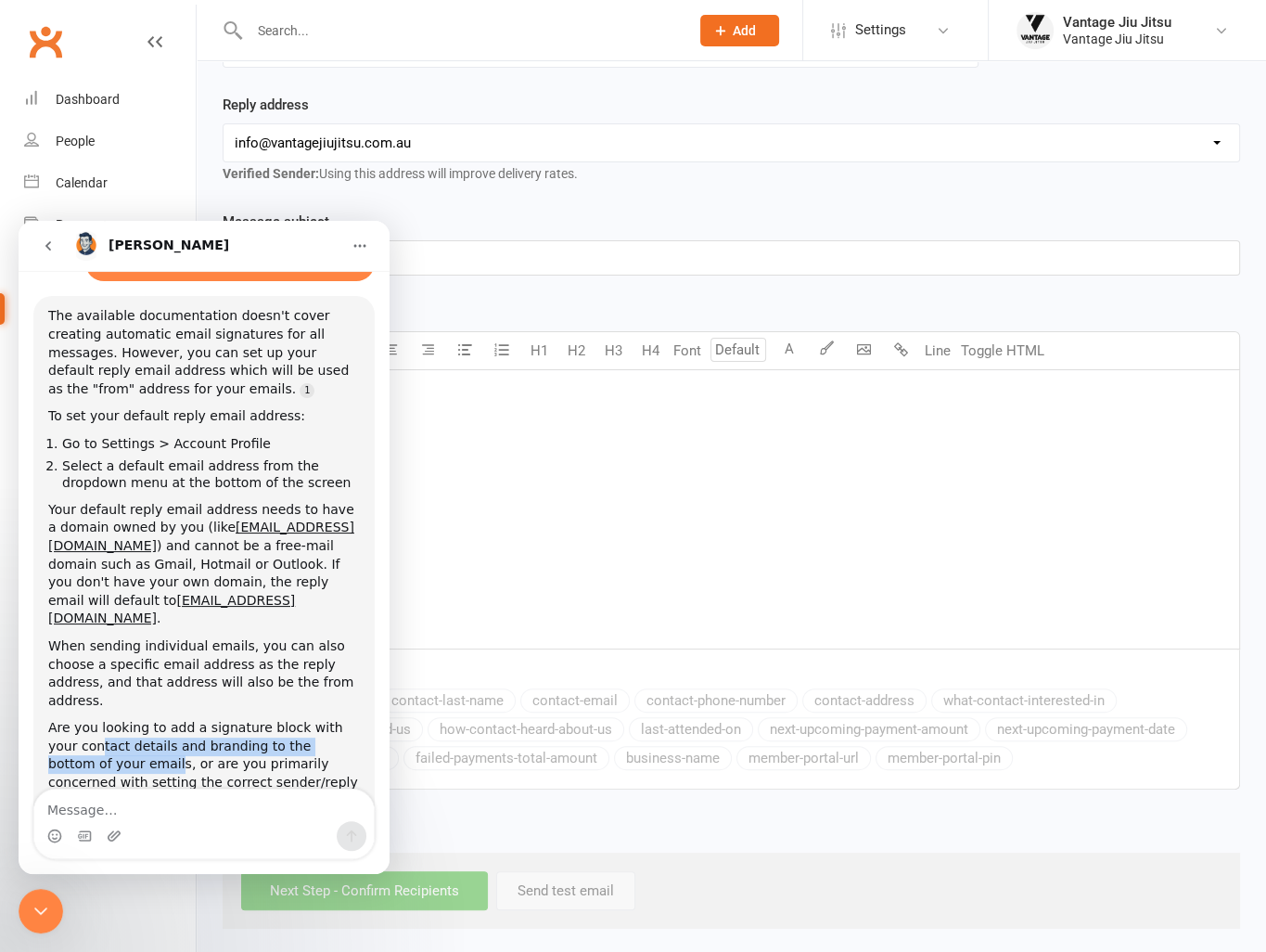
drag, startPoint x: 82, startPoint y: 710, endPoint x: 52, endPoint y: 671, distance: 49.2
click at [63, 719] on div "Are you looking to add a signature block with your contact details and branding…" at bounding box center [203, 764] width 312 height 91
click at [48, 719] on div "Are you looking to add a signature block with your contact details and branding…" at bounding box center [203, 764] width 312 height 91
drag, startPoint x: 52, startPoint y: 675, endPoint x: 83, endPoint y: 707, distance: 44.6
click at [83, 719] on div "Are you looking to add a signature block with your contact details and branding…" at bounding box center [203, 764] width 312 height 91
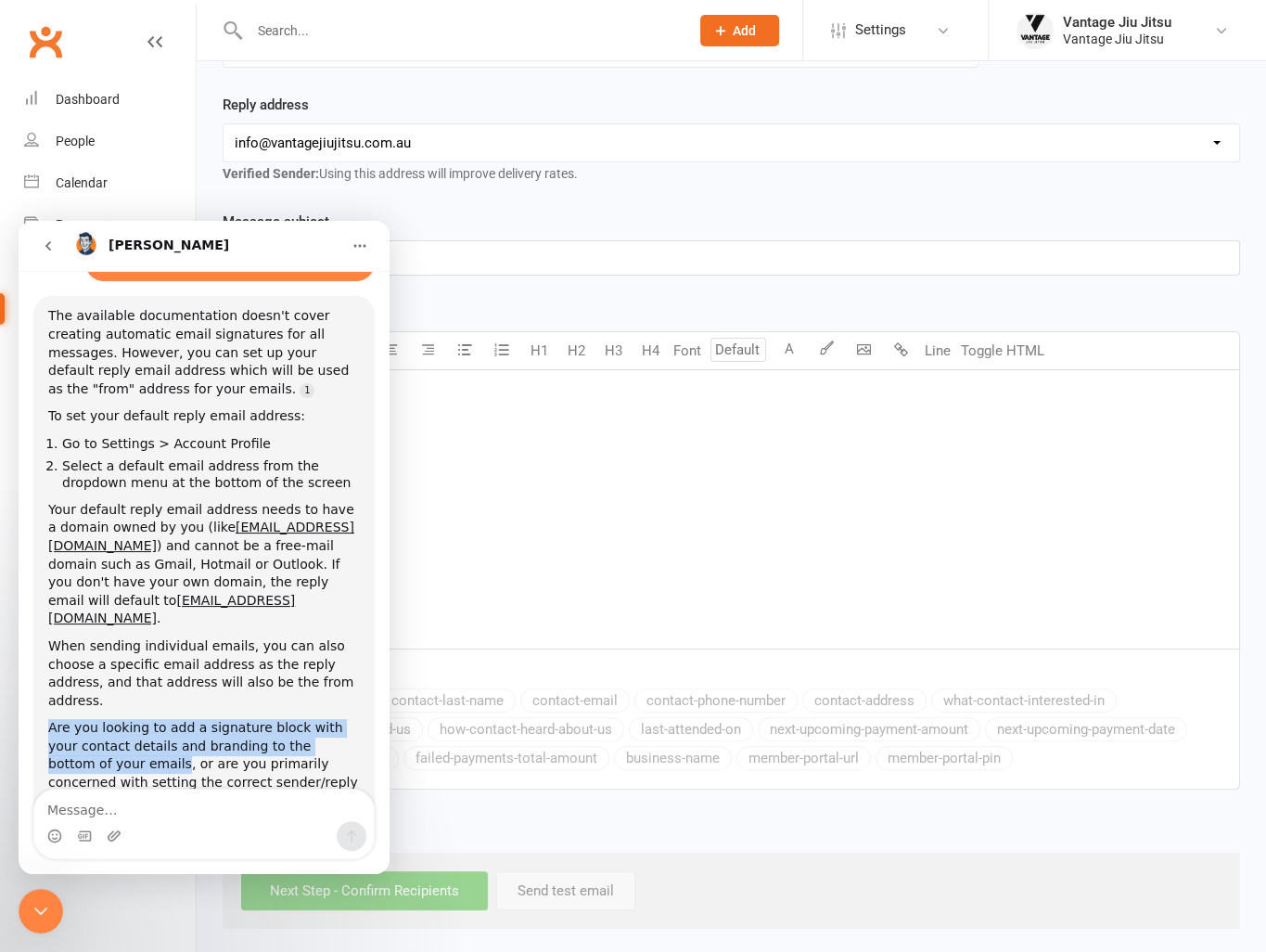
copy div "Are you looking to add a signature block with your contact details and branding…"
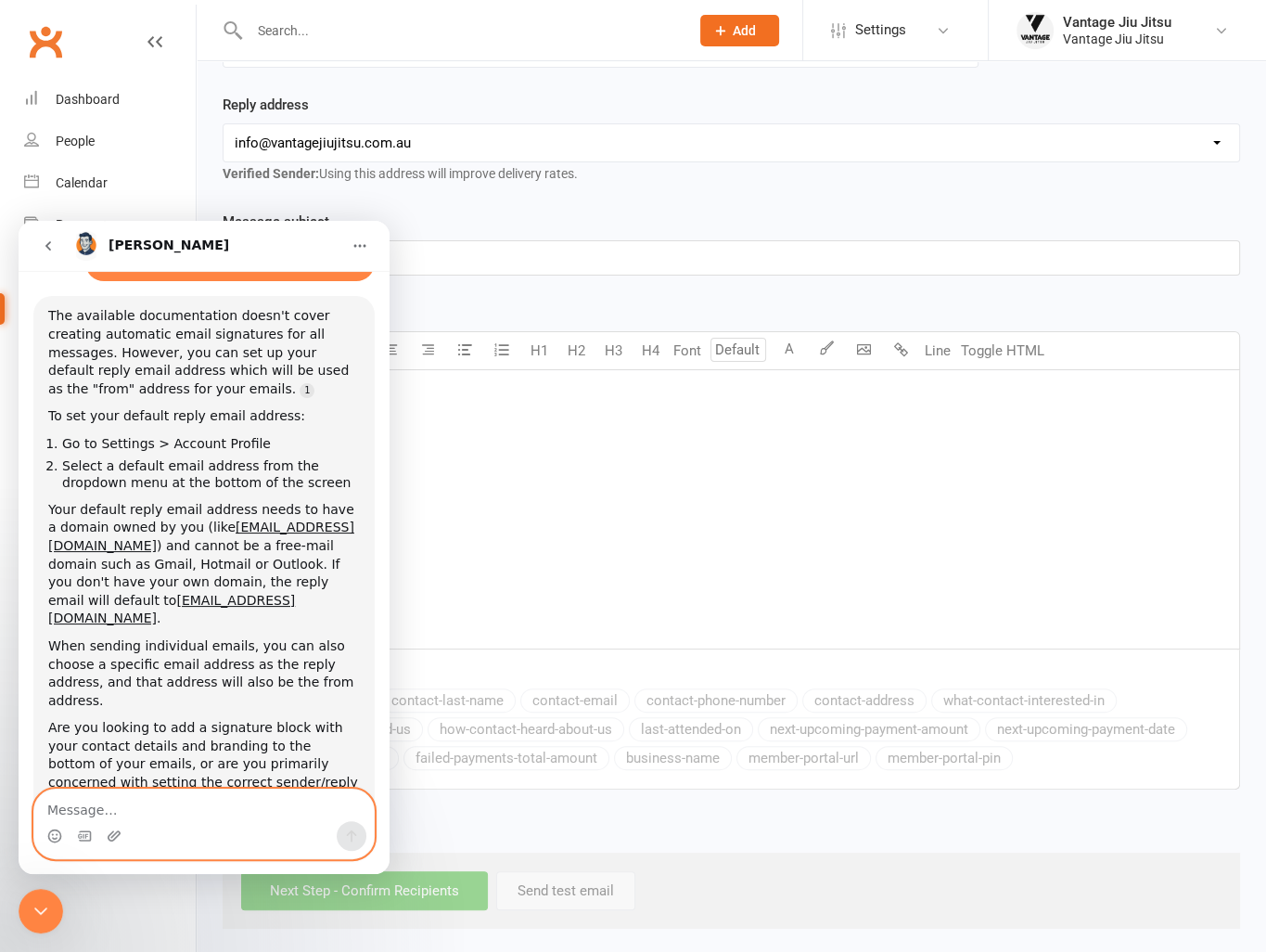
click at [182, 816] on textarea "Message…" at bounding box center [204, 805] width 339 height 32
paste textarea "Are you looking to add a signature block with your contact details and branding…"
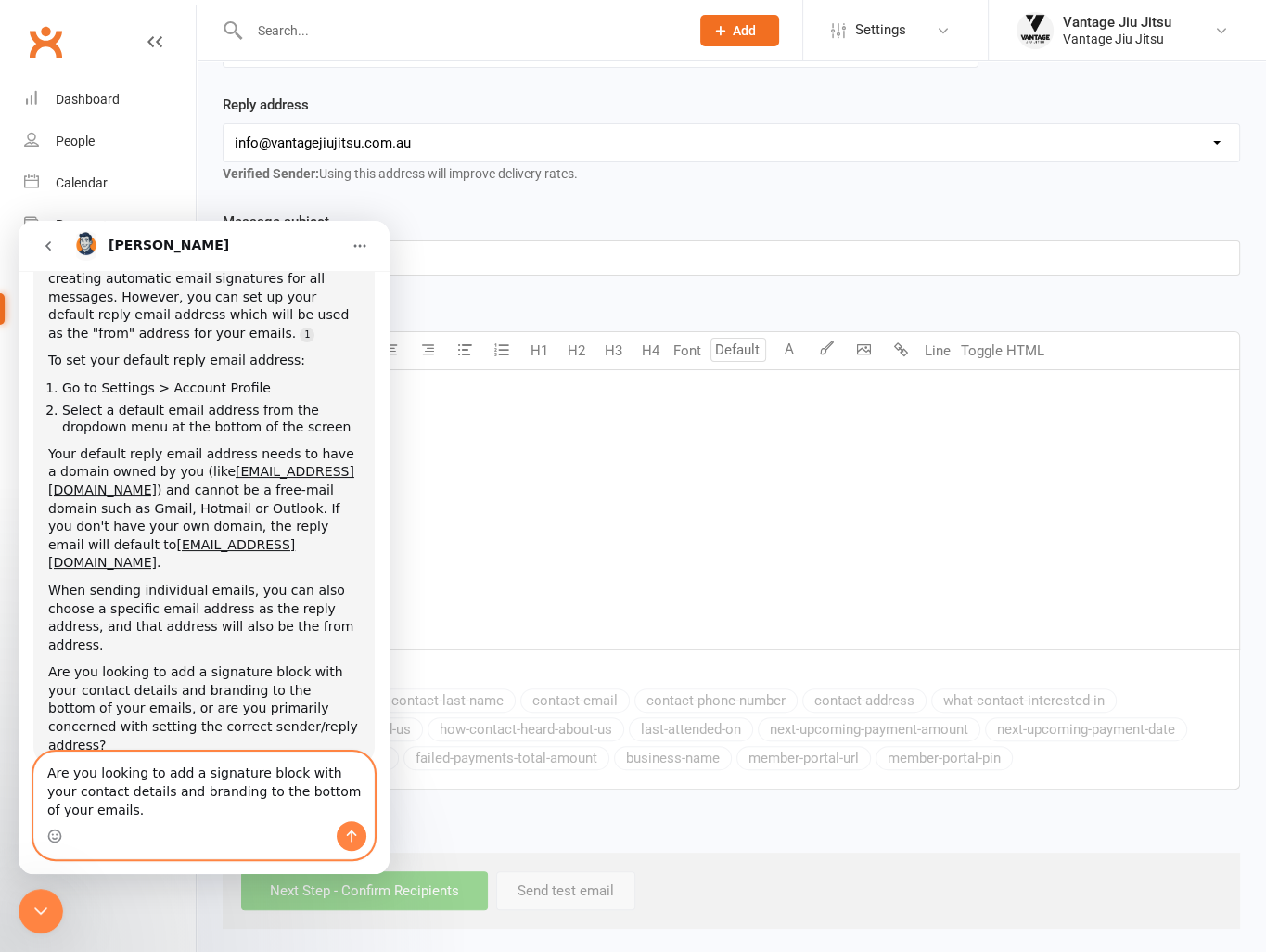
scroll to position [216, 0]
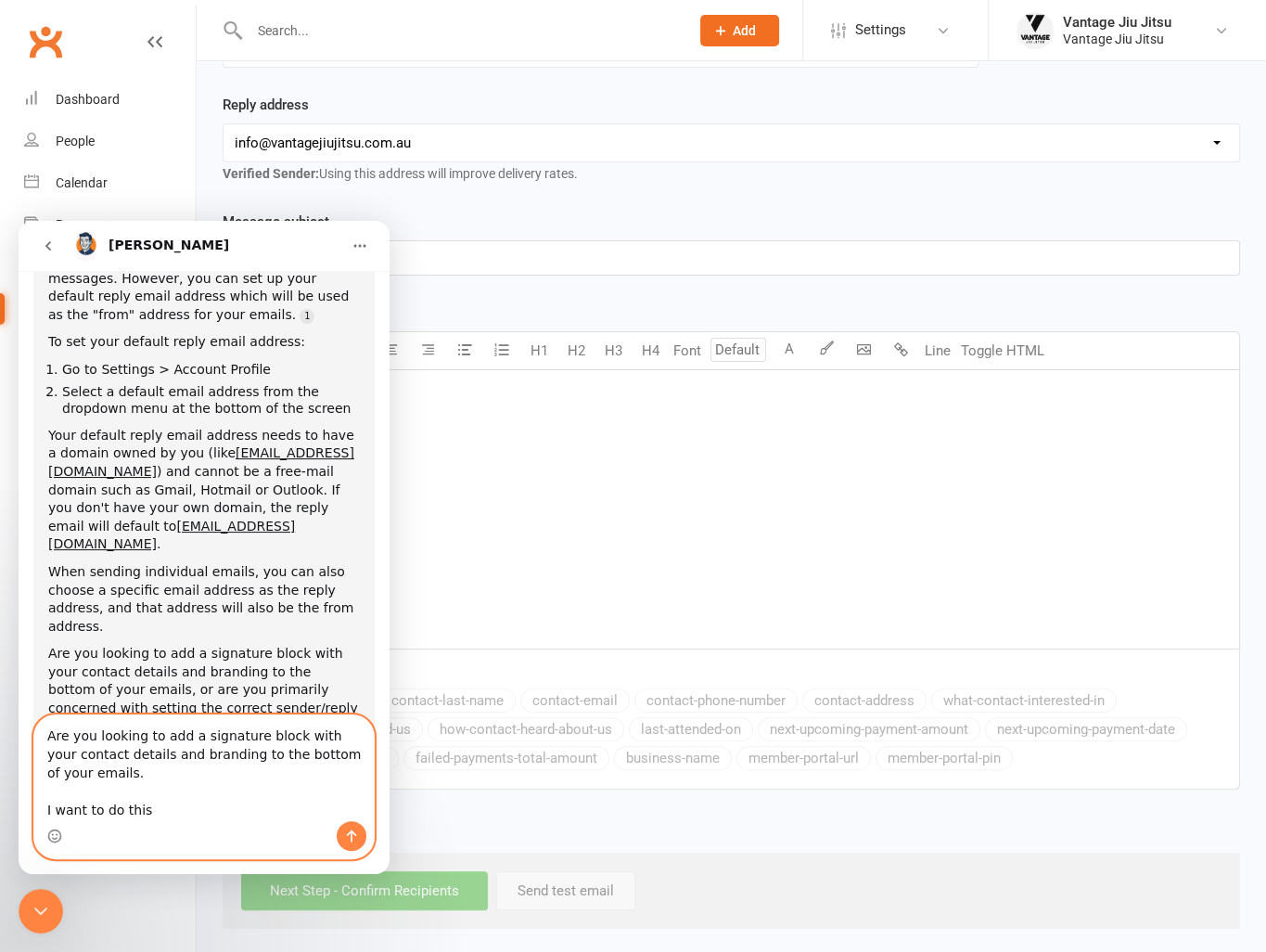
type textarea "Are you looking to add a signature block with your contact details and branding…"
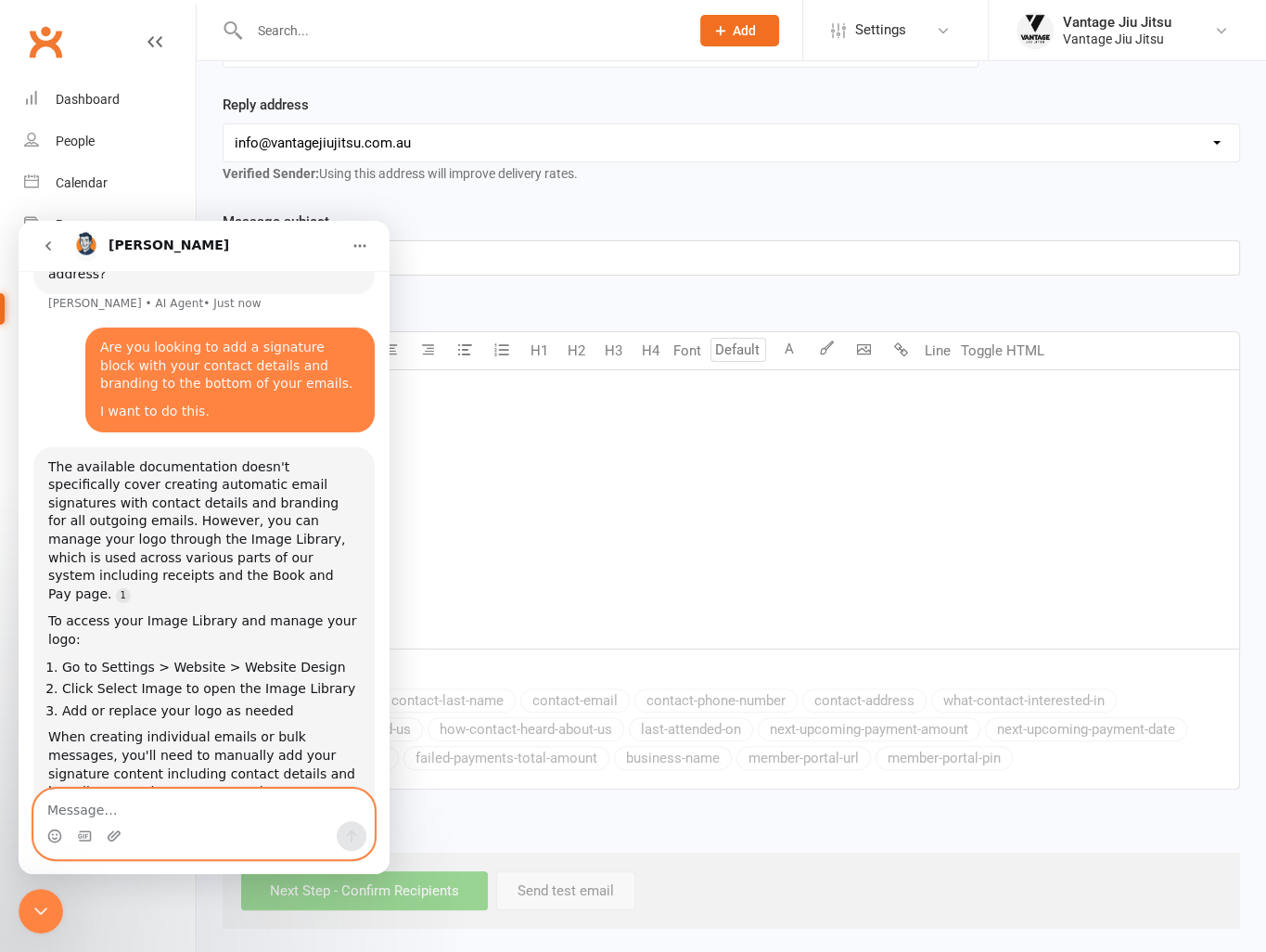
scroll to position [668, 0]
click at [144, 804] on textarea "Message…" at bounding box center [204, 805] width 339 height 32
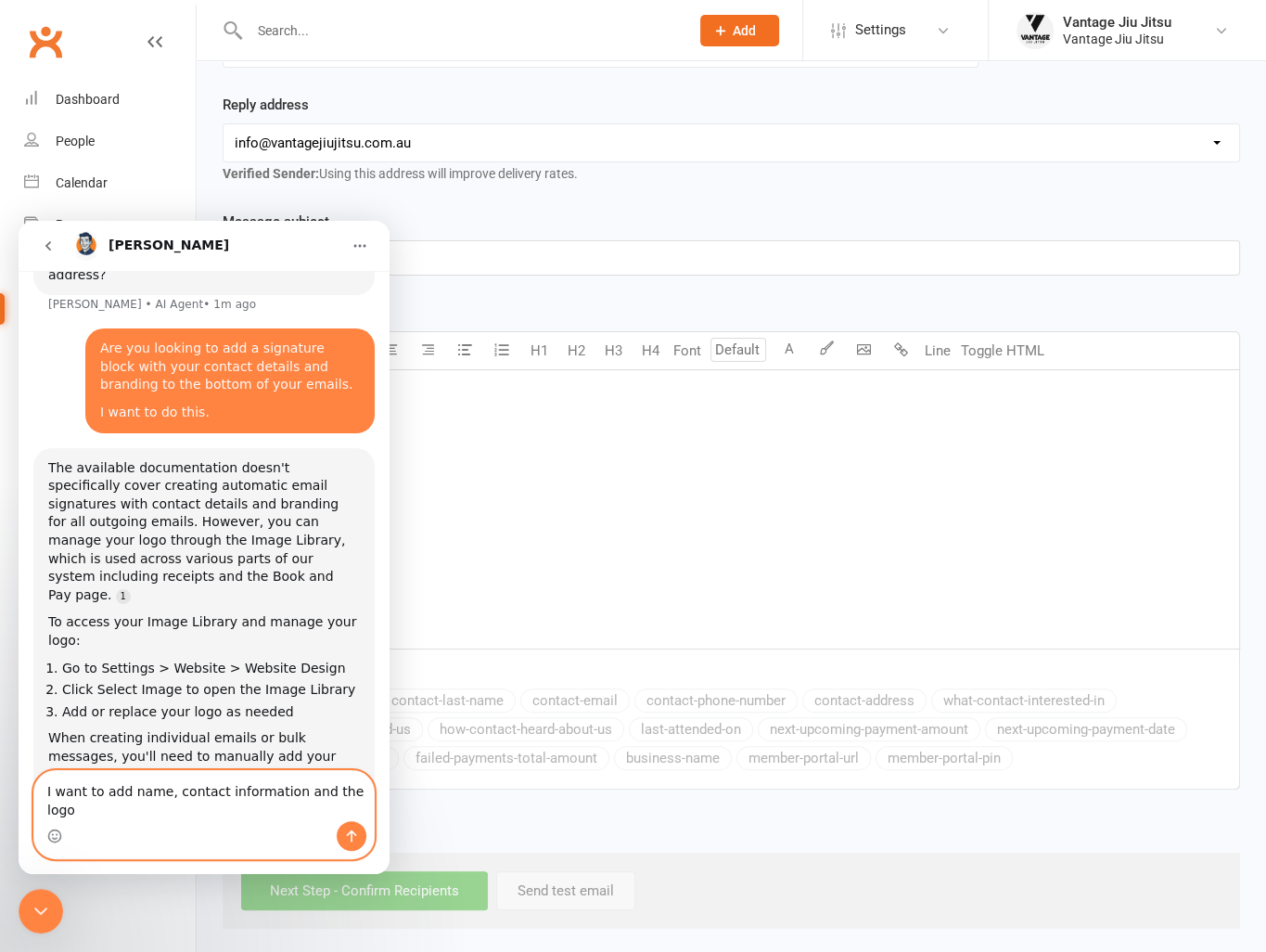
type textarea "I want to add name, contact information and the logo"
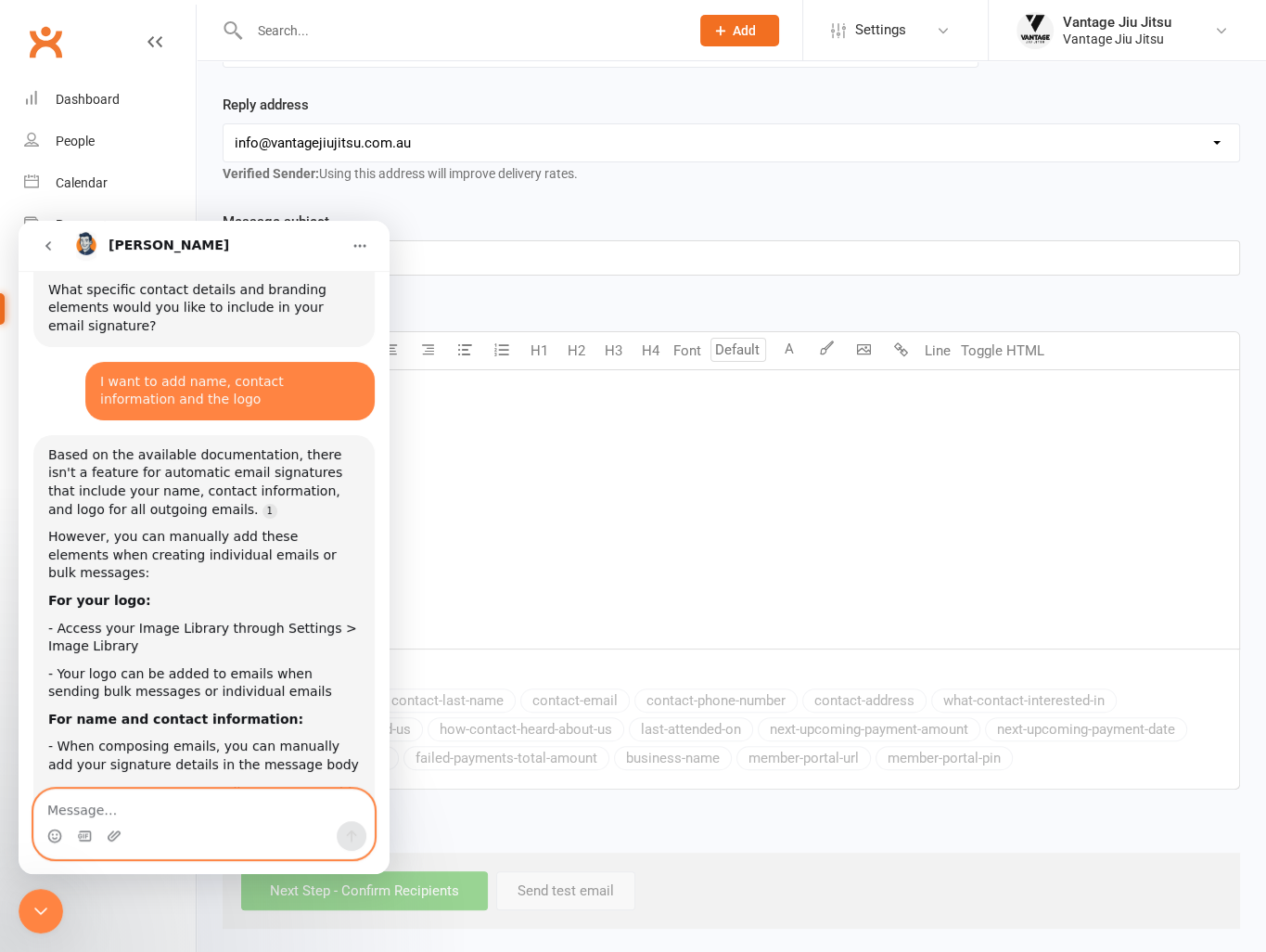
scroll to position [1226, 0]
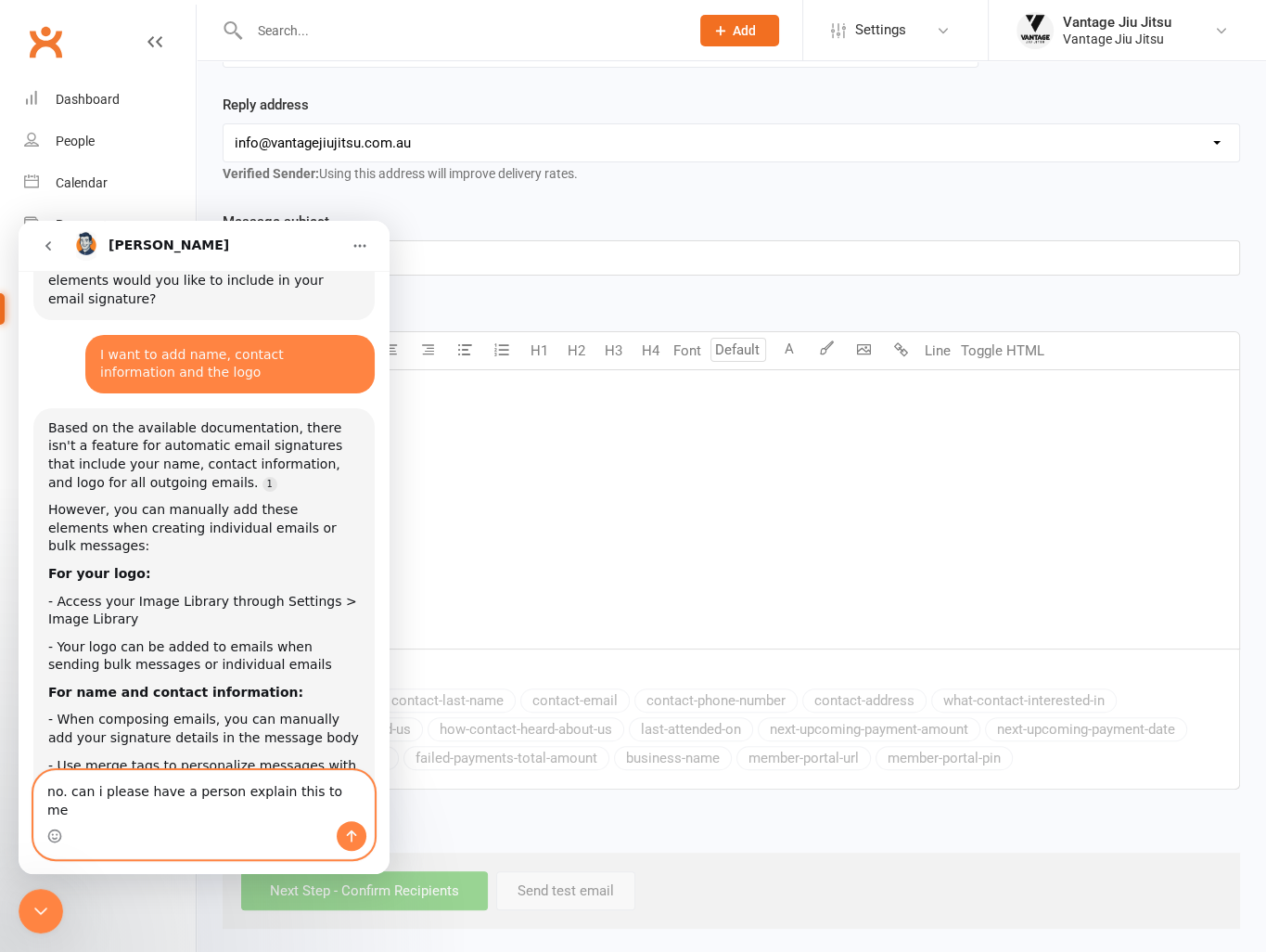
type textarea "no. can i please have a person explain this to me?"
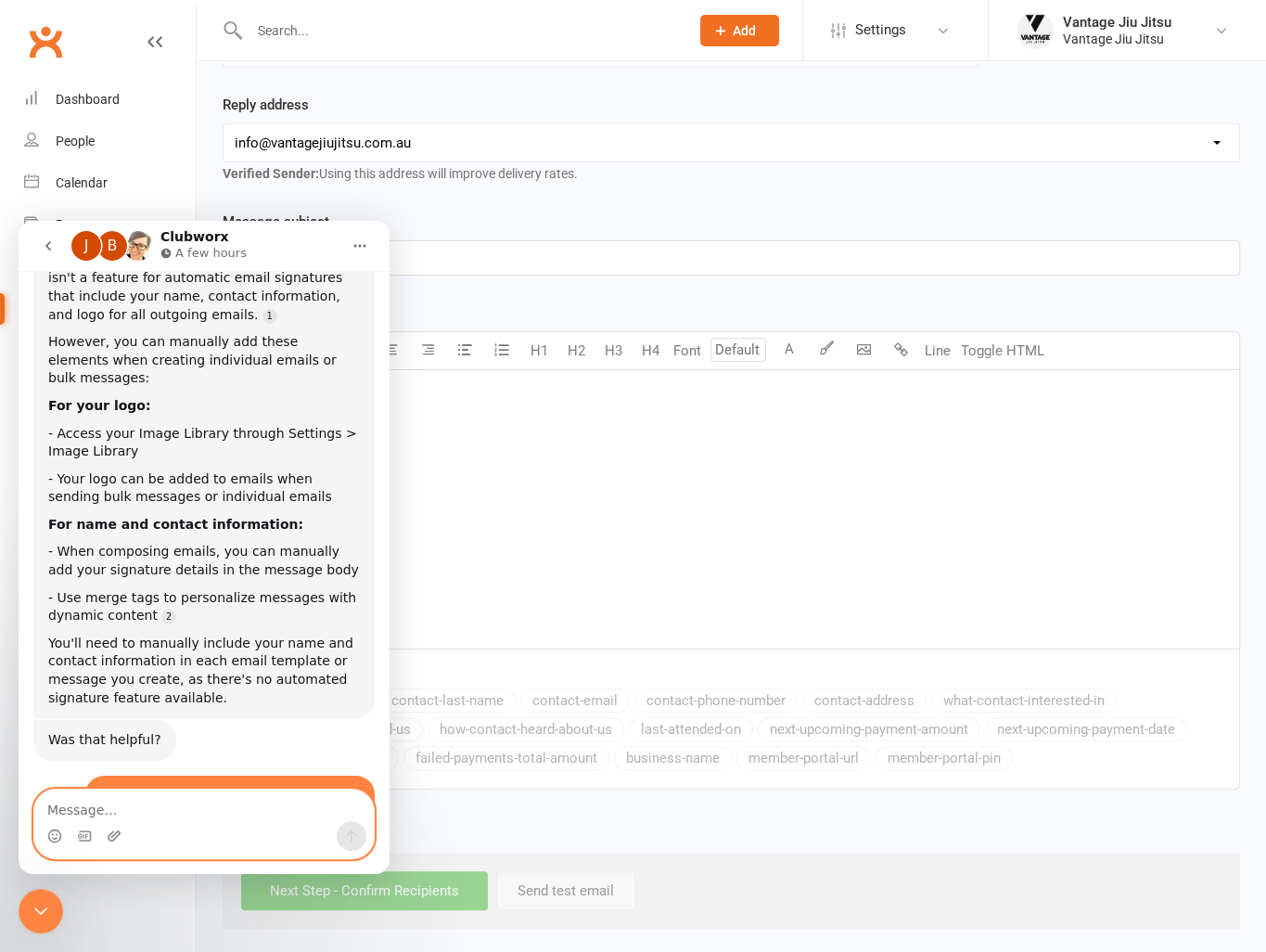
scroll to position [1480, 0]
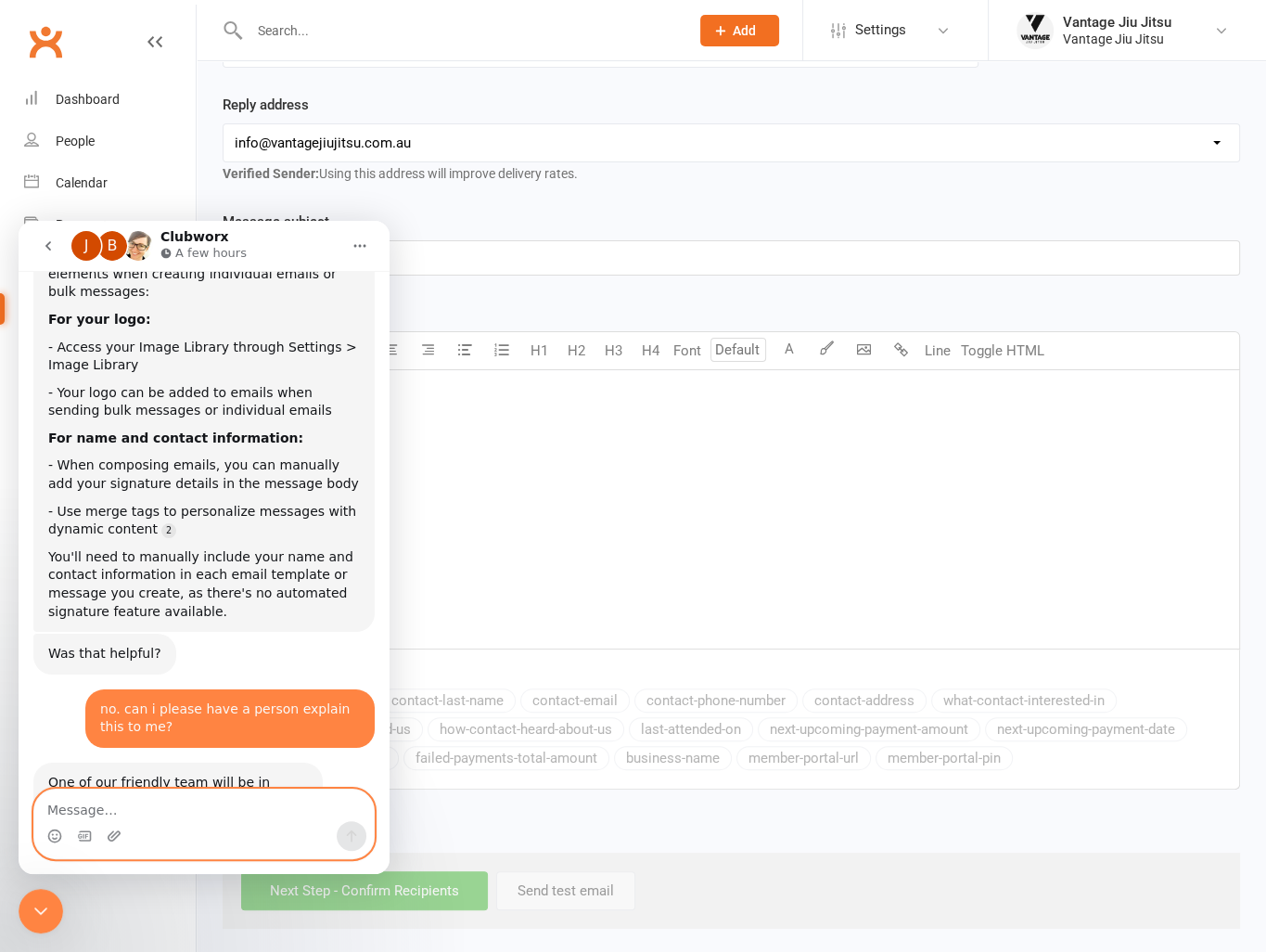
paste textarea "Adam Childs, Founder | Head Coach https://vantagejiujitsu.com.au/ info@vantagej…"
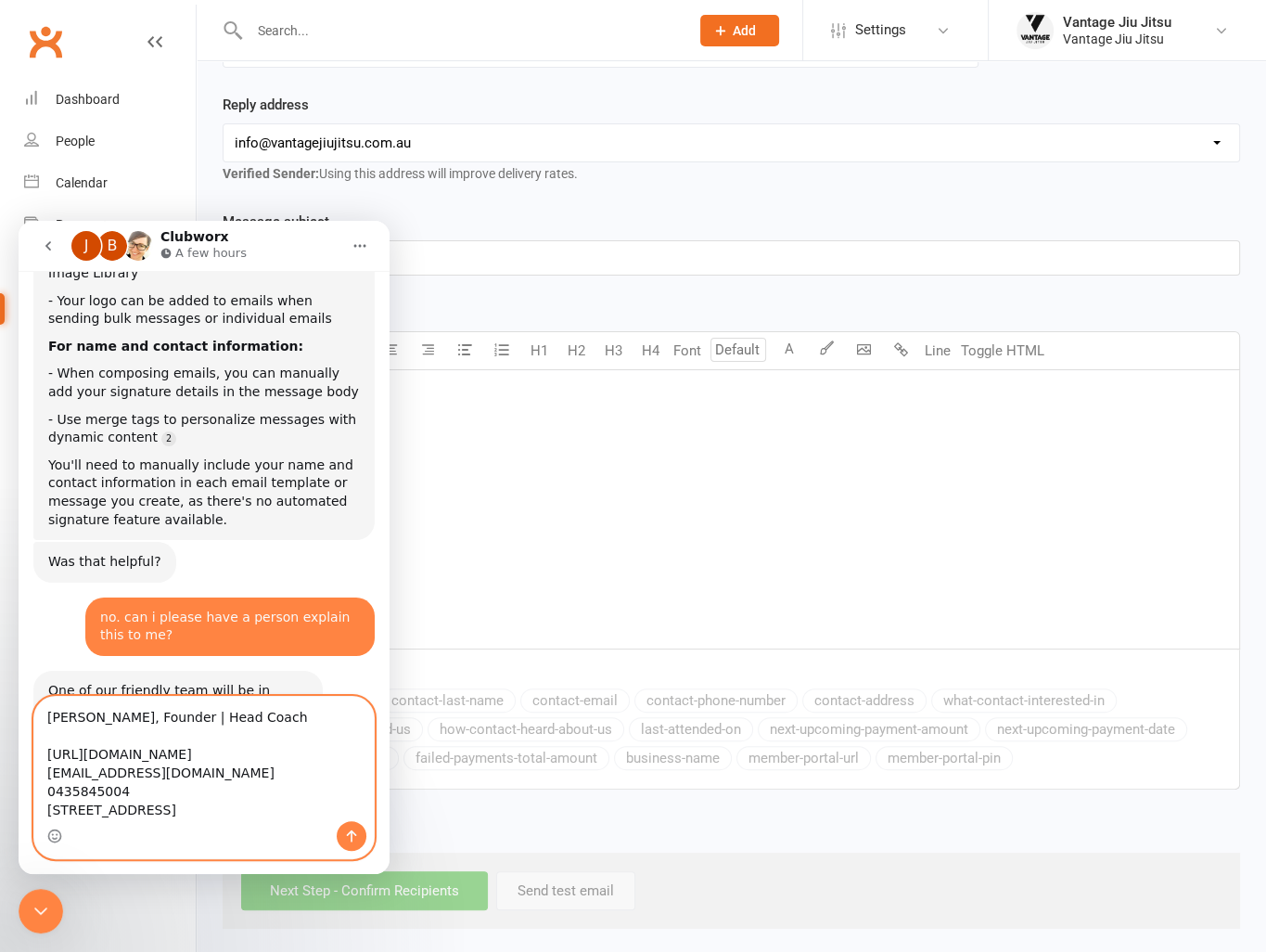
scroll to position [1572, 0]
drag, startPoint x: 320, startPoint y: 811, endPoint x: 30, endPoint y: 721, distance: 303.6
click at [30, 721] on div "Adam Childs, Founder | Head Coach https://vantagejiujitsu.com.au/ info@vantagej…" at bounding box center [204, 777] width 371 height 163
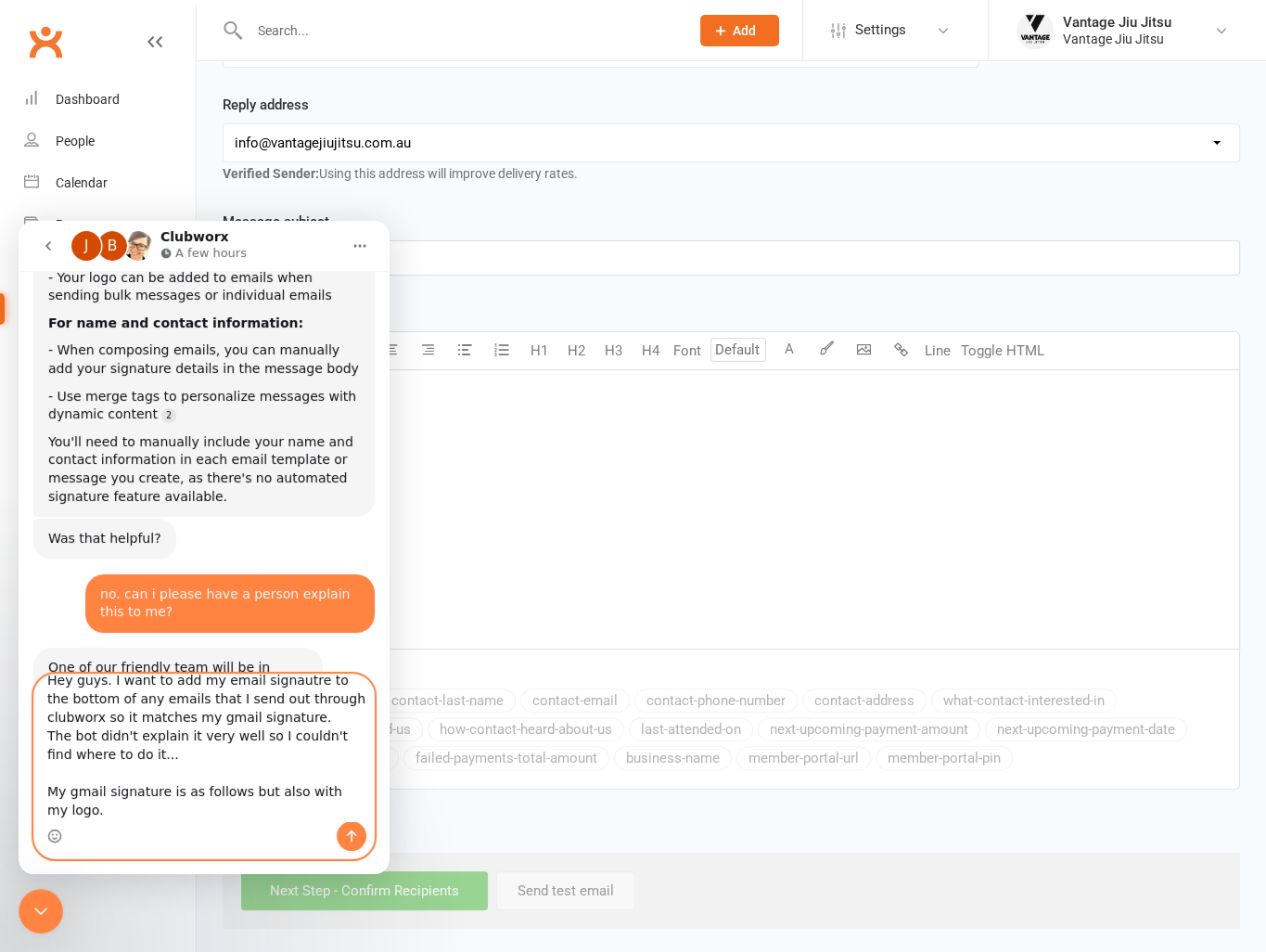
scroll to position [49, 0]
paste textarea "Adam Childs, Founder | Head Coach https://vantagejiujitsu.com.au/ info@vantagej…"
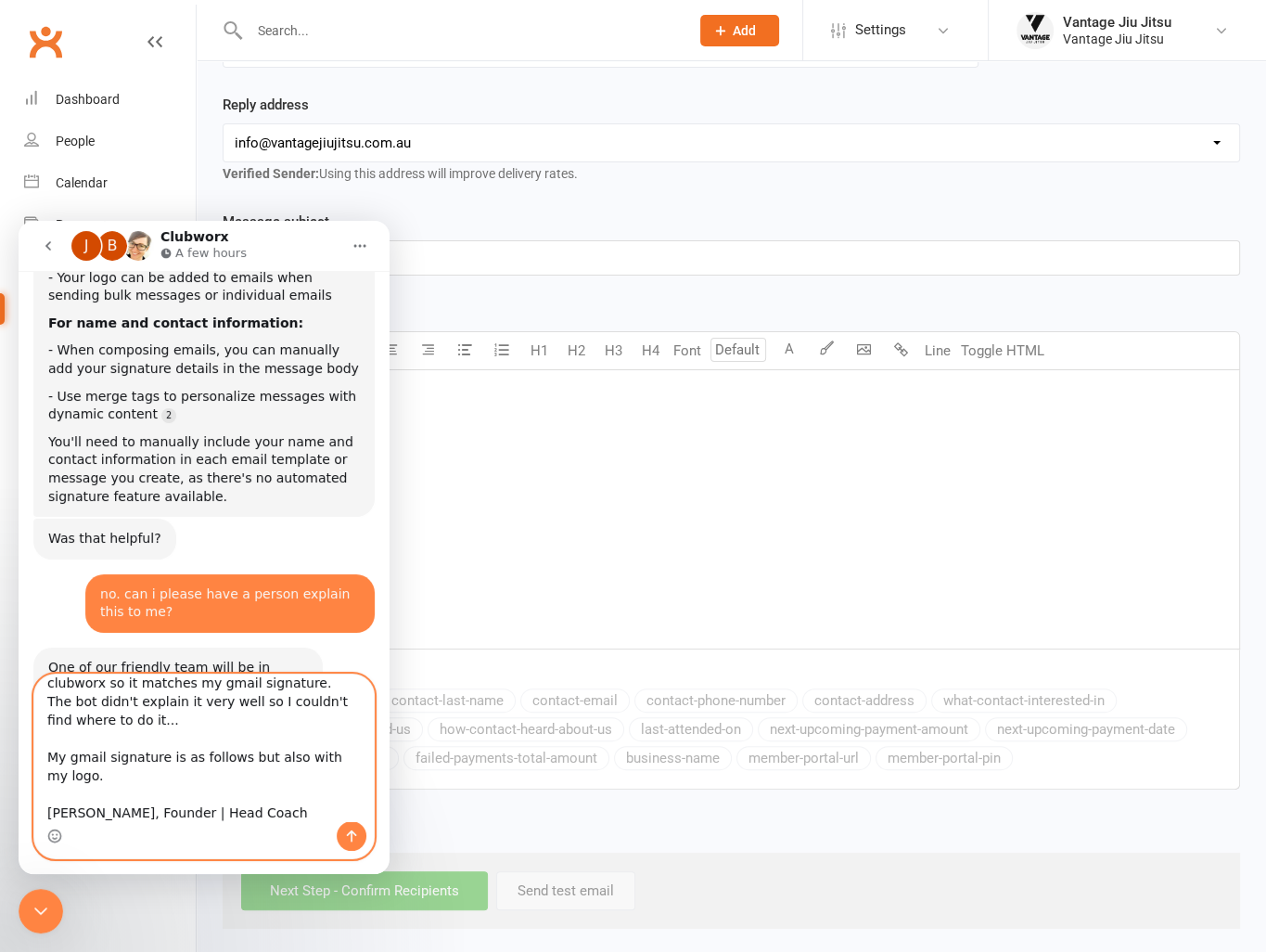
scroll to position [141, 0]
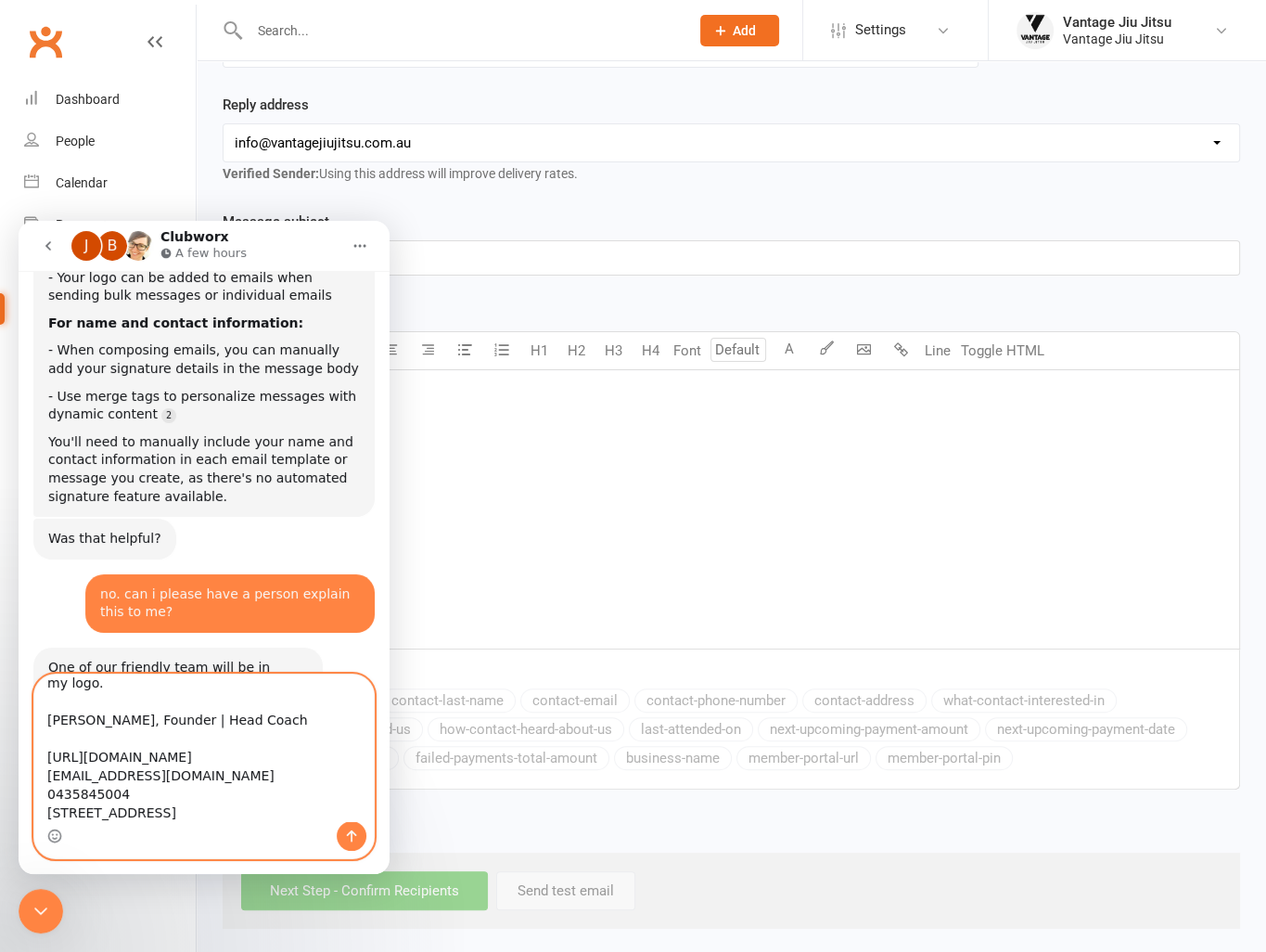
drag, startPoint x: 227, startPoint y: 759, endPoint x: 43, endPoint y: 758, distance: 184.0
click at [43, 758] on textarea "Hey guys. I want to add my email signautre to the bottom of any emails that I s…" at bounding box center [204, 748] width 339 height 146
drag, startPoint x: 81, startPoint y: 758, endPoint x: 43, endPoint y: 758, distance: 38.0
click at [43, 758] on textarea "Hey guys. I want to add my email signautre to the bottom of any emails that I s…" at bounding box center [204, 748] width 339 height 146
drag, startPoint x: 58, startPoint y: 758, endPoint x: 210, endPoint y: 768, distance: 152.3
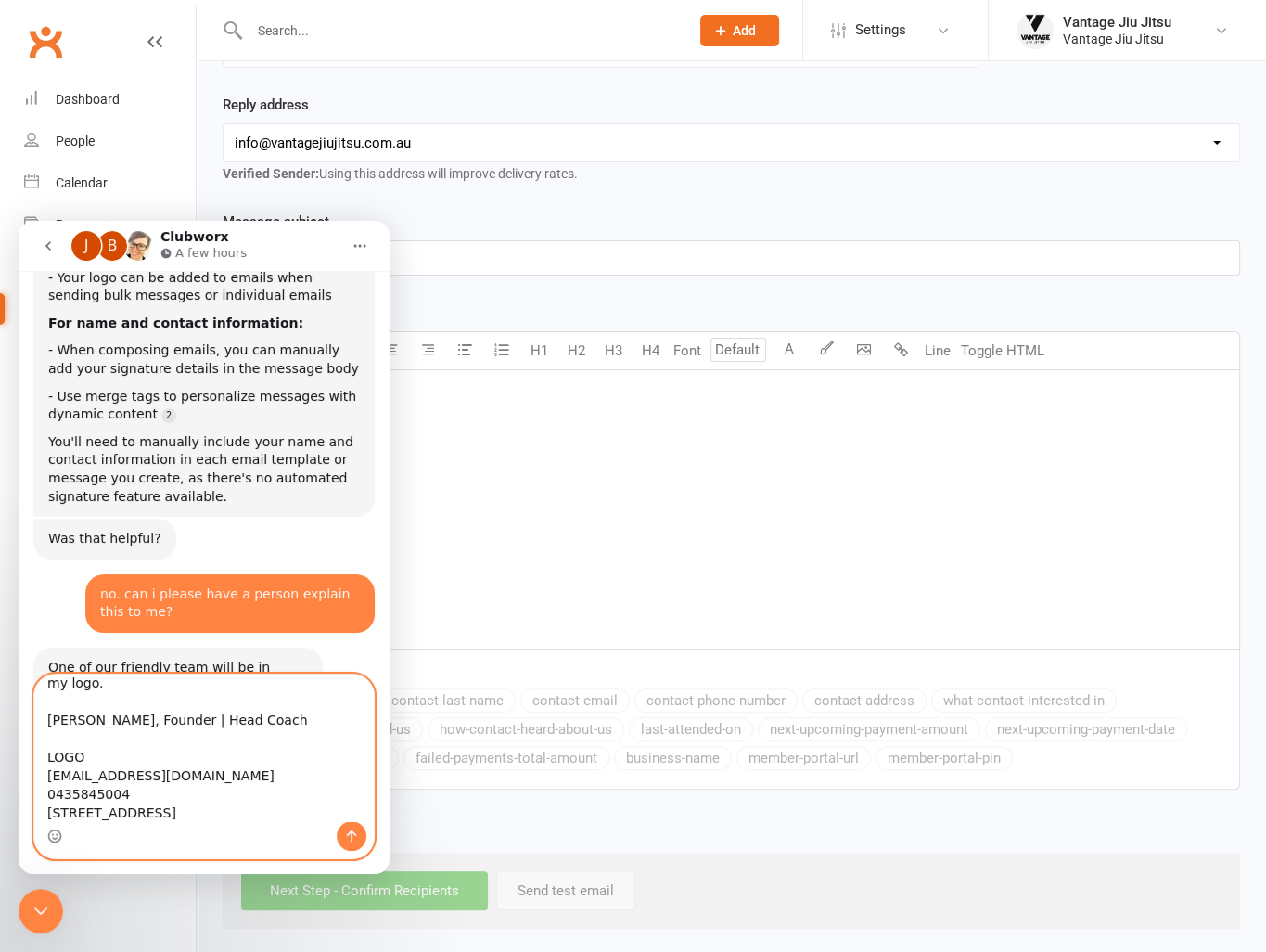
click at [210, 768] on textarea "Hey guys. I want to add my email signautre to the bottom of any emails that I s…" at bounding box center [204, 748] width 339 height 146
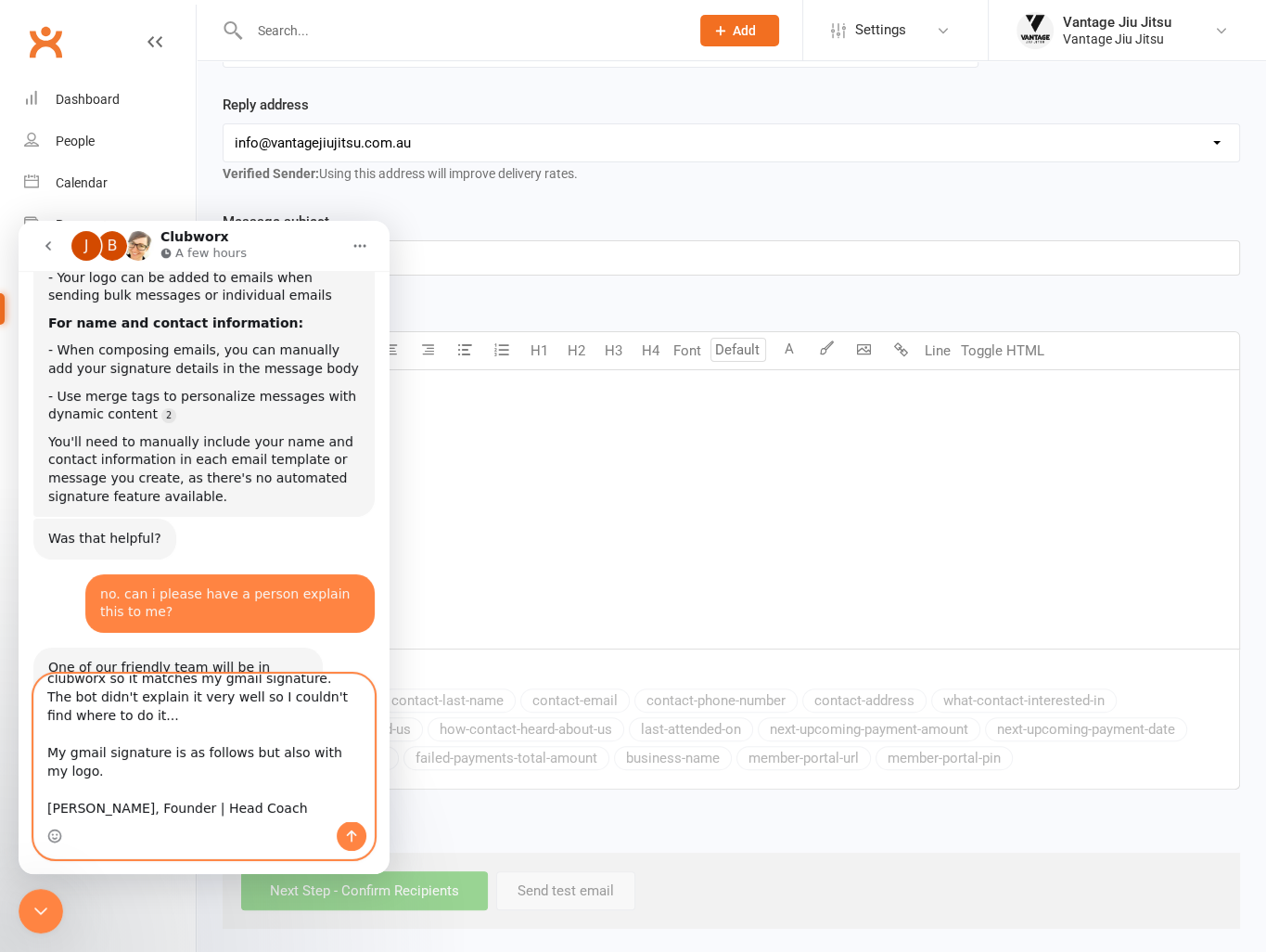
scroll to position [49, 0]
click at [87, 775] on textarea "Hey guys. I want to add my email signautre to the bottom of any emails that I s…" at bounding box center [204, 748] width 339 height 146
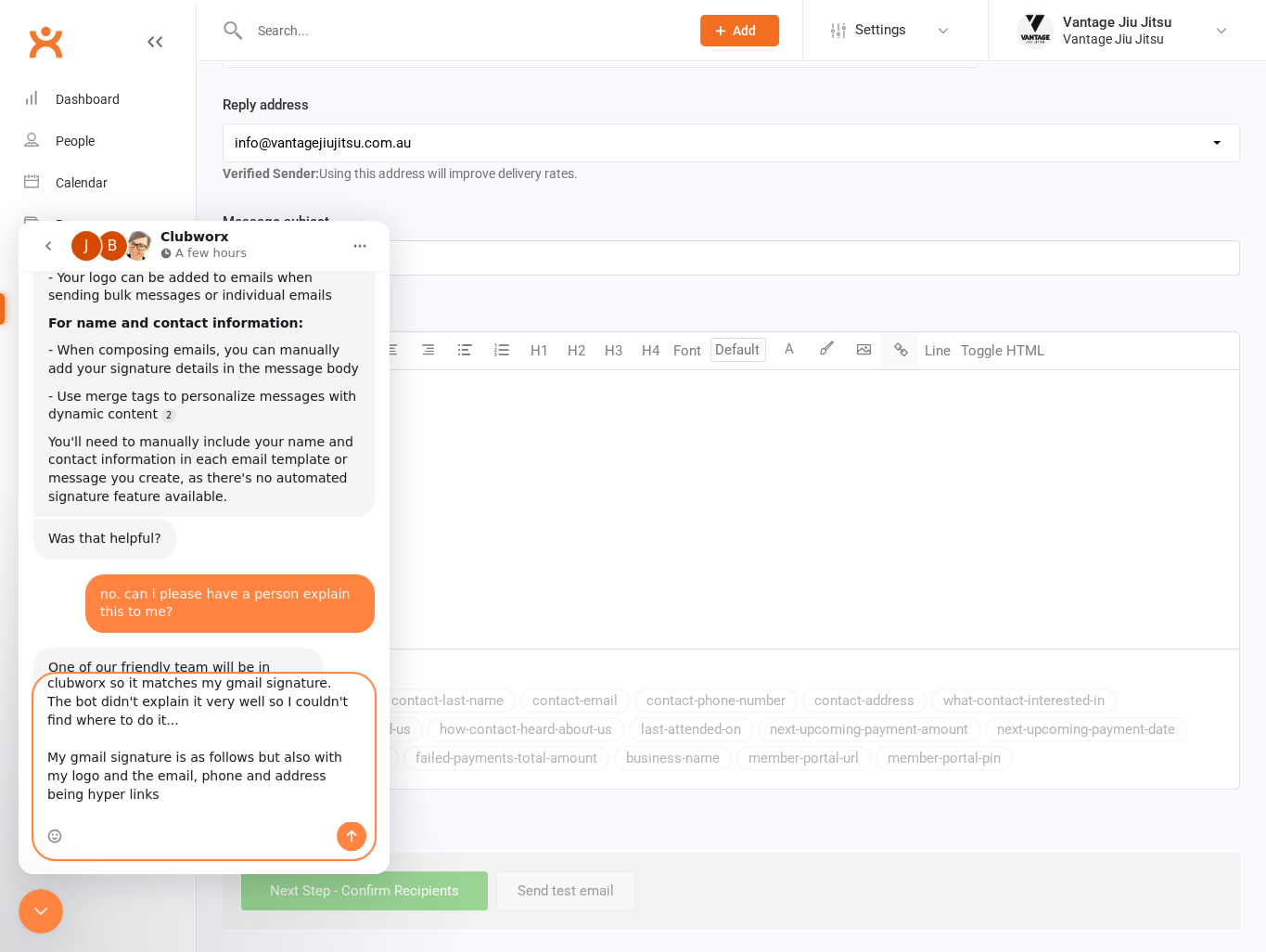
type textarea "Hey guys. I want to add my email signautre to the bottom of any emails that I s…"
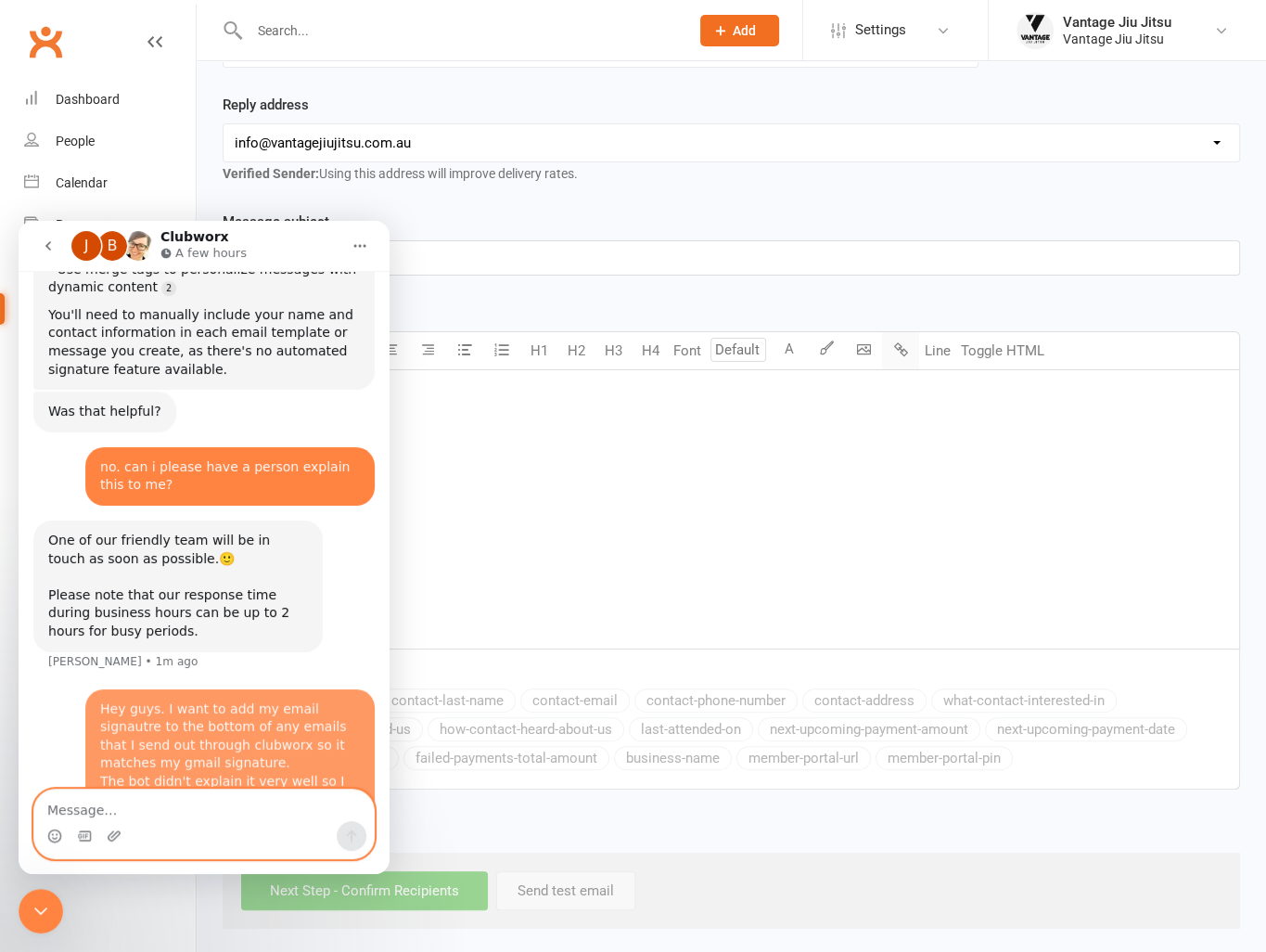
scroll to position [1799, 0]
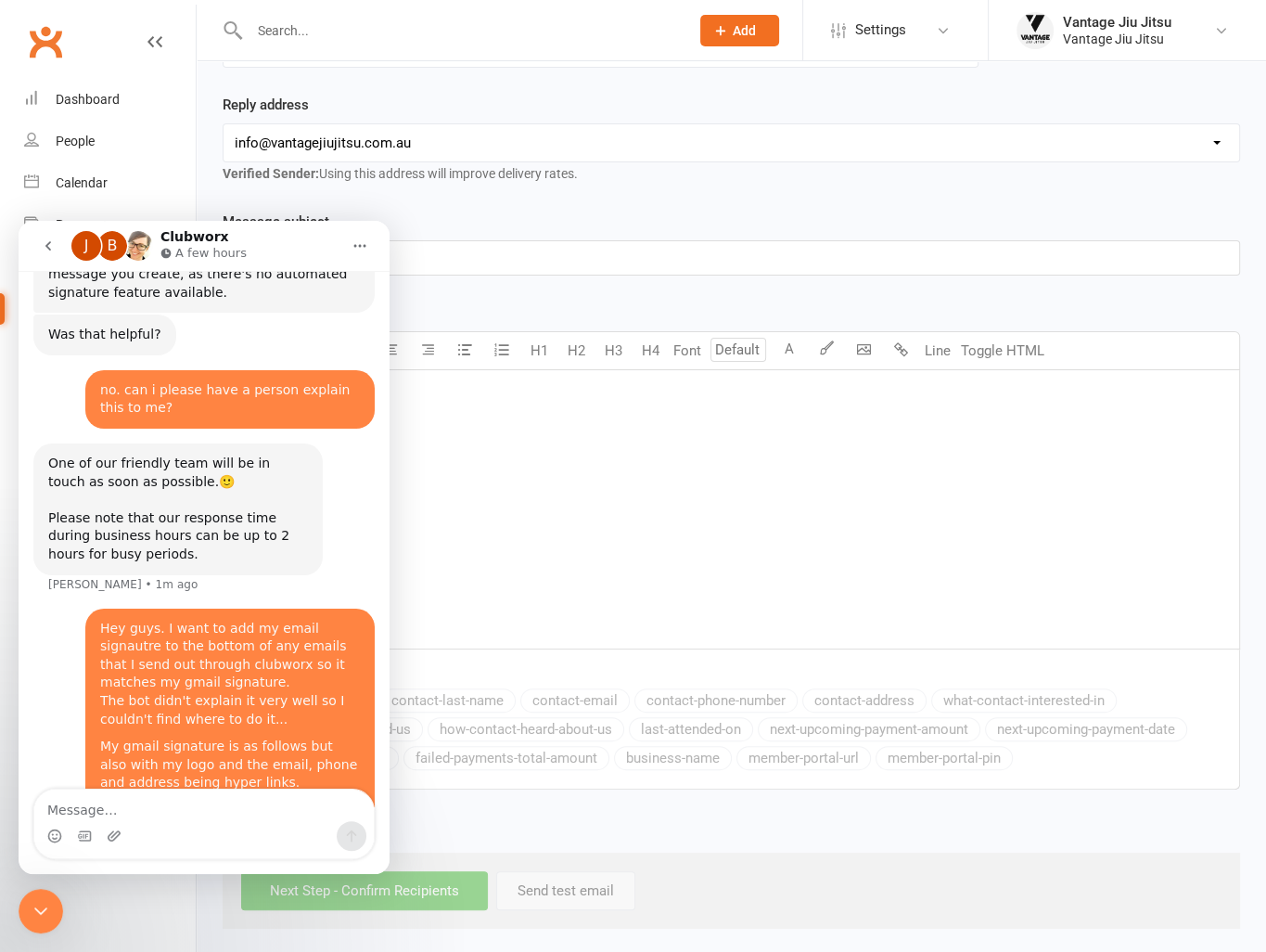
click at [45, 915] on icon "Close Intercom Messenger" at bounding box center [41, 911] width 22 height 22
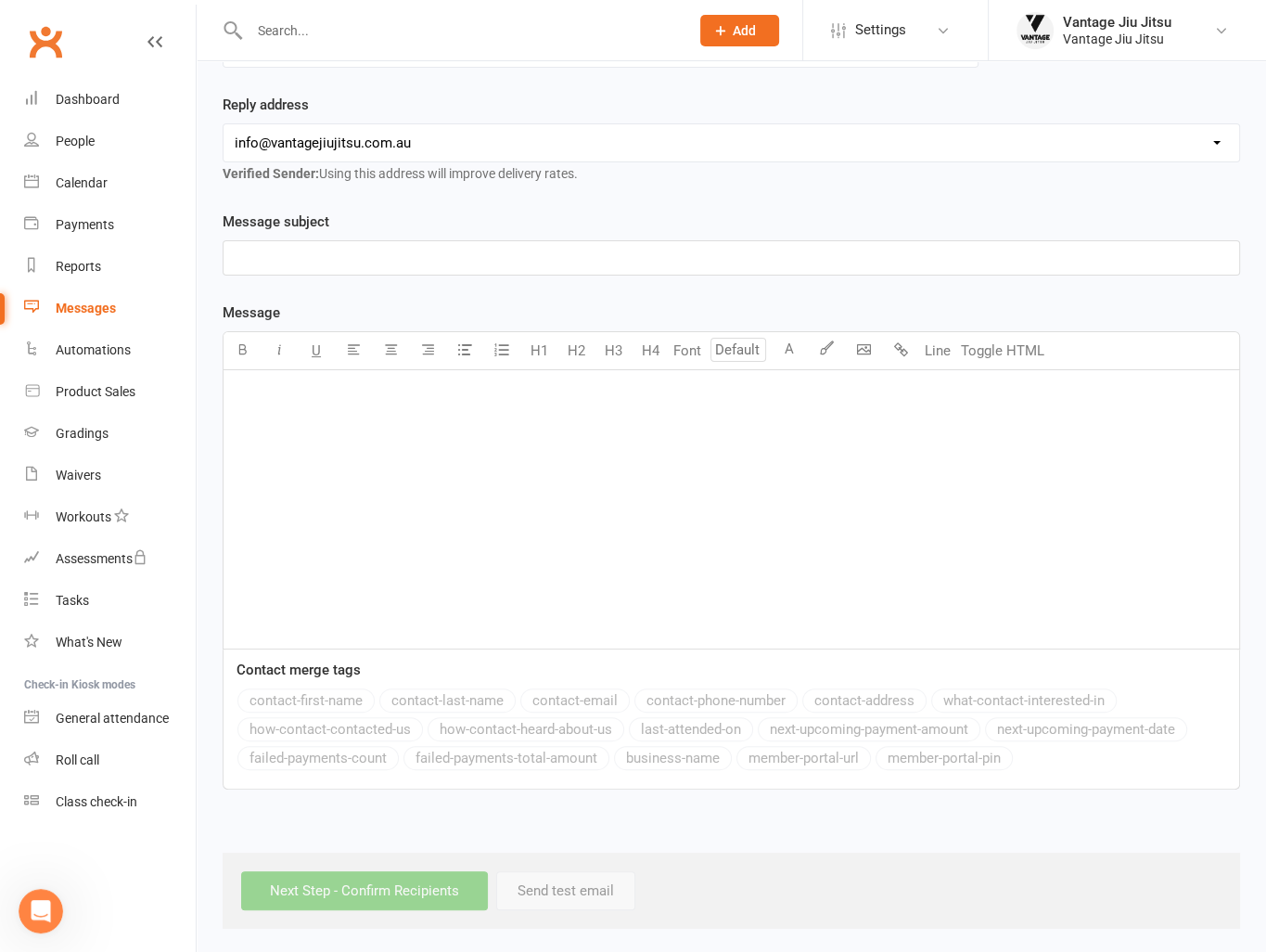
scroll to position [1780, 0]
click at [37, 43] on link "Clubworx" at bounding box center [45, 41] width 46 height 46
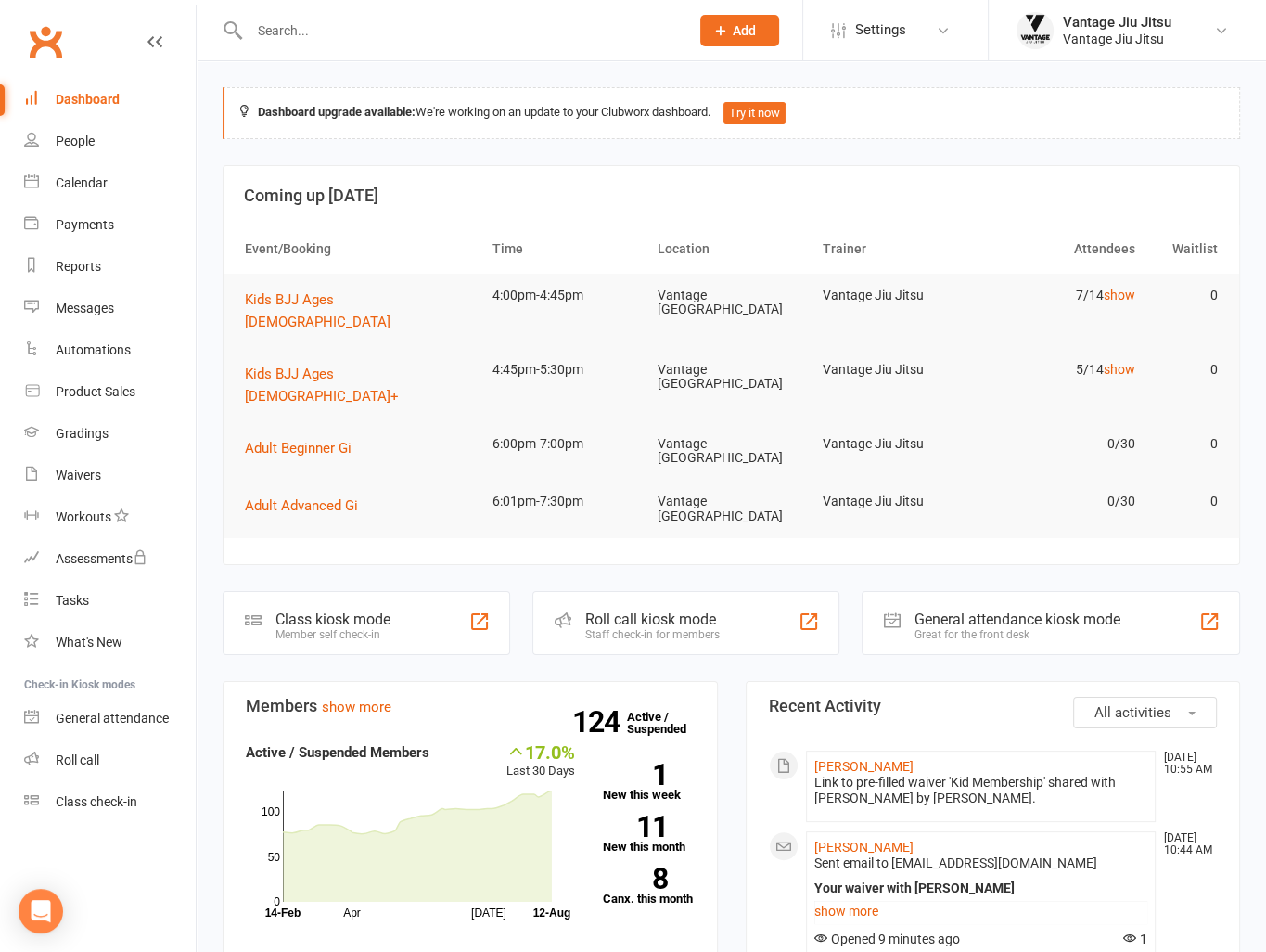
click at [425, 38] on input "text" at bounding box center [459, 31] width 432 height 26
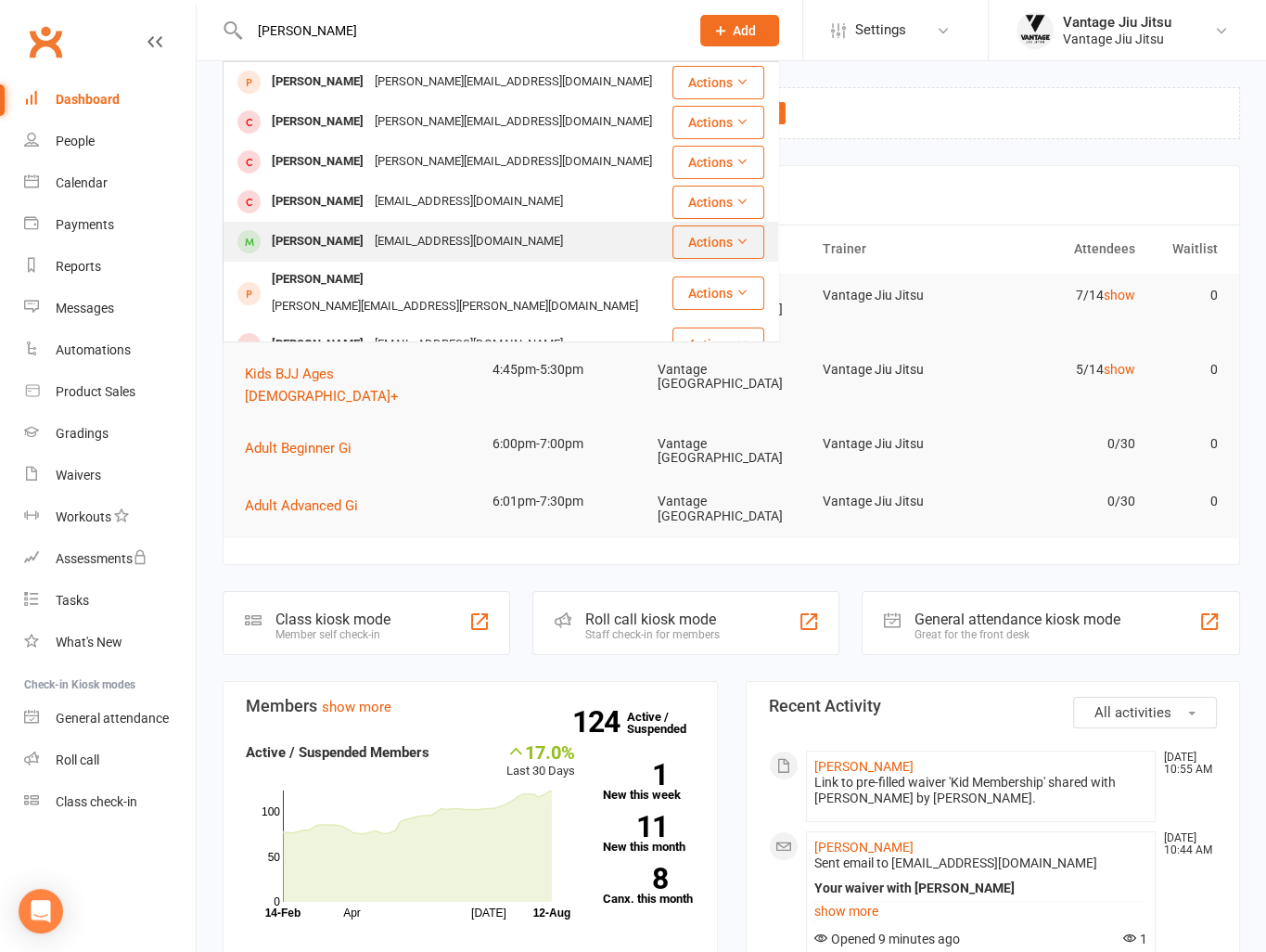
type input "luca"
click at [404, 250] on div "lucatarchi@yahoo.com.au" at bounding box center [469, 242] width 200 height 27
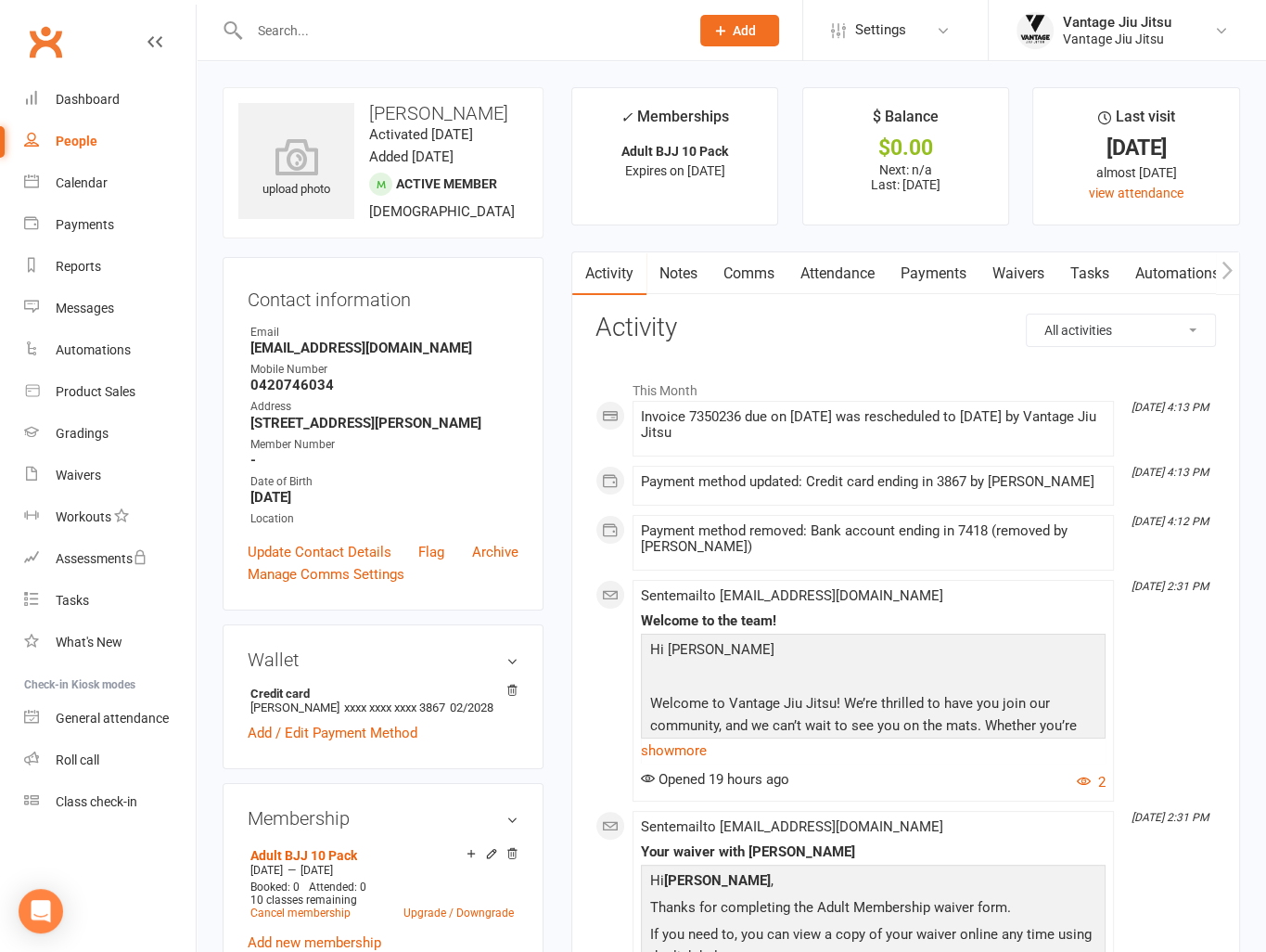
click at [950, 272] on link "Payments" at bounding box center [933, 274] width 92 height 43
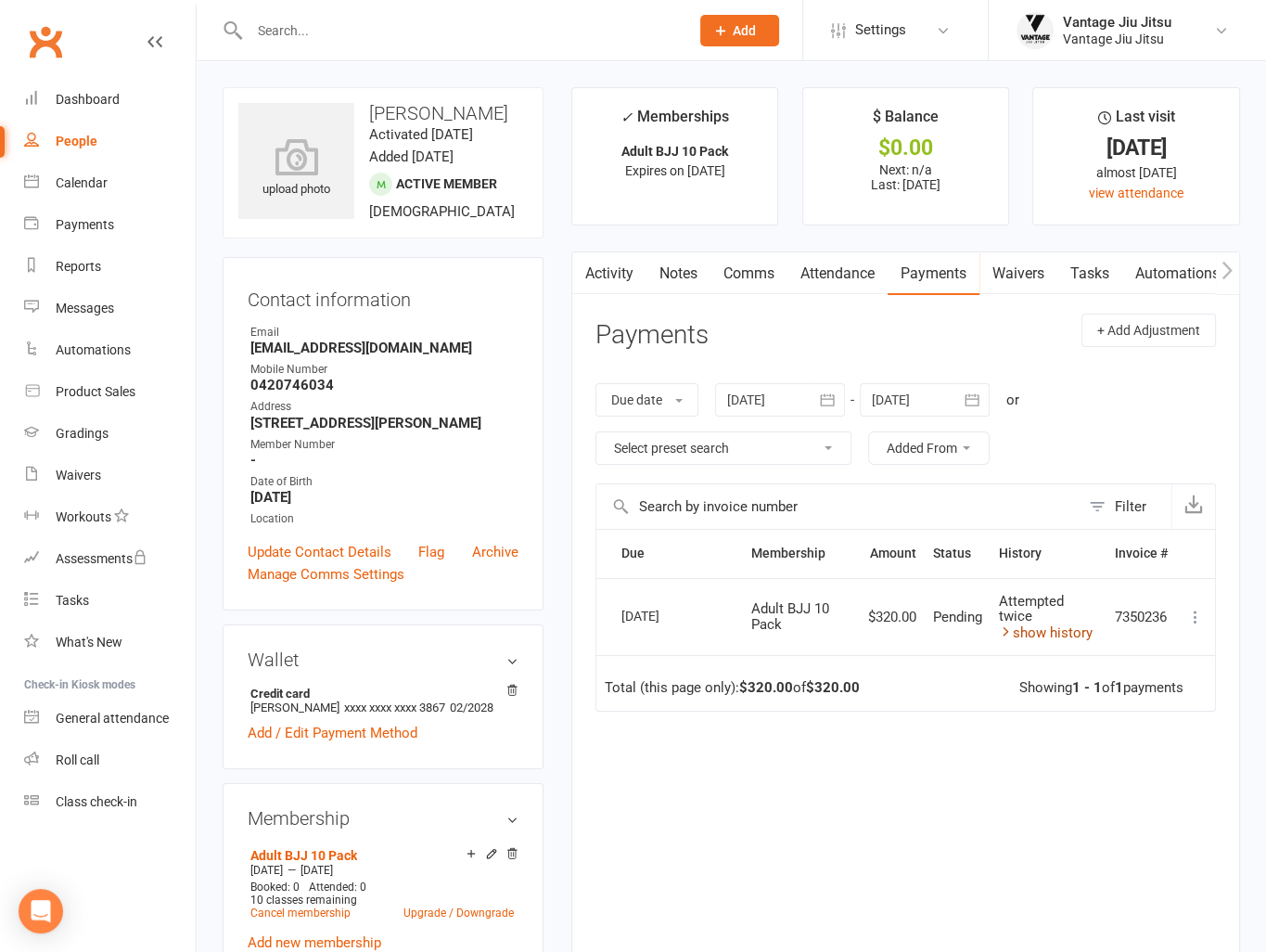
click at [1042, 632] on link "show history" at bounding box center [1046, 632] width 94 height 17
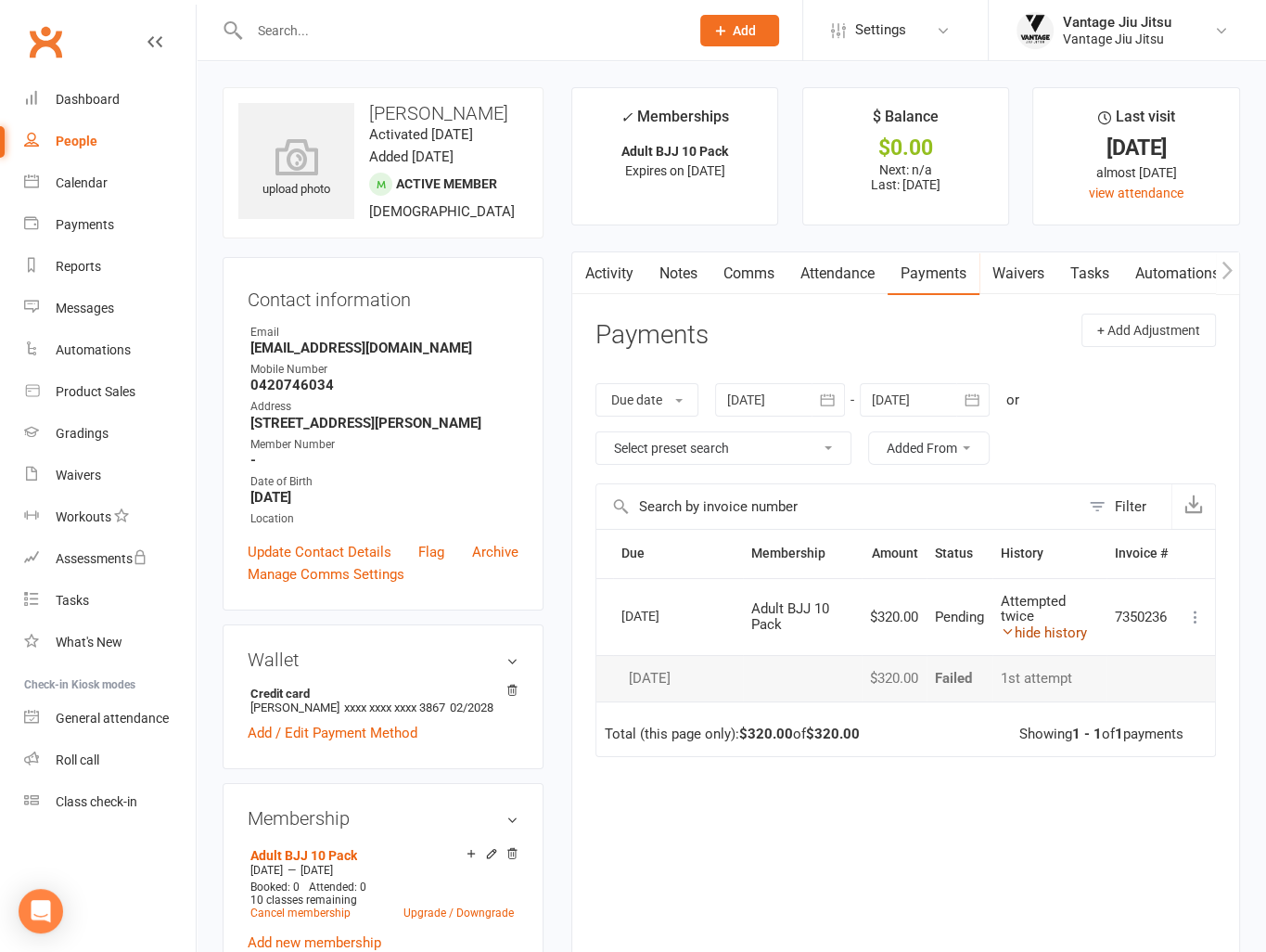
click at [1042, 632] on link "hide history" at bounding box center [1044, 632] width 86 height 17
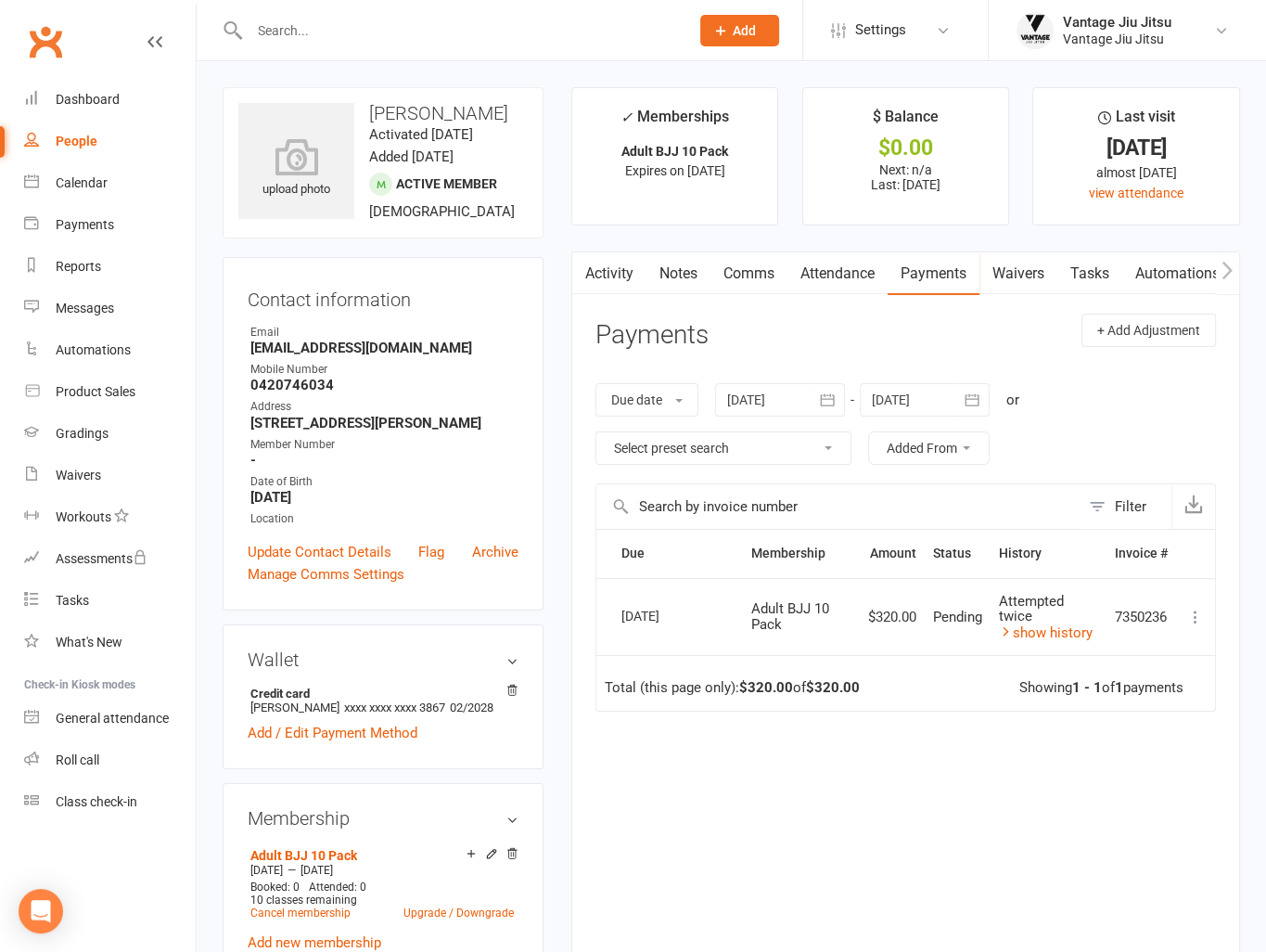
click at [41, 38] on link "Clubworx" at bounding box center [45, 41] width 46 height 46
